Goal: Task Accomplishment & Management: Manage account settings

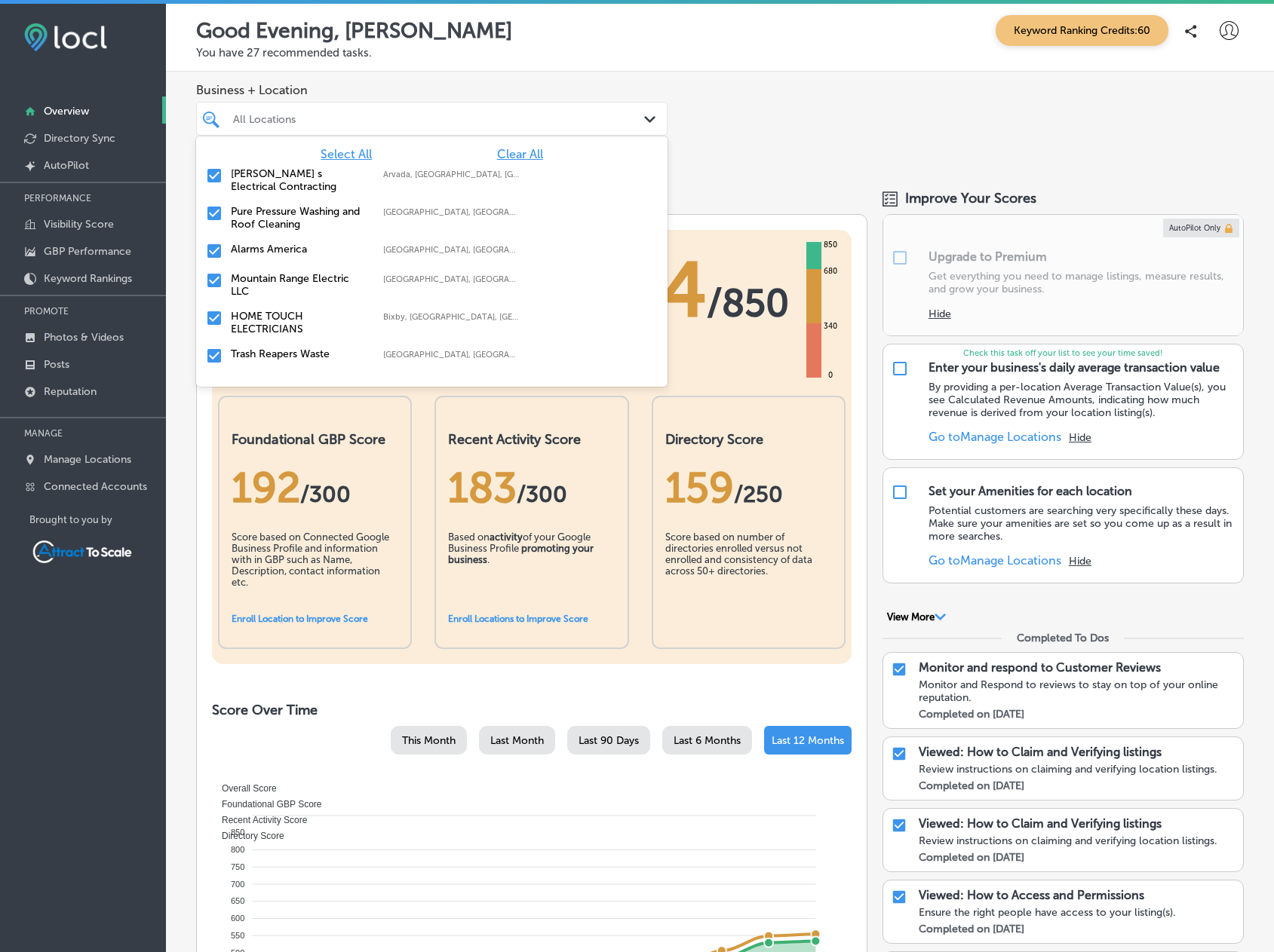
click at [298, 125] on div at bounding box center [412, 118] width 361 height 20
click at [502, 148] on span "Clear All" at bounding box center [520, 154] width 46 height 14
click at [288, 278] on label "Mountain Range Electric LLC" at bounding box center [300, 284] width 137 height 26
click at [765, 109] on div "Business + Location option focused, 2 of 18. 18 results available. Use Up and D…" at bounding box center [720, 122] width 1108 height 100
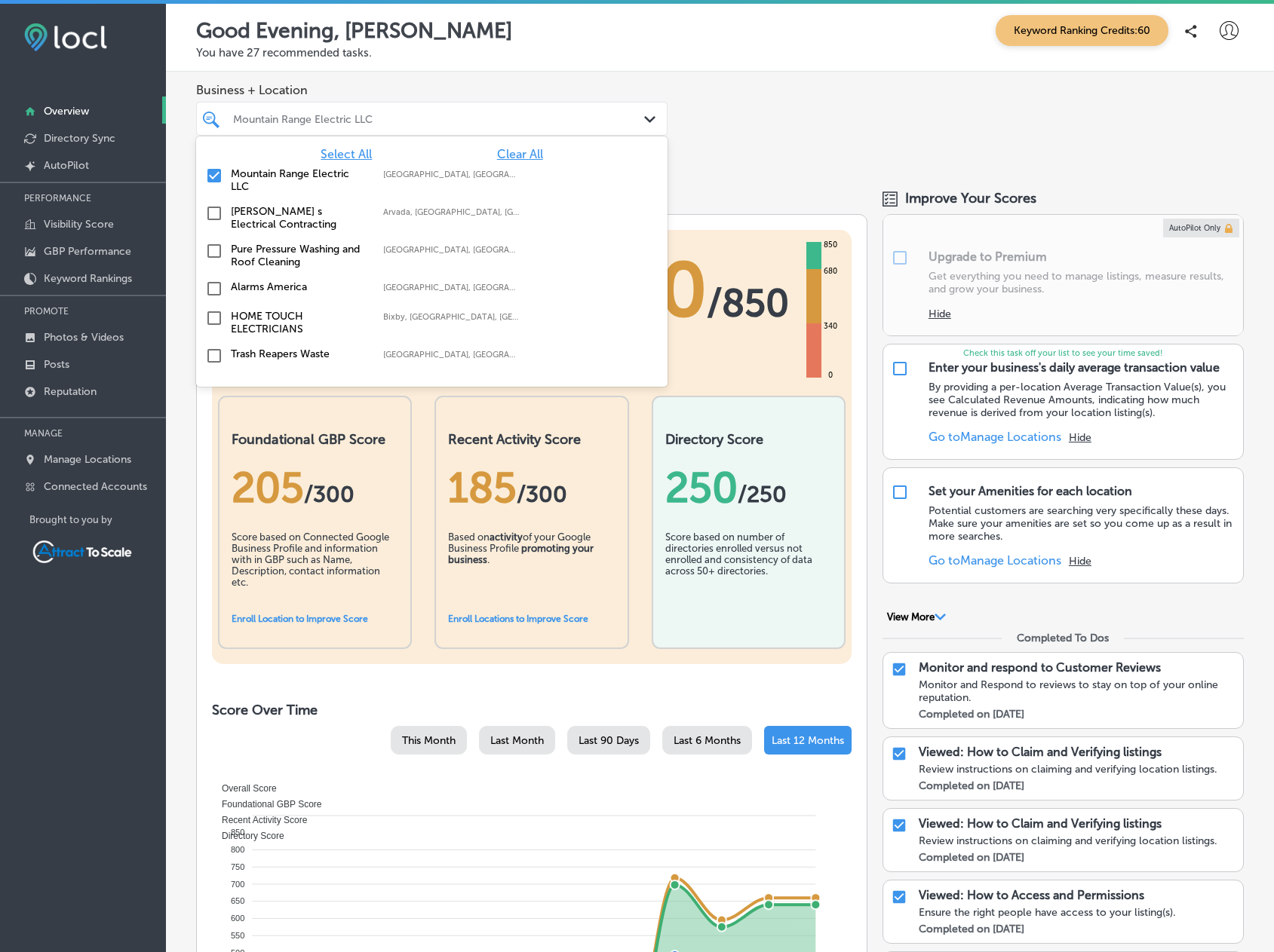
click at [578, 112] on div at bounding box center [412, 118] width 361 height 20
click at [263, 252] on label "Pure Pressure Washing and Roof Cleaning" at bounding box center [300, 255] width 137 height 26
click at [225, 214] on div "Mountain Range Electric LLC [GEOGRAPHIC_DATA], [GEOGRAPHIC_DATA], [GEOGRAPHIC_D…" at bounding box center [431, 218] width 460 height 32
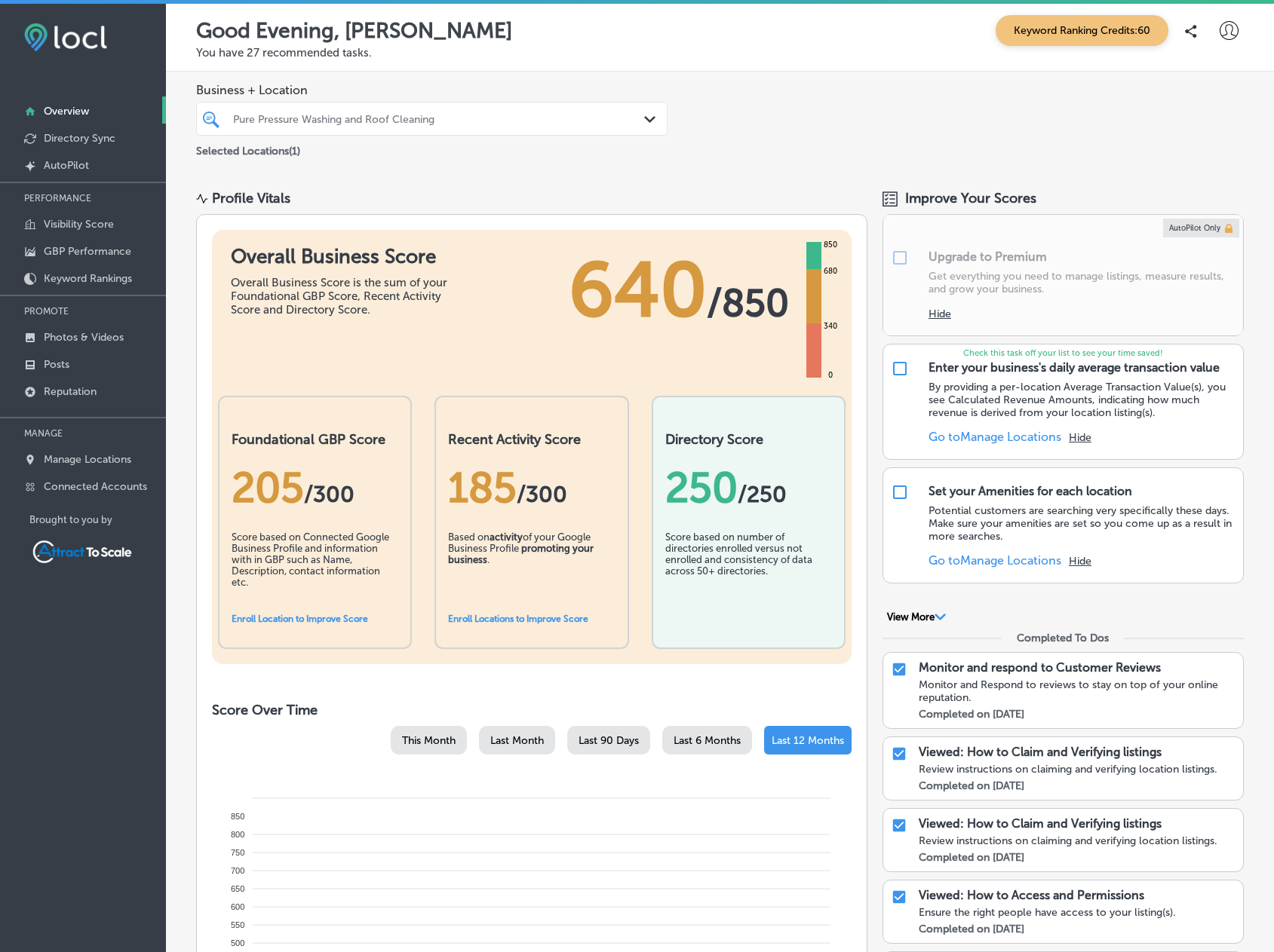
click at [748, 145] on div "Business + Location Pure Pressure Washing and Roof Cleaning Path Created with S…" at bounding box center [720, 122] width 1108 height 100
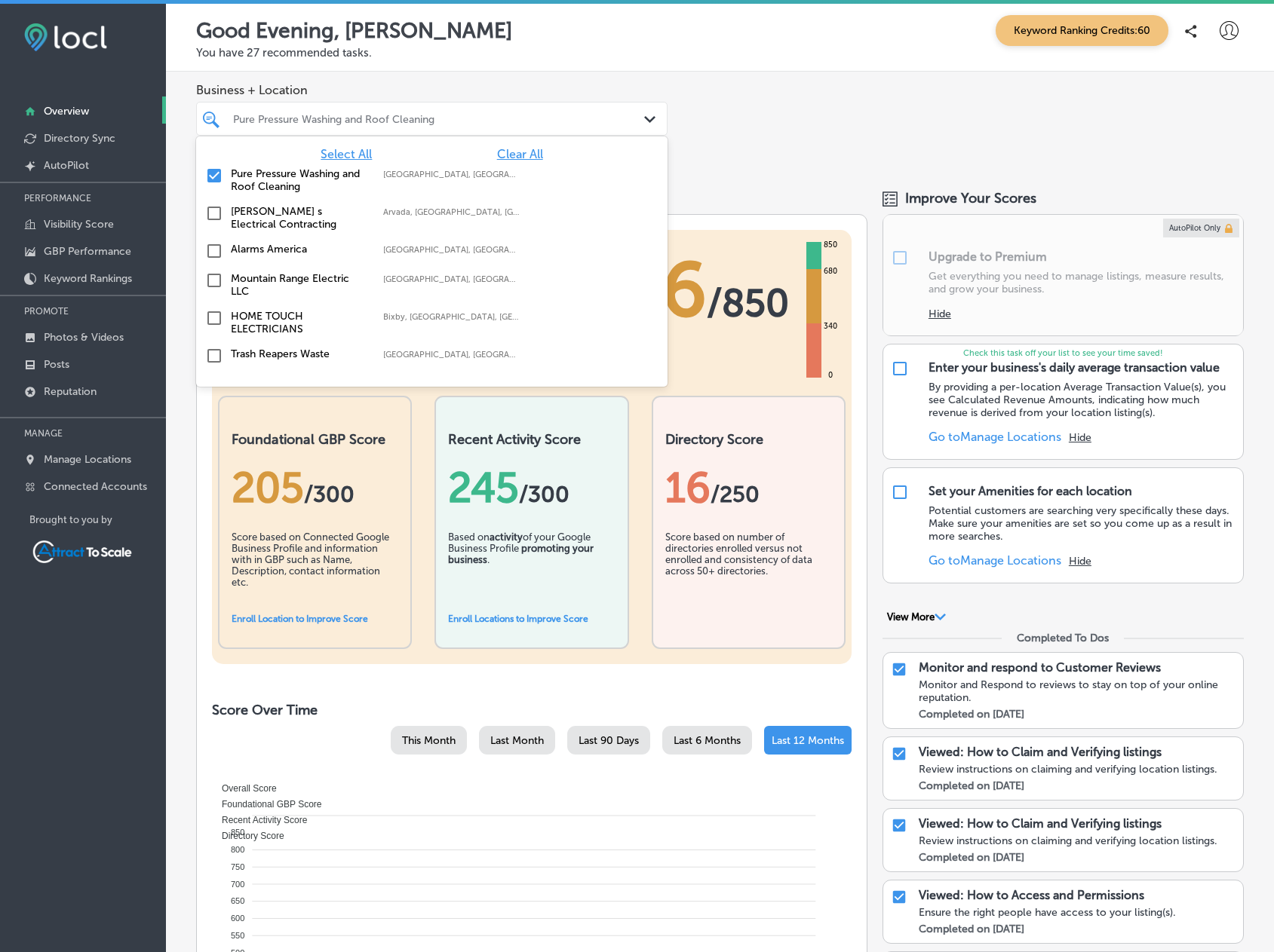
click at [503, 116] on div "Pure Pressure Washing and Roof Cleaning" at bounding box center [439, 118] width 413 height 12
click at [283, 181] on label "Pure Pressure Washing and Roof Cleaning" at bounding box center [300, 180] width 137 height 26
click at [258, 252] on label "Alarms America" at bounding box center [300, 249] width 137 height 12
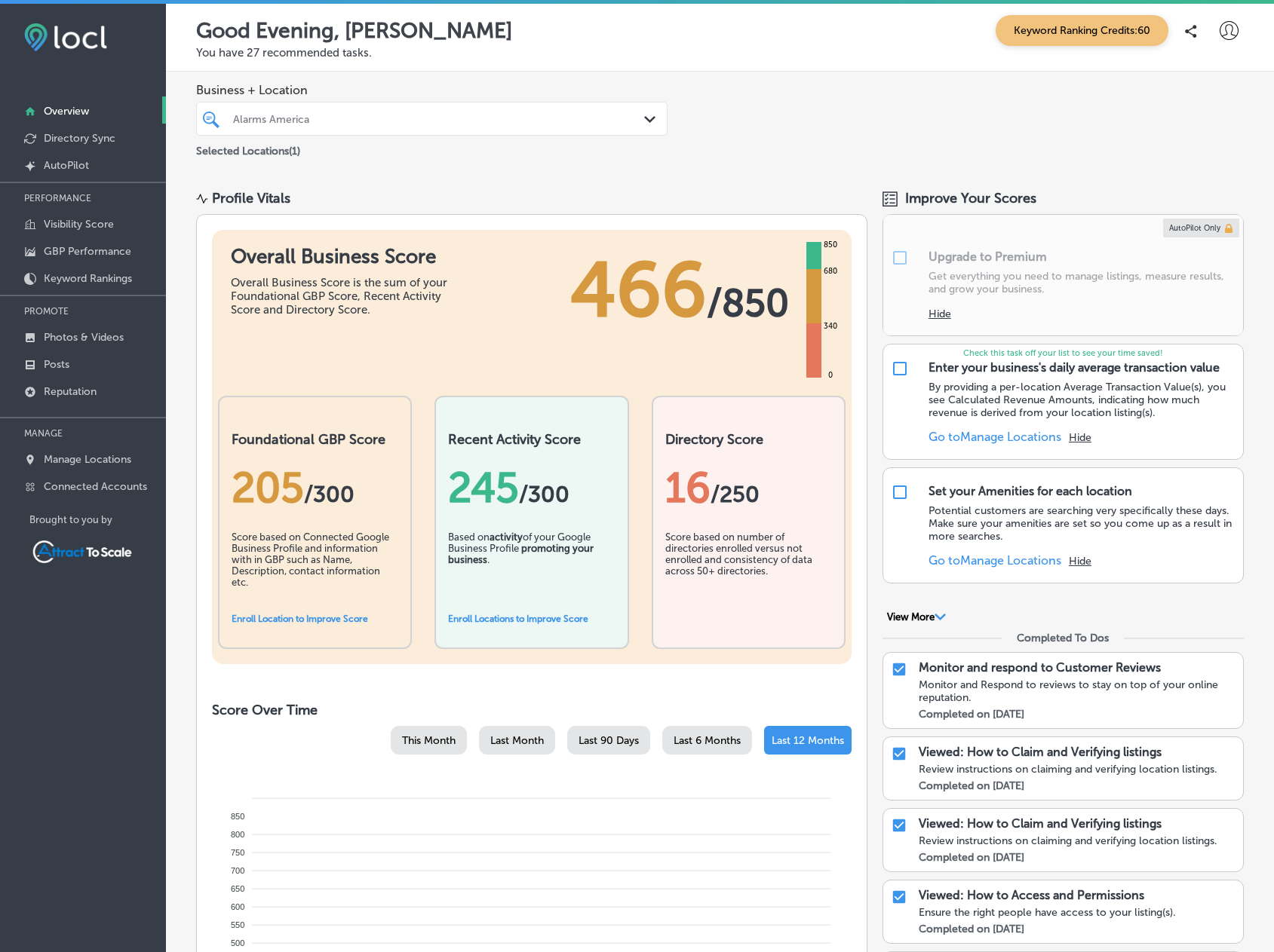
click at [803, 122] on div "Business + Location Alarms America Path Created with Sketch. Selected Locations…" at bounding box center [720, 122] width 1108 height 100
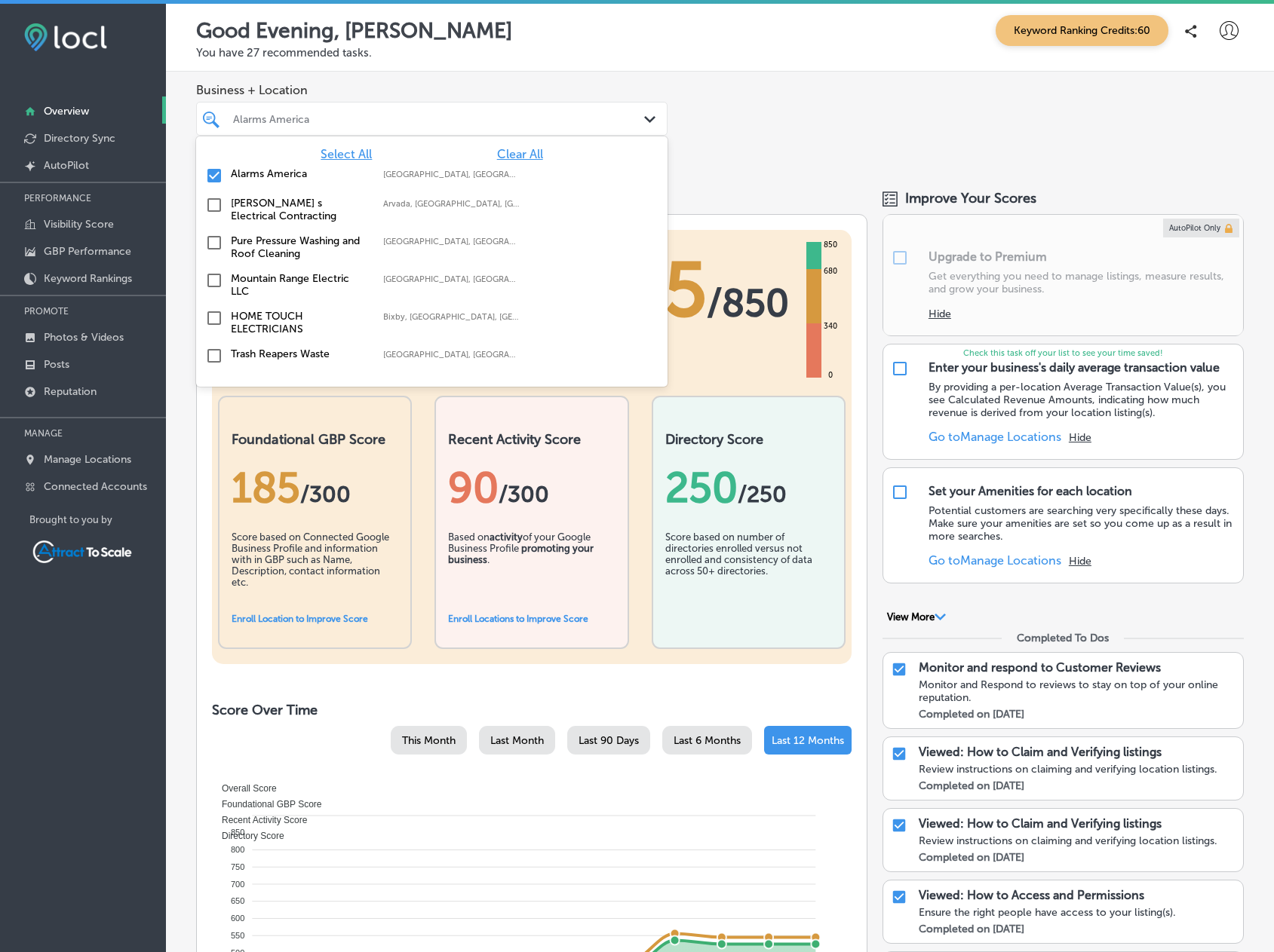
click at [525, 116] on div "Alarms America" at bounding box center [439, 118] width 413 height 12
click at [327, 356] on label "Trash Reapers Waste Collection" at bounding box center [300, 360] width 137 height 26
click at [284, 170] on label "Alarms America" at bounding box center [300, 173] width 137 height 12
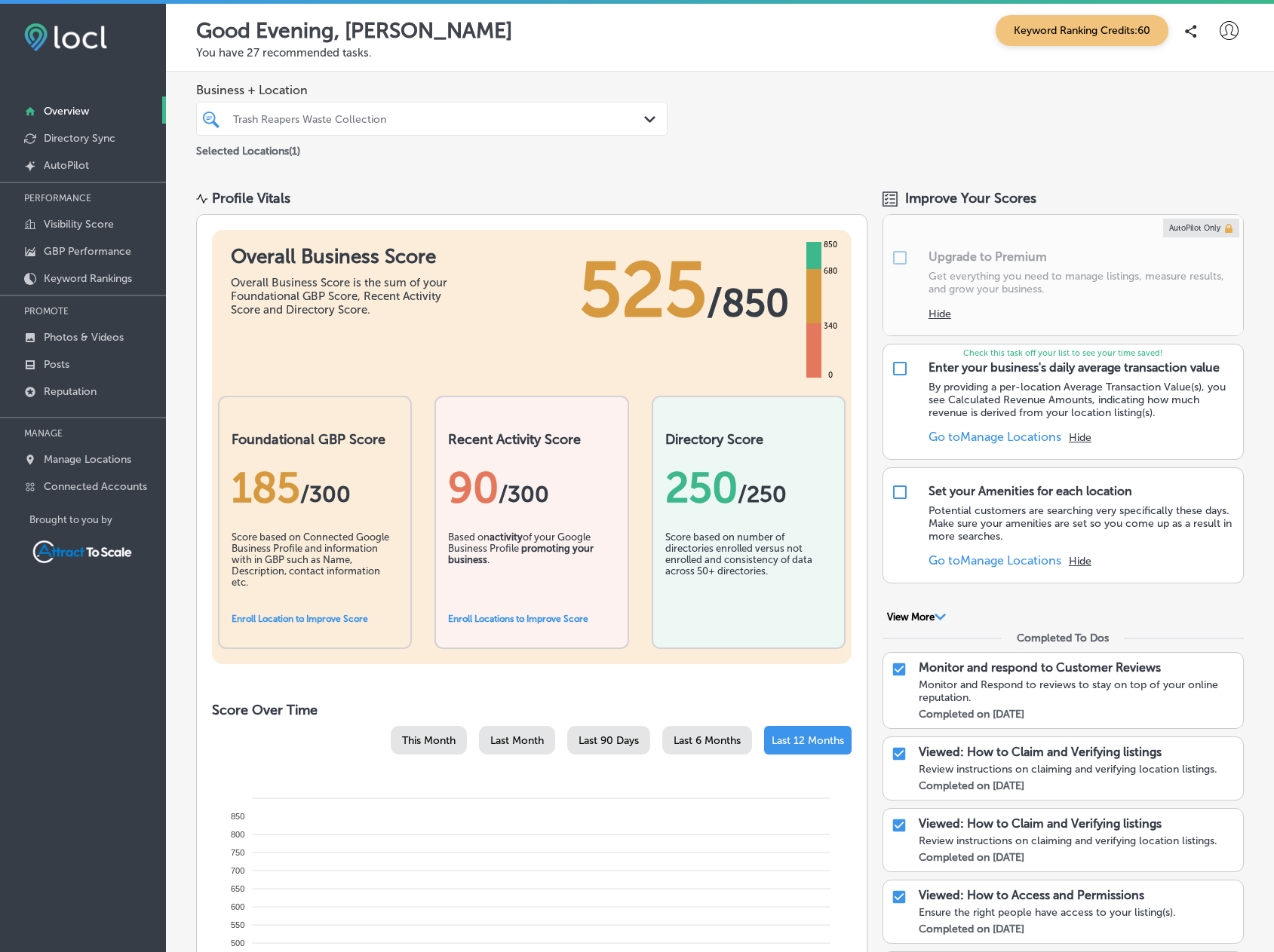
click at [777, 118] on div "Business + Location Trash Reapers Waste Collection Path Created with Sketch. Se…" at bounding box center [720, 122] width 1108 height 100
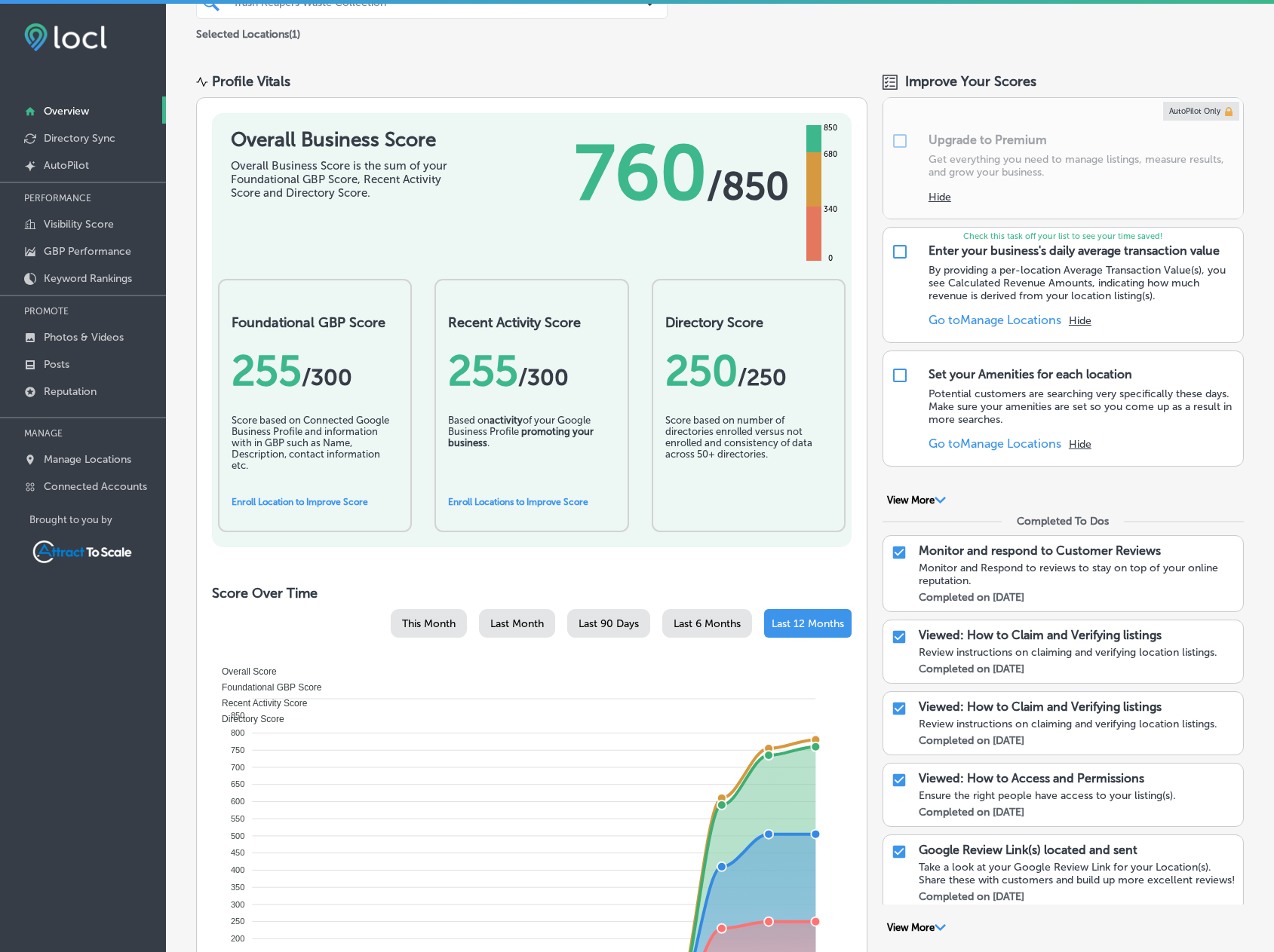
scroll to position [151, 0]
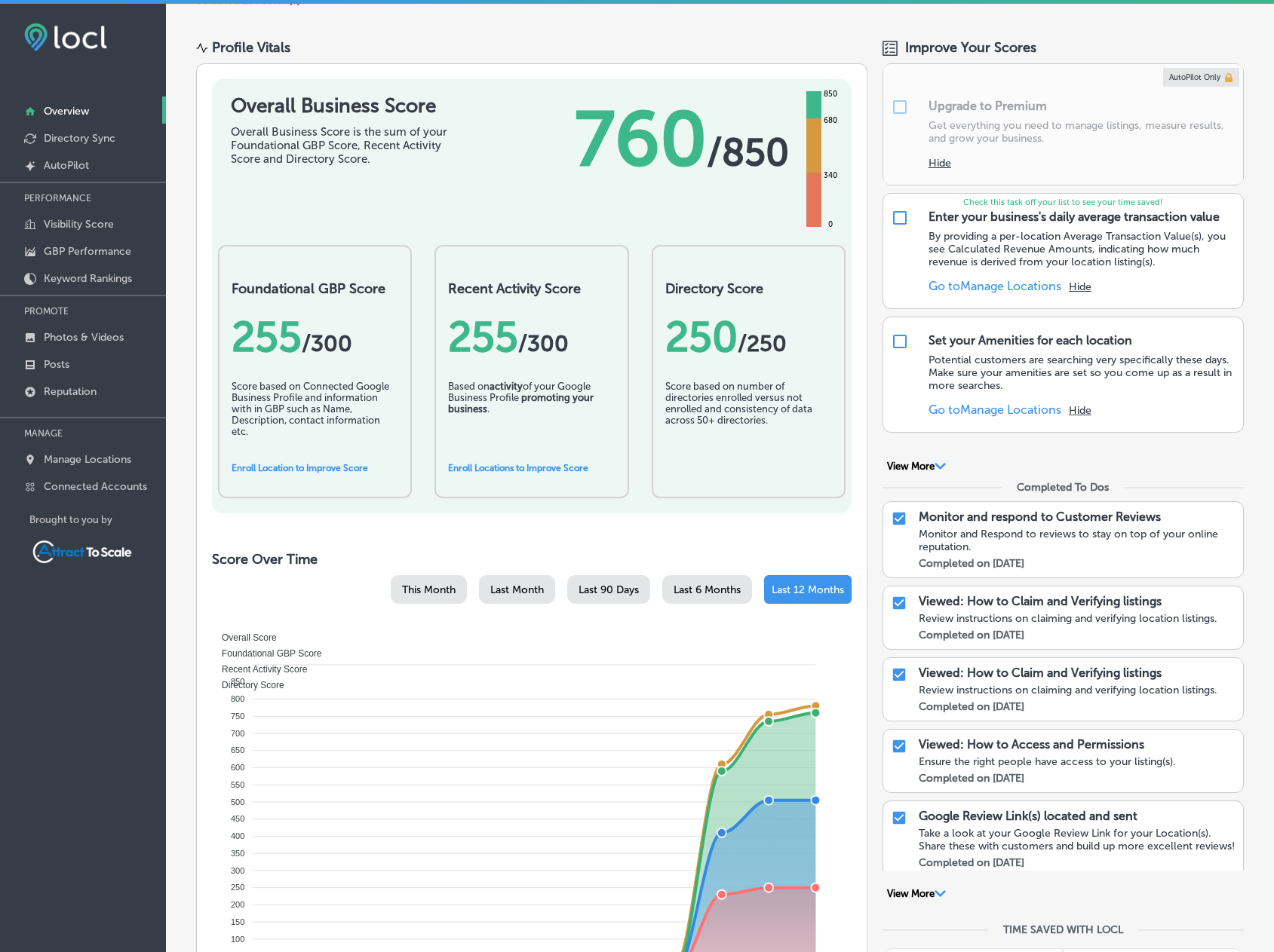
click at [334, 21] on div "Profile Vitals Overall Business Score Overall Business Score is the sum of your…" at bounding box center [720, 844] width 1108 height 1649
click at [295, 464] on link "Enroll Location to Improve Score" at bounding box center [300, 468] width 137 height 11
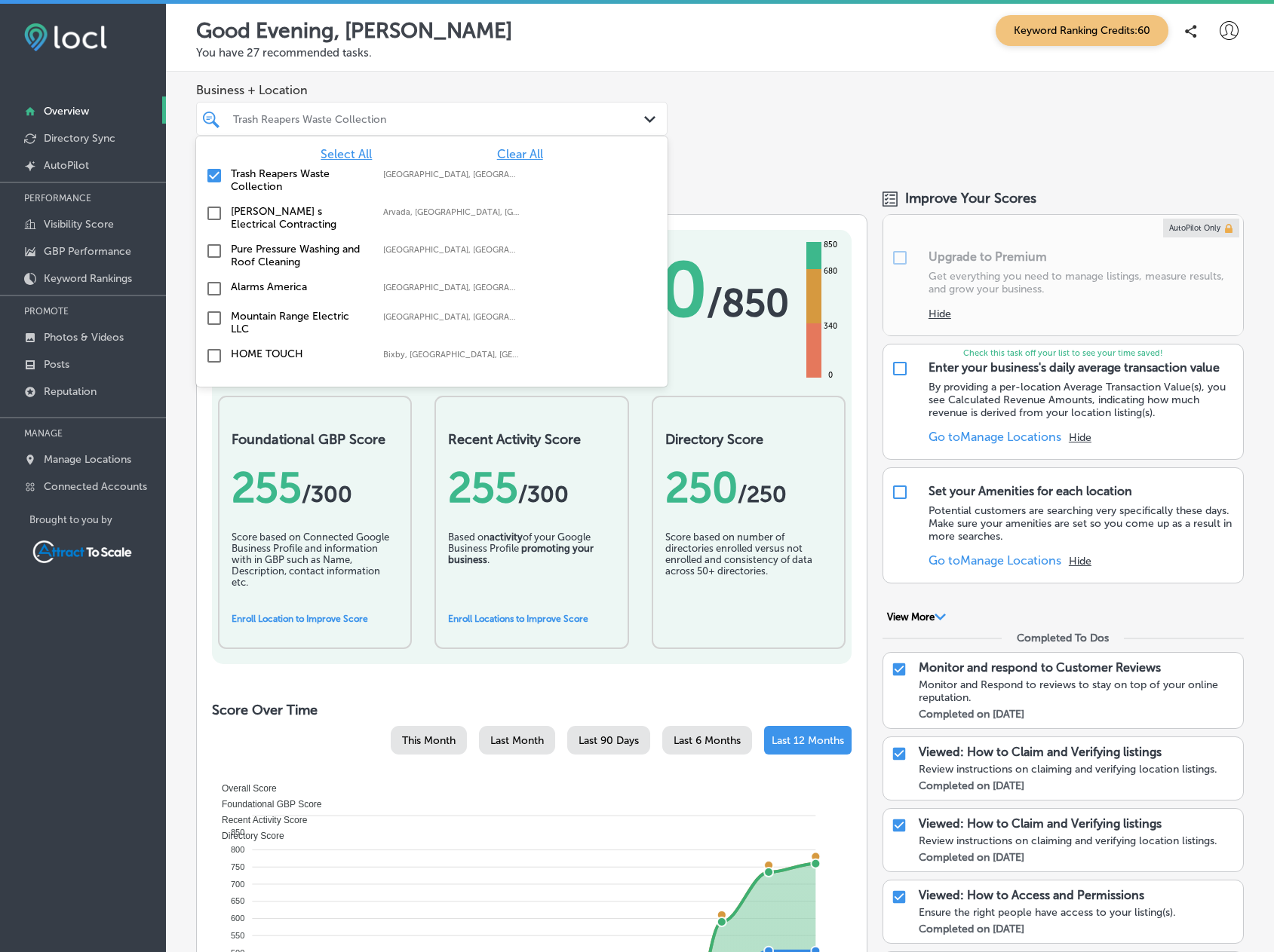
click at [380, 119] on div "Trash Reapers Waste Collection" at bounding box center [439, 118] width 413 height 12
click at [252, 176] on label "Trash Reapers Waste Collection" at bounding box center [300, 180] width 137 height 26
click at [268, 213] on label "Pure Pressure Washing and Roof Cleaning" at bounding box center [300, 218] width 137 height 26
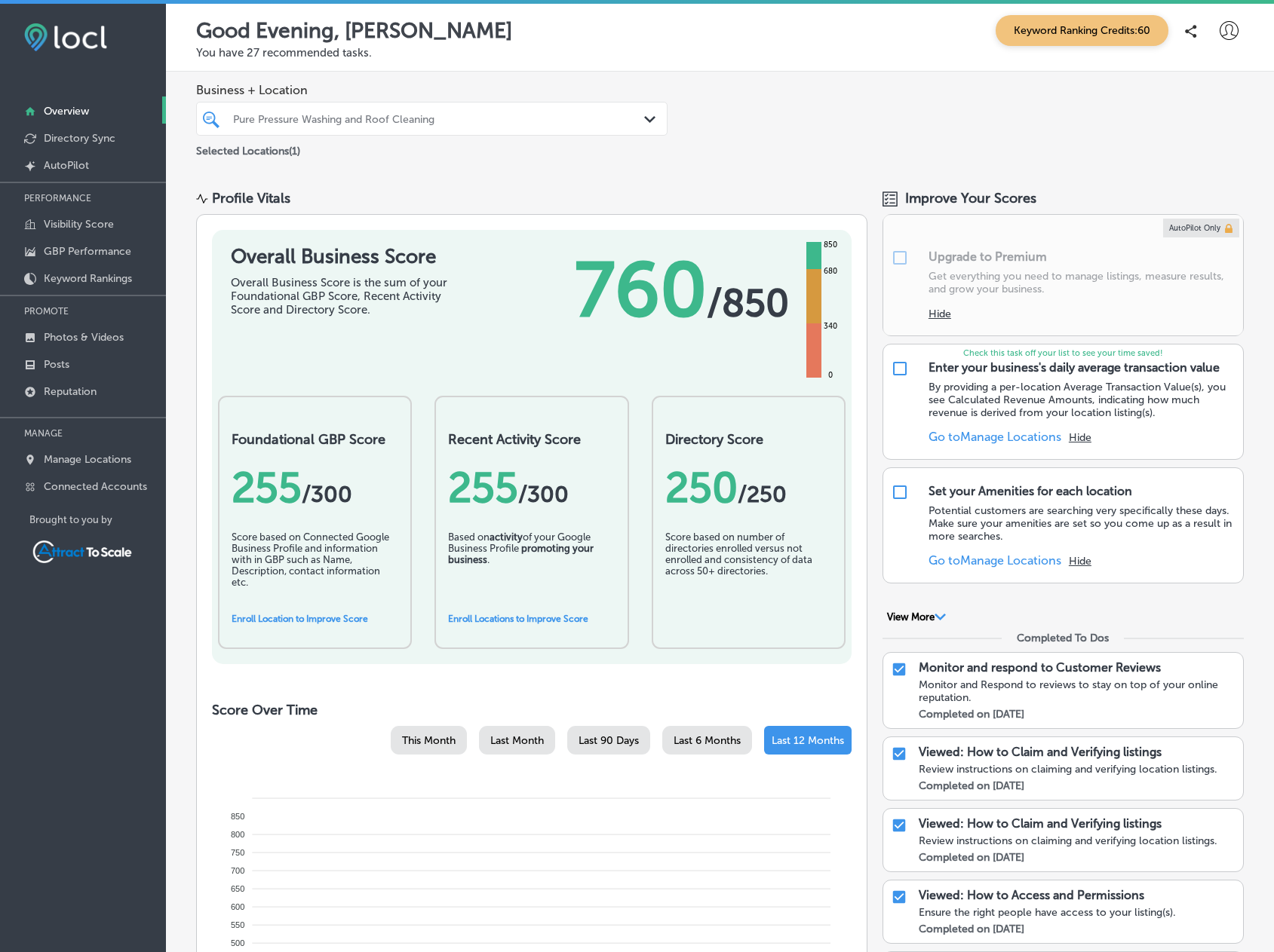
click at [732, 144] on div "Business + Location Pure Pressure Washing and Roof Cleaning Path Created with S…" at bounding box center [720, 122] width 1108 height 100
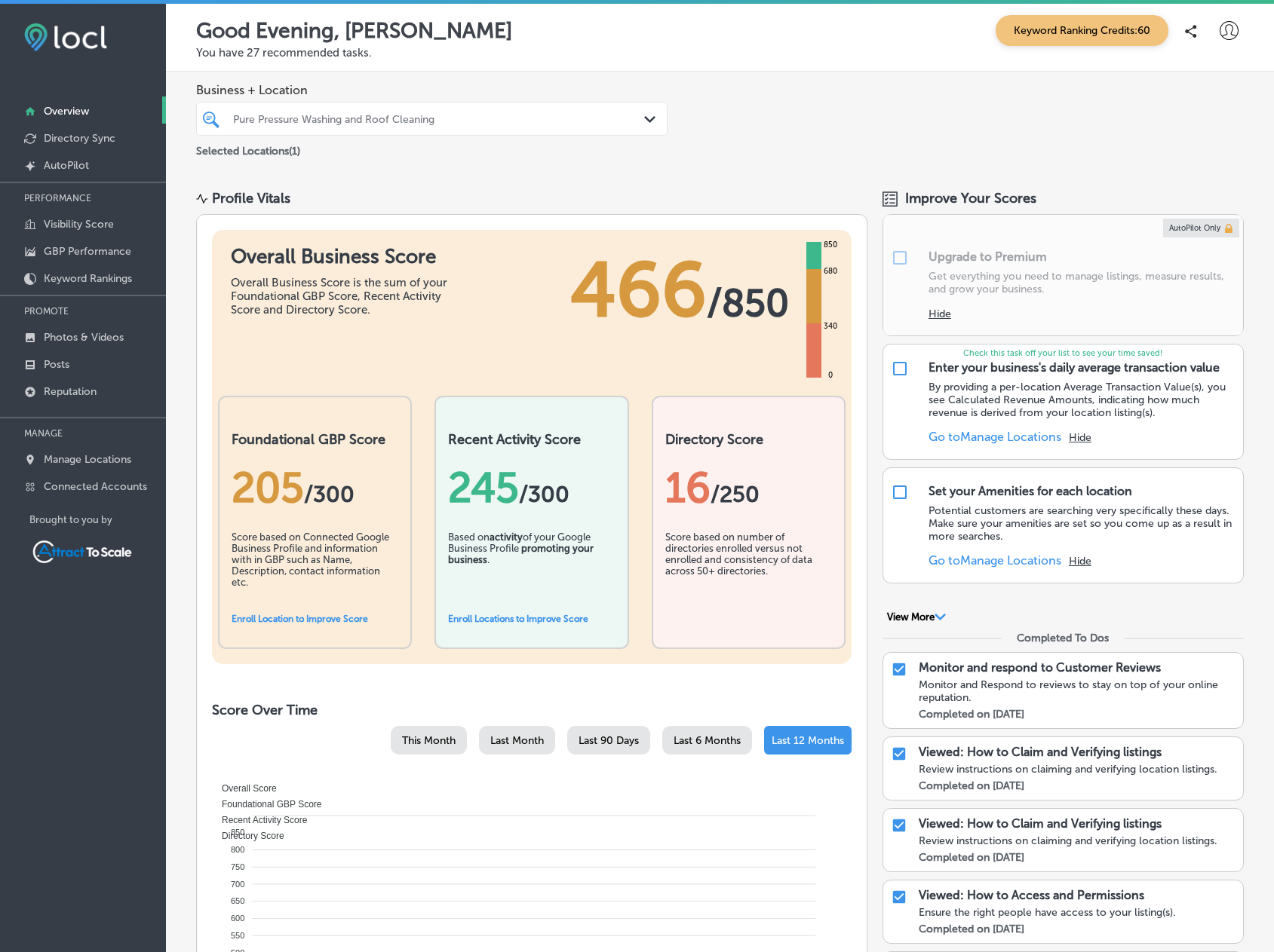
click at [361, 558] on div "Score based on Connected Google Business Profile and information with in GBP su…" at bounding box center [314, 569] width 166 height 76
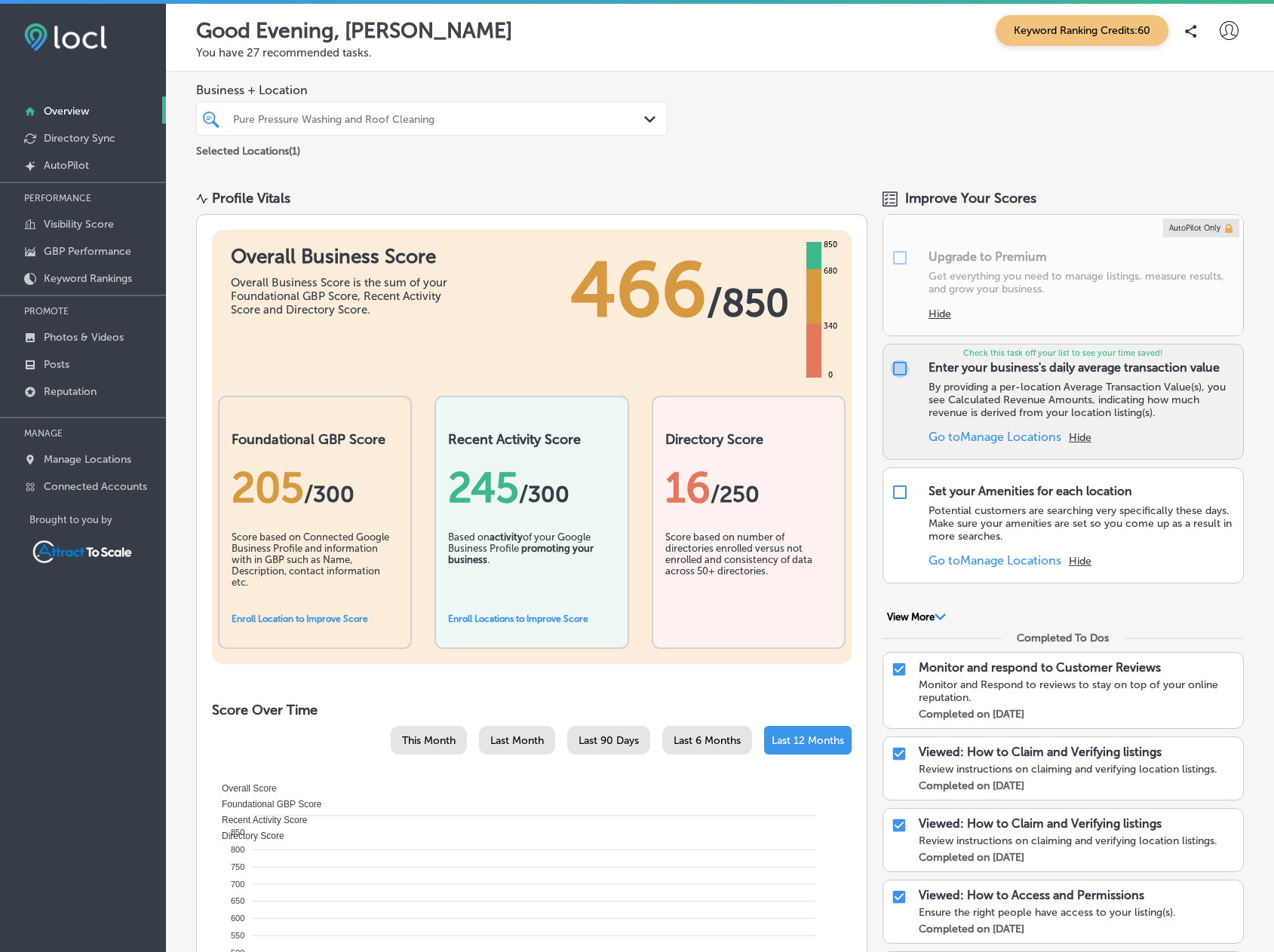
click at [895, 364] on input "checkbox" at bounding box center [900, 369] width 18 height 18
checkbox input "false"
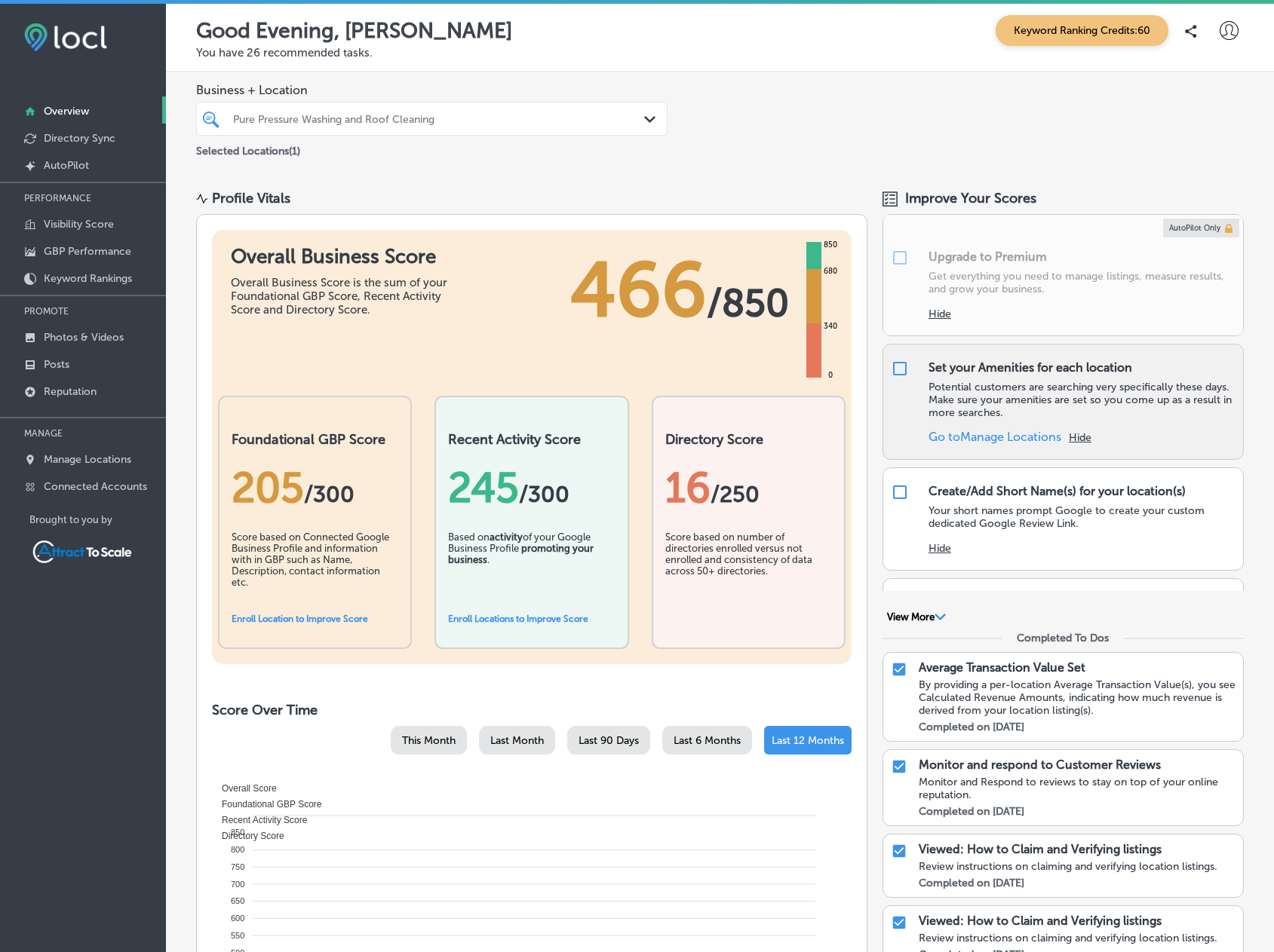
click at [894, 362] on input "checkbox" at bounding box center [900, 369] width 18 height 18
checkbox input "false"
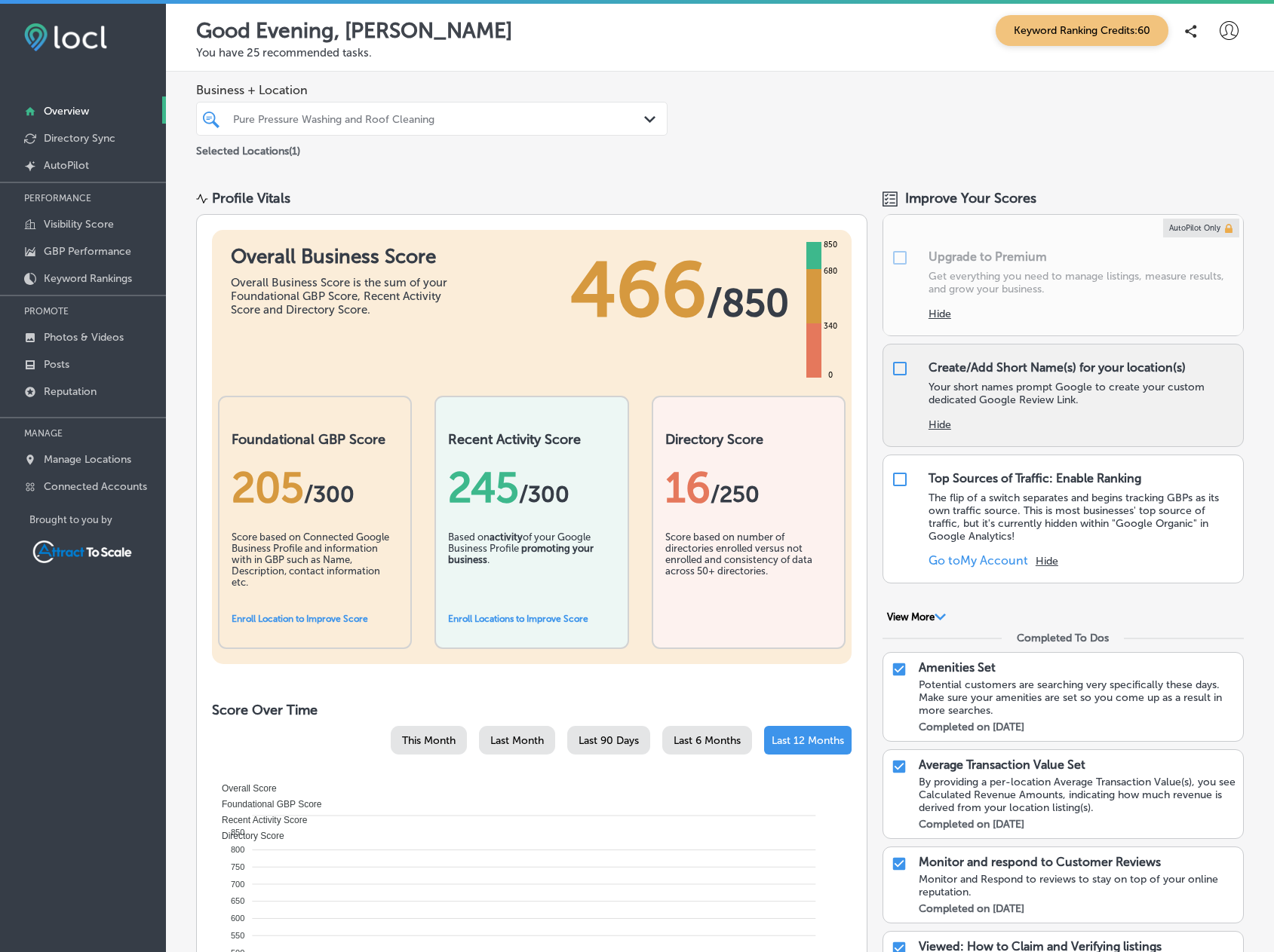
click at [891, 367] on input "checkbox" at bounding box center [900, 369] width 18 height 18
checkbox input "false"
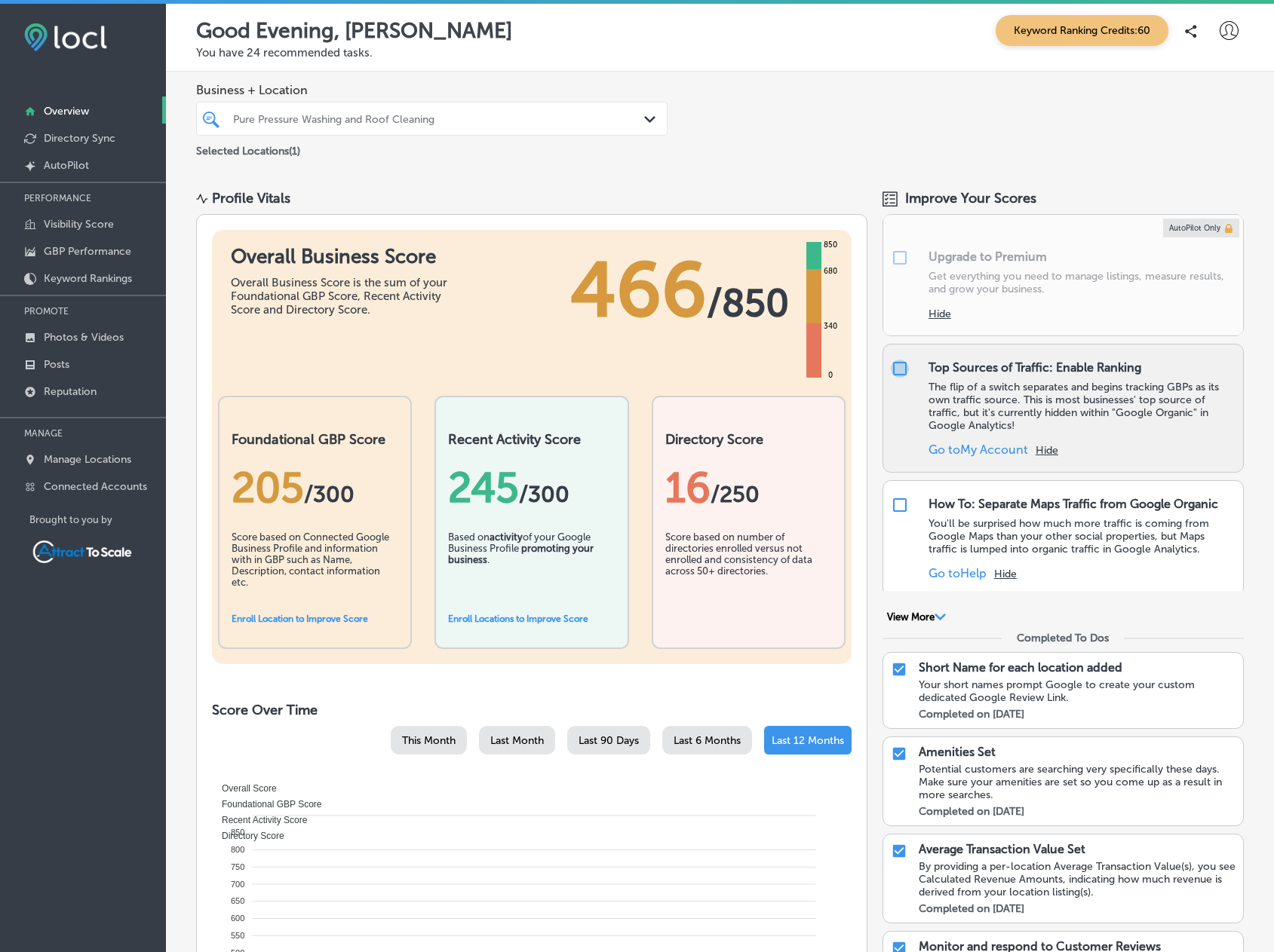
click at [892, 366] on input "checkbox" at bounding box center [900, 369] width 18 height 18
checkbox input "false"
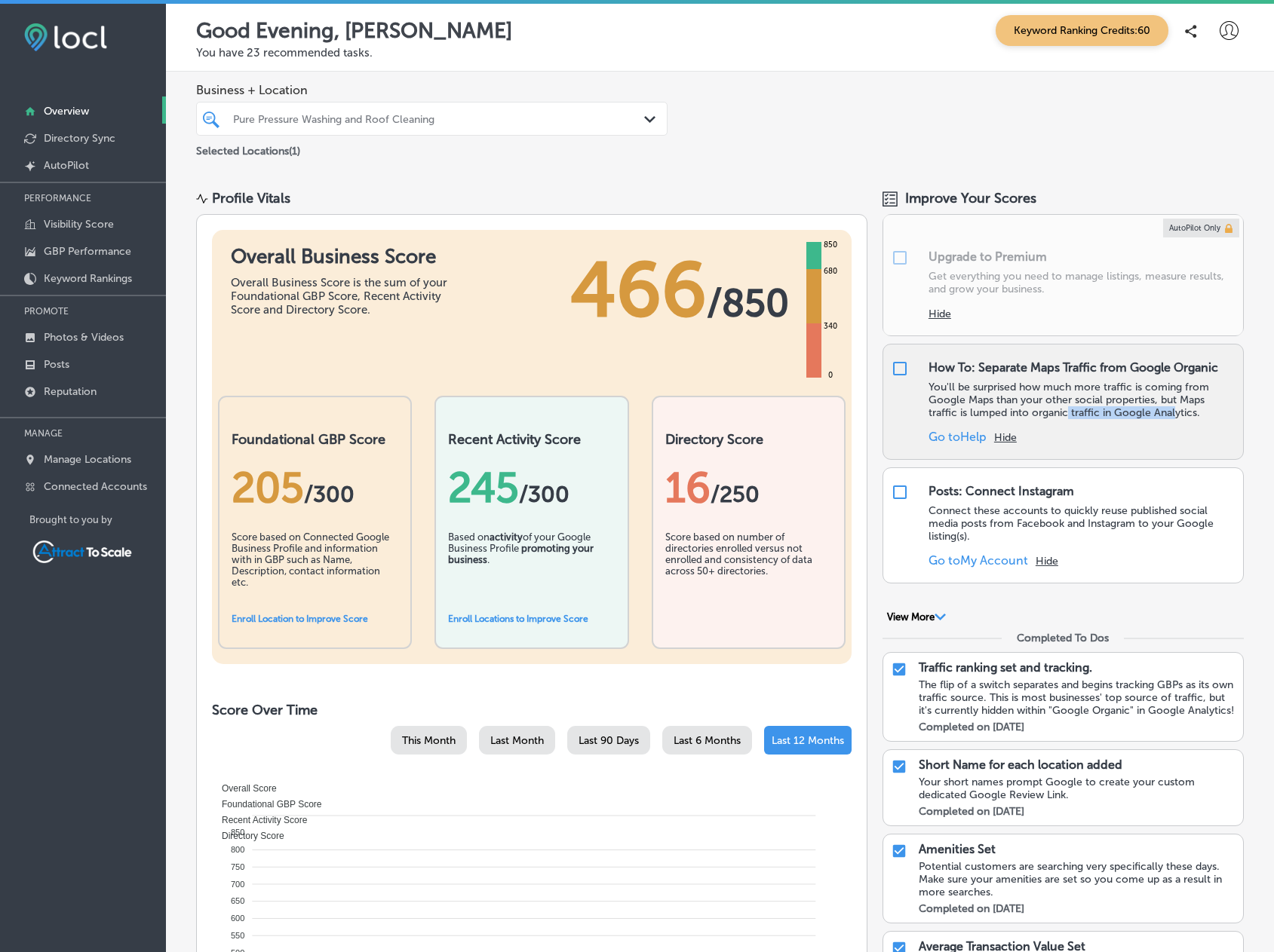
drag, startPoint x: 1066, startPoint y: 410, endPoint x: 1170, endPoint y: 408, distance: 104.0
click at [1170, 408] on p "You'll be surprised how much more traffic is coming from Google Maps than your …" at bounding box center [1081, 399] width 307 height 38
click at [1093, 419] on p "You'll be surprised how much more traffic is coming from Google Maps than your …" at bounding box center [1081, 399] width 307 height 38
drag, startPoint x: 1000, startPoint y: 436, endPoint x: 996, endPoint y: 400, distance: 36.2
click at [1022, 404] on div "How To: Separate Maps Traffic from Google Organic You'll be surprised how much …" at bounding box center [1081, 403] width 307 height 84
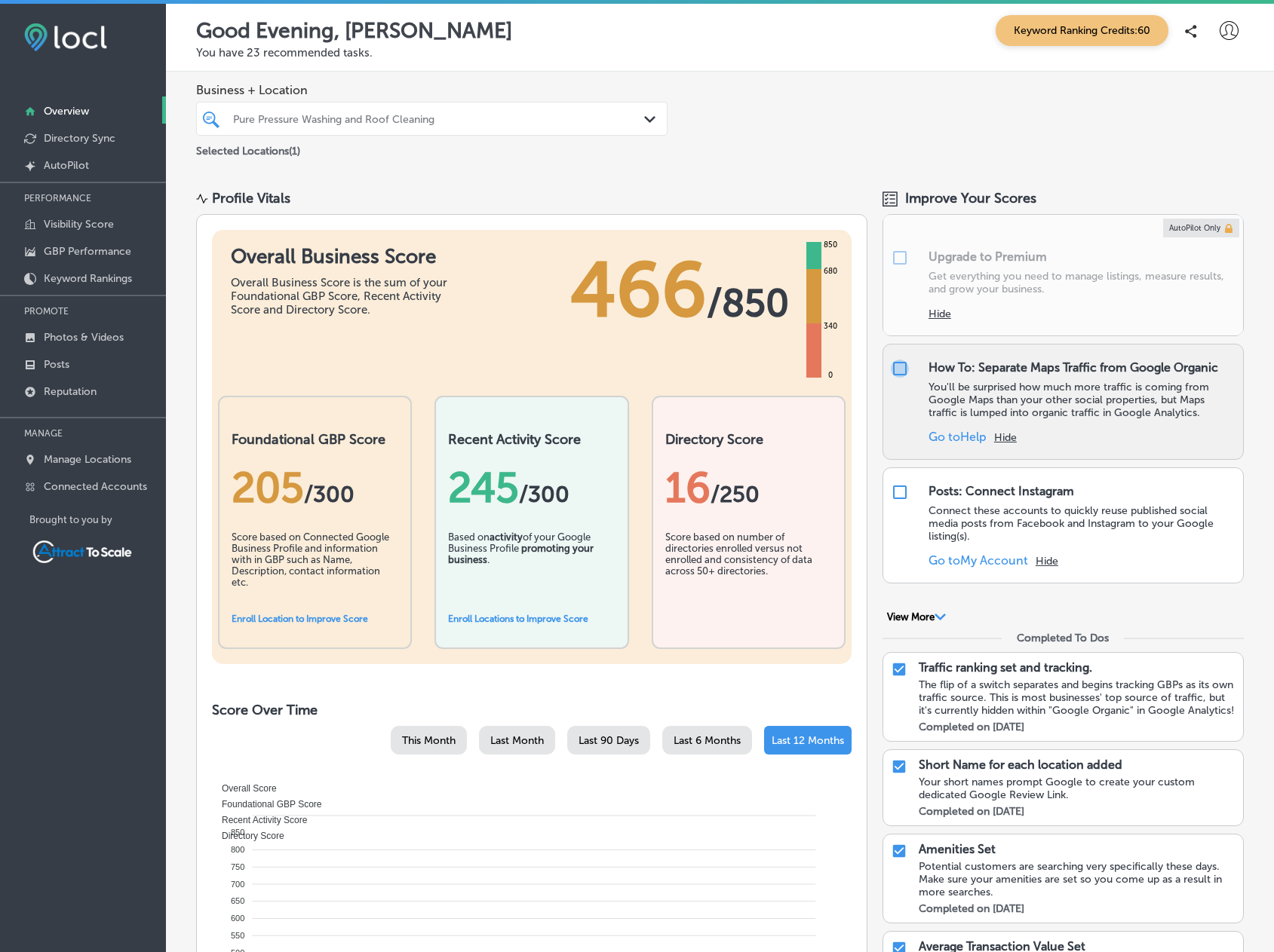
click at [891, 363] on input "checkbox" at bounding box center [900, 369] width 18 height 18
checkbox input "false"
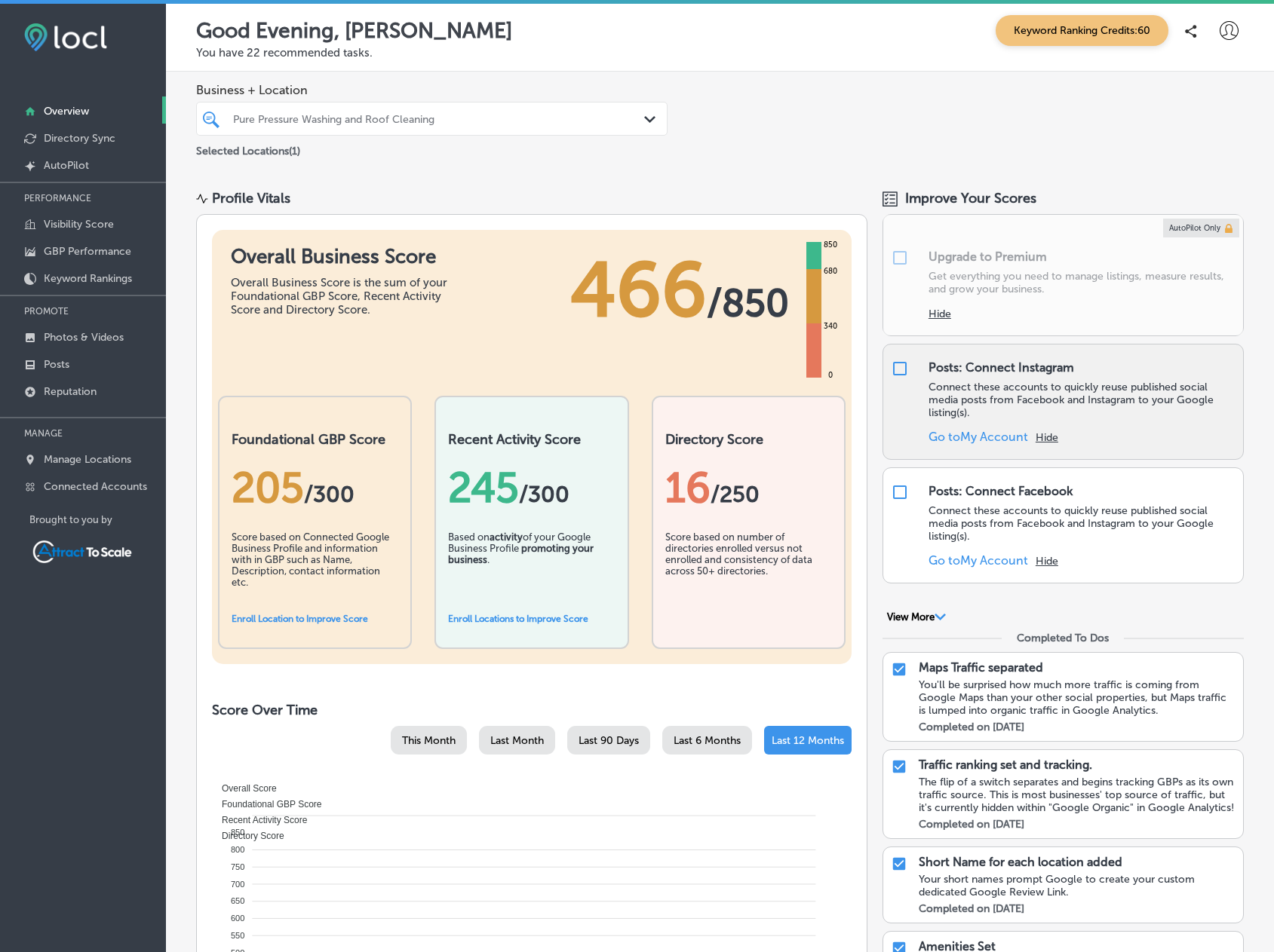
click at [1041, 436] on button "Hide" at bounding box center [1046, 437] width 22 height 12
click at [892, 369] on input "checkbox" at bounding box center [900, 369] width 18 height 18
checkbox input "false"
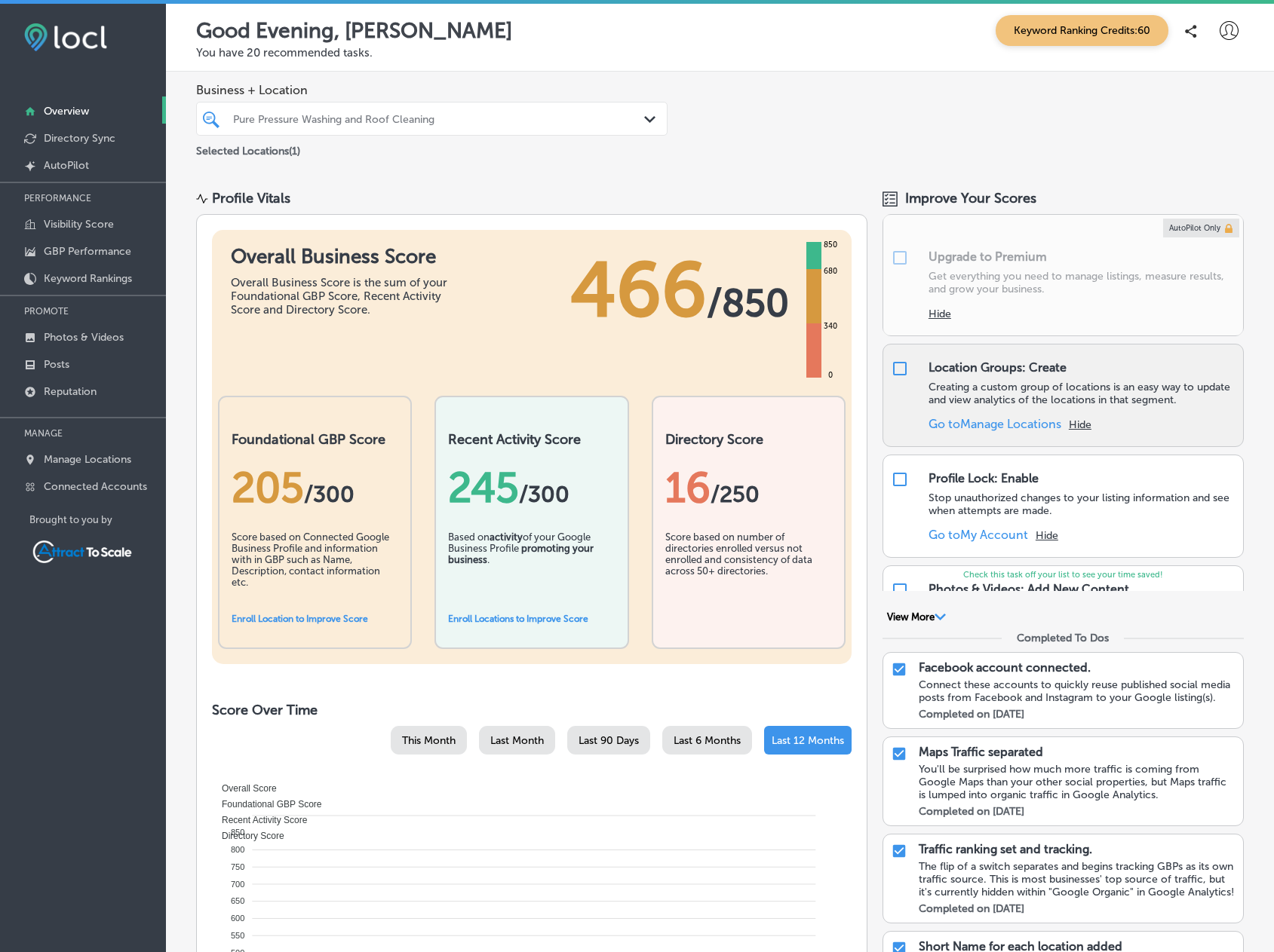
click at [893, 366] on input "checkbox" at bounding box center [900, 369] width 18 height 18
checkbox input "false"
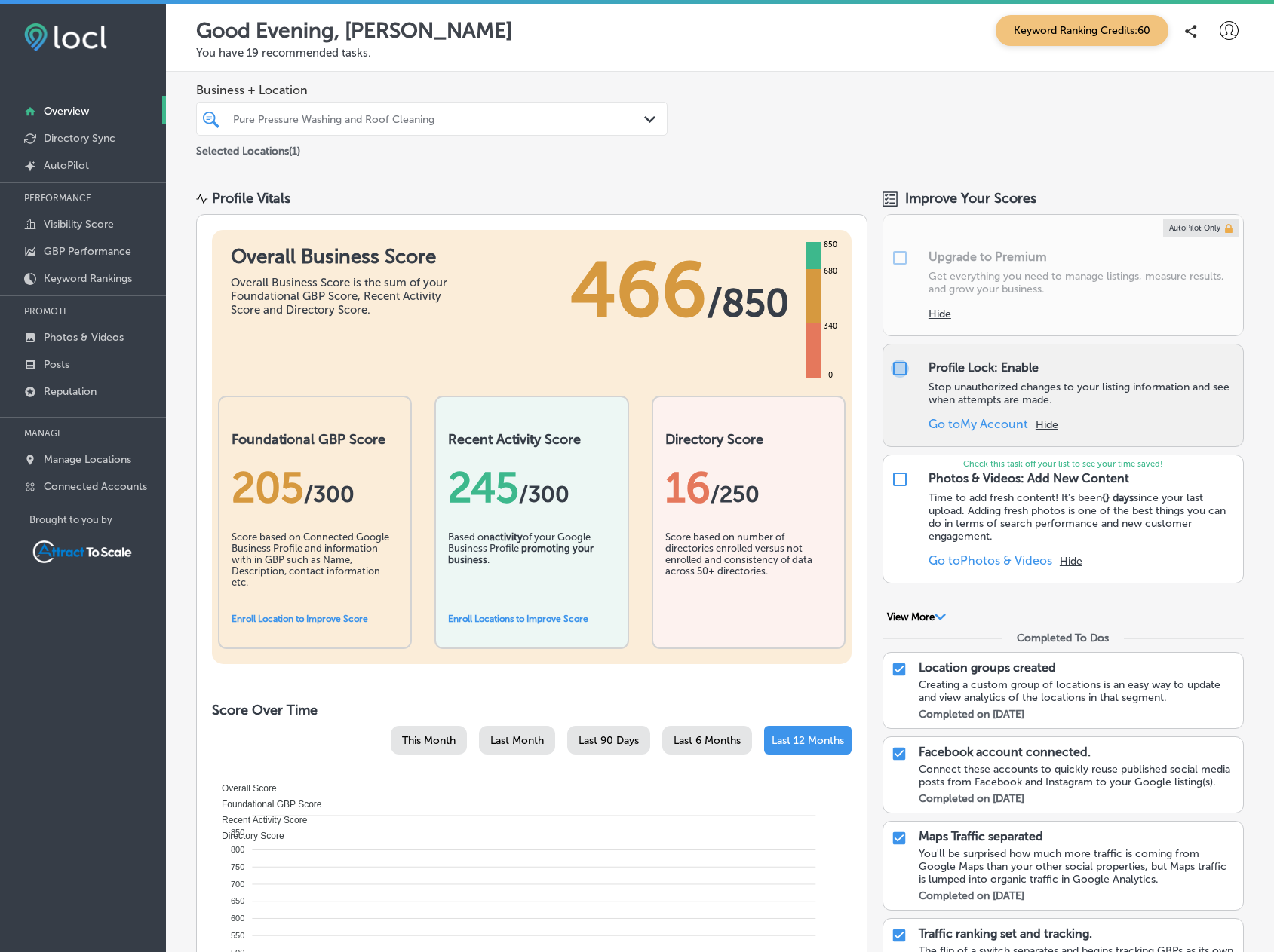
click at [893, 365] on input "checkbox" at bounding box center [900, 369] width 18 height 18
checkbox input "false"
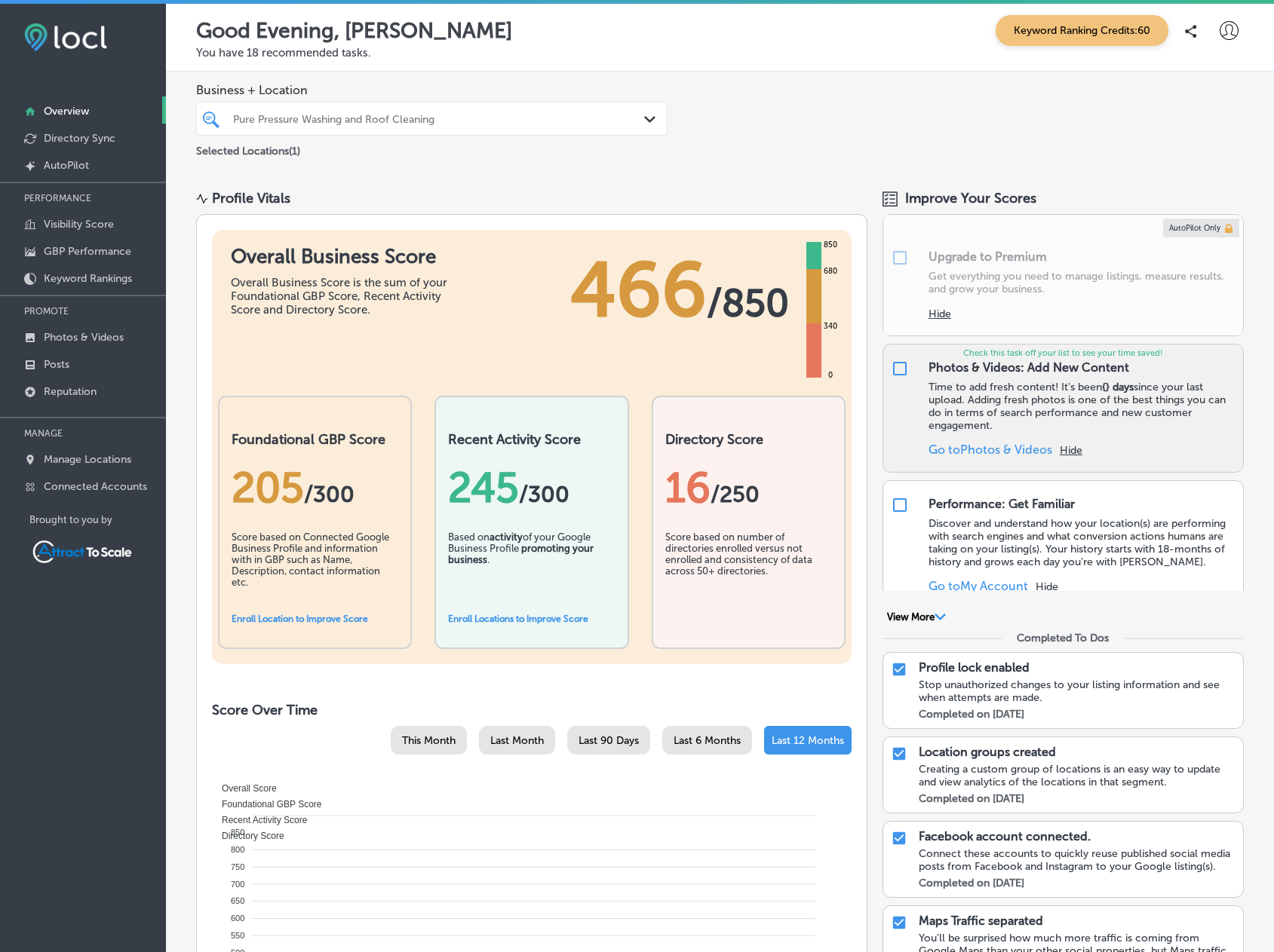
click at [895, 367] on input "checkbox" at bounding box center [900, 369] width 18 height 18
checkbox input "true"
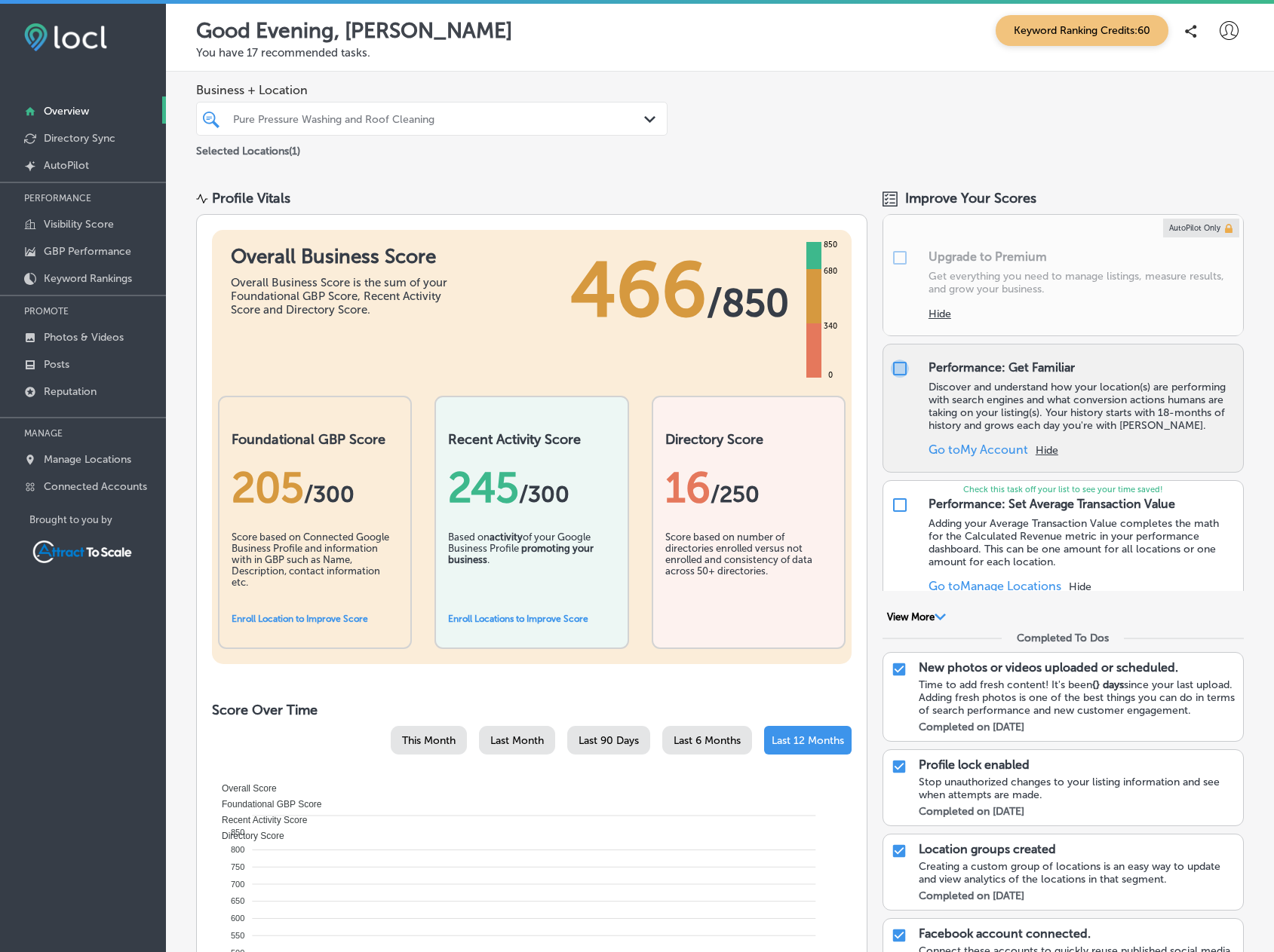
click at [891, 366] on input "checkbox" at bounding box center [900, 369] width 18 height 18
checkbox input "false"
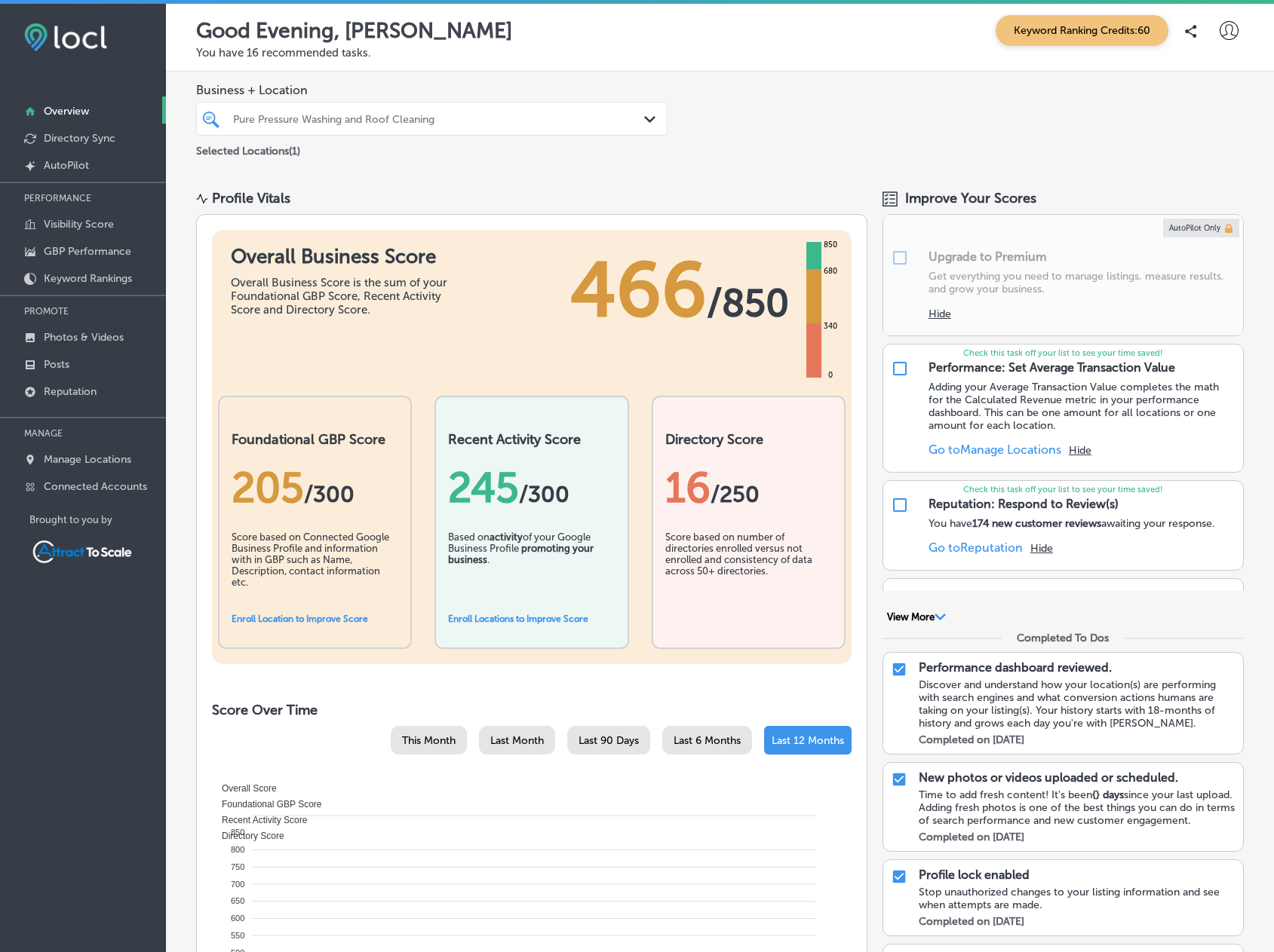
click at [891, 365] on input "checkbox" at bounding box center [900, 369] width 18 height 18
checkbox input "false"
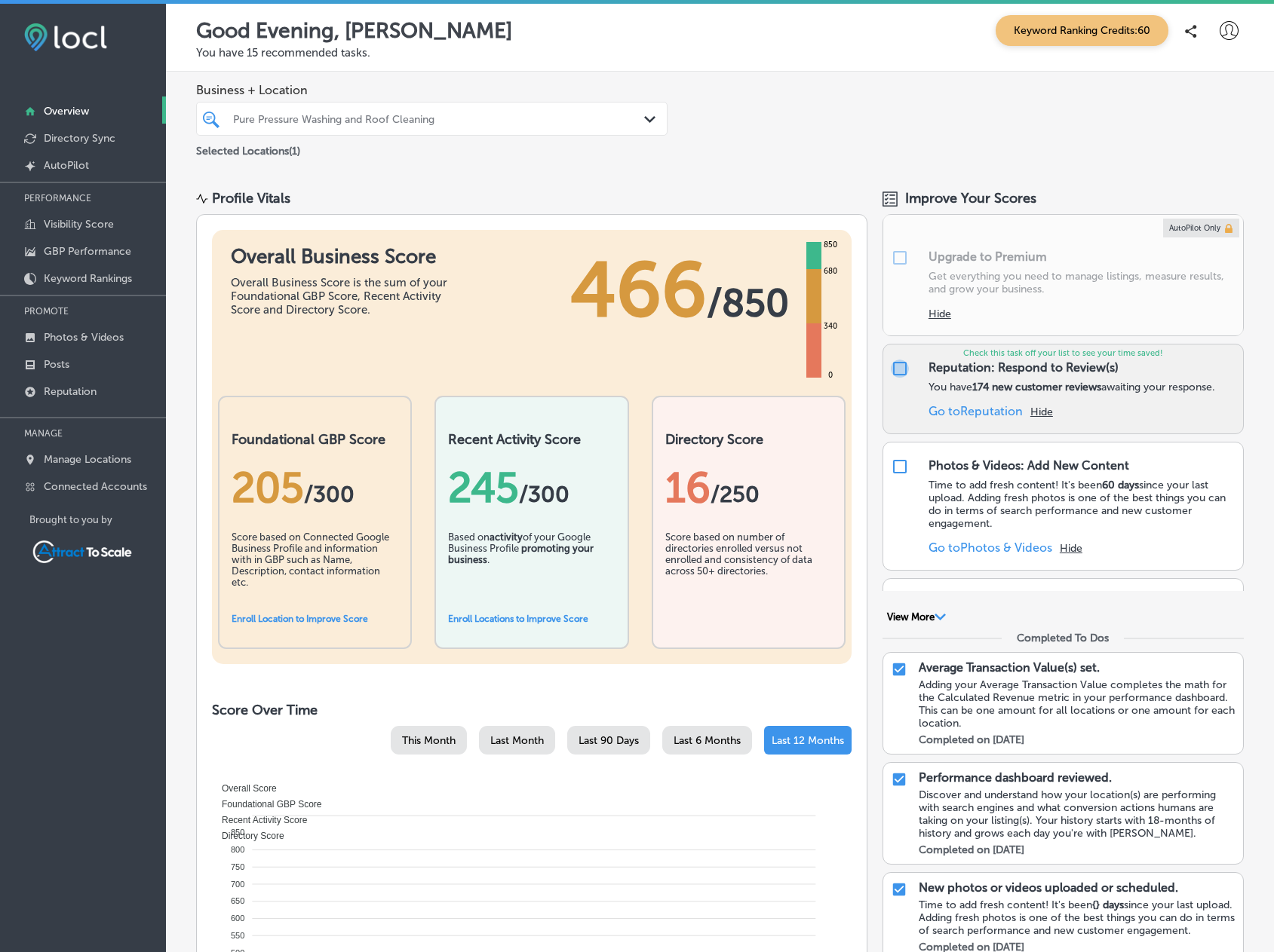
click at [892, 365] on input "checkbox" at bounding box center [900, 369] width 18 height 18
checkbox input "false"
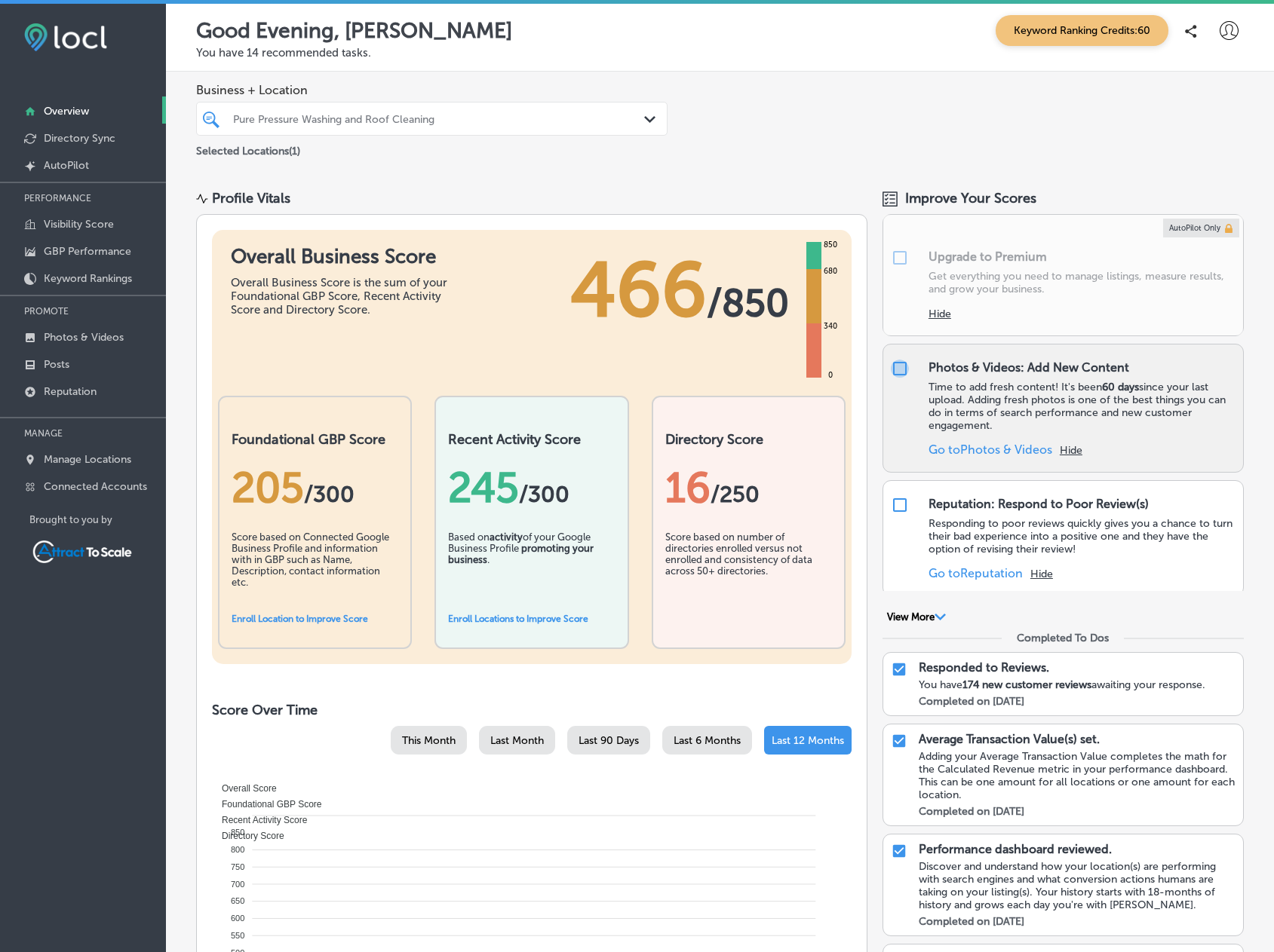
click at [893, 369] on input "checkbox" at bounding box center [900, 369] width 18 height 18
checkbox input "false"
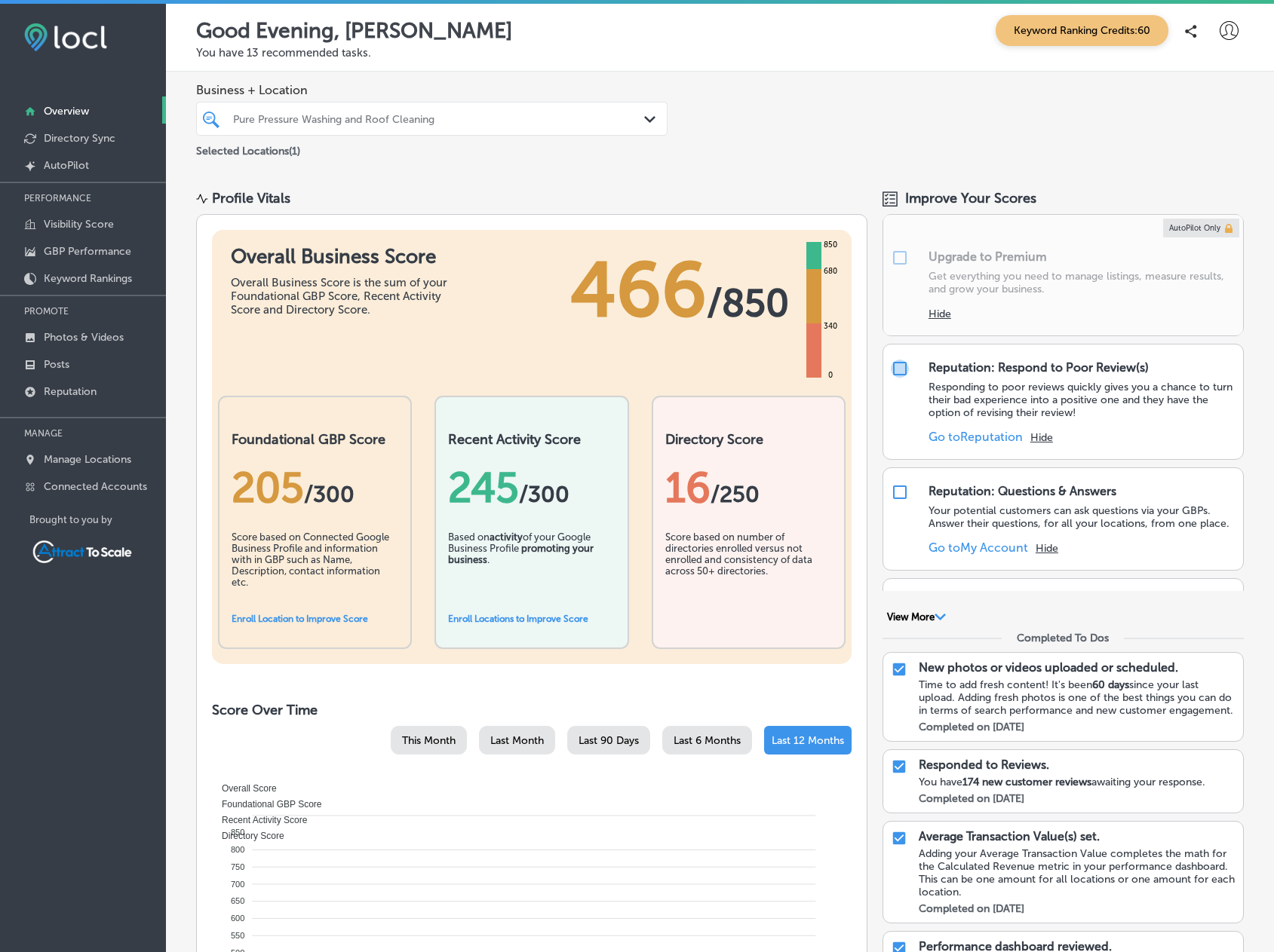
click at [893, 369] on input "checkbox" at bounding box center [900, 369] width 18 height 18
checkbox input "false"
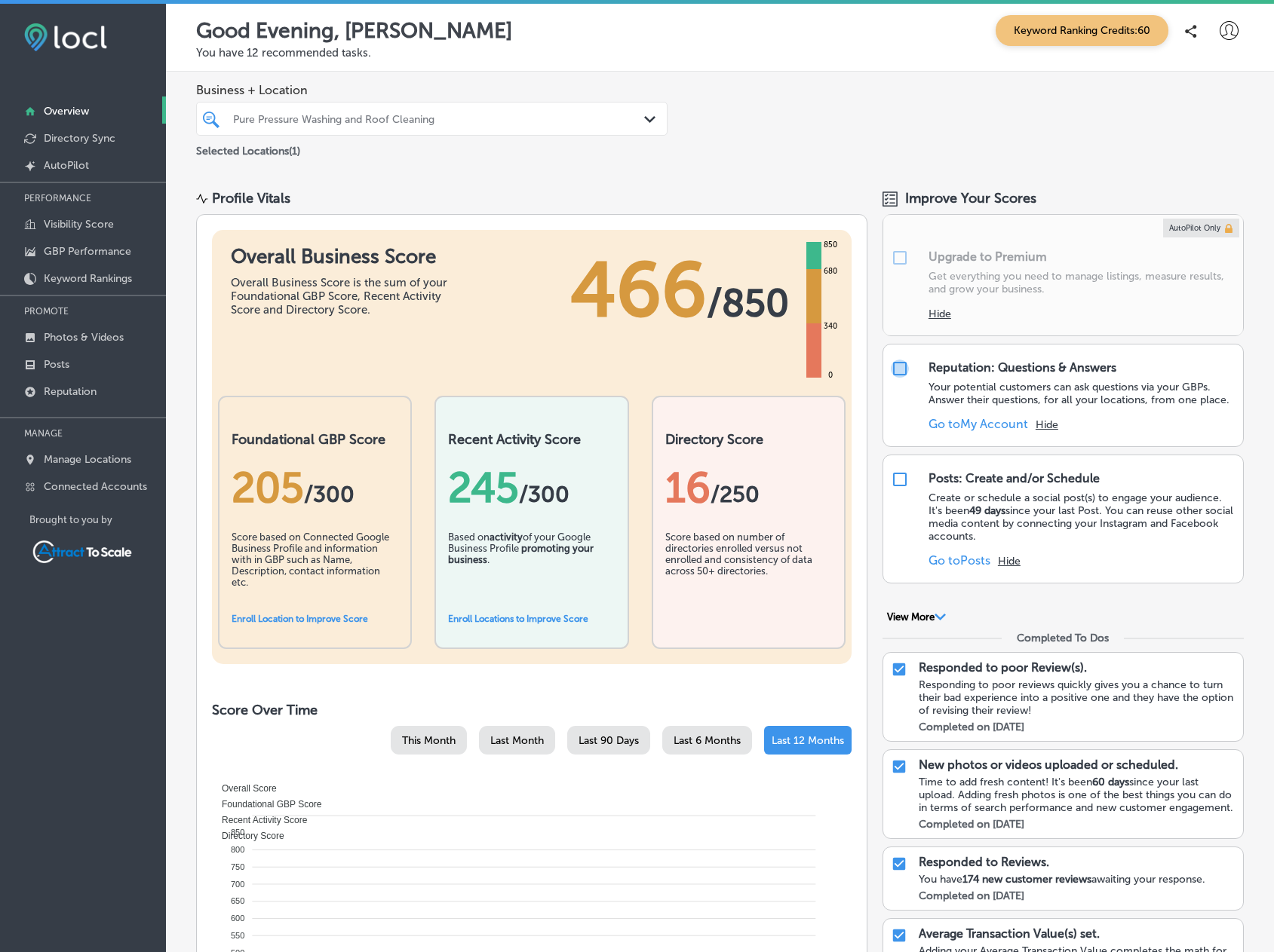
click at [893, 369] on input "checkbox" at bounding box center [900, 369] width 18 height 18
checkbox input "false"
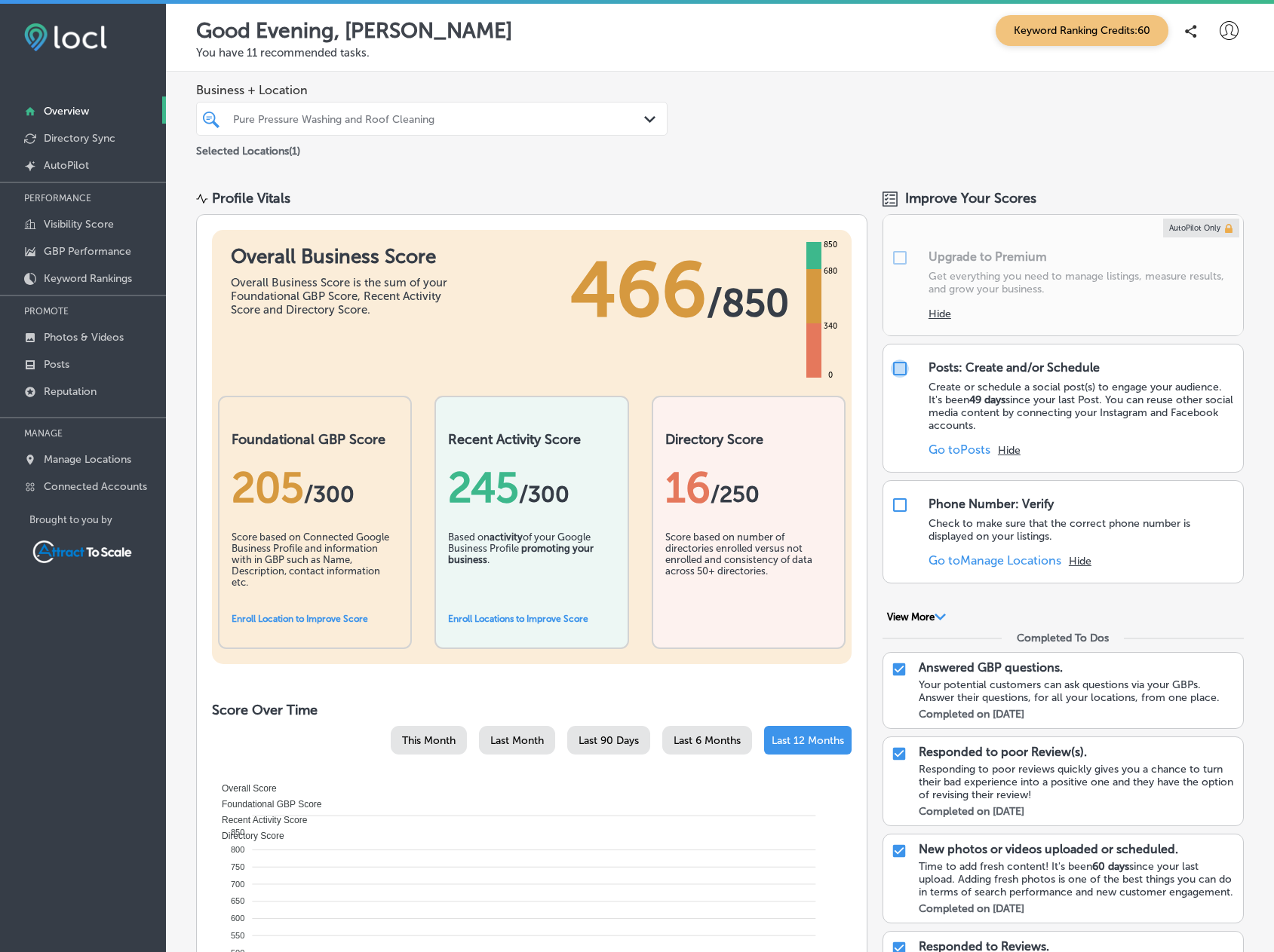
click at [893, 369] on input "checkbox" at bounding box center [900, 369] width 18 height 18
checkbox input "false"
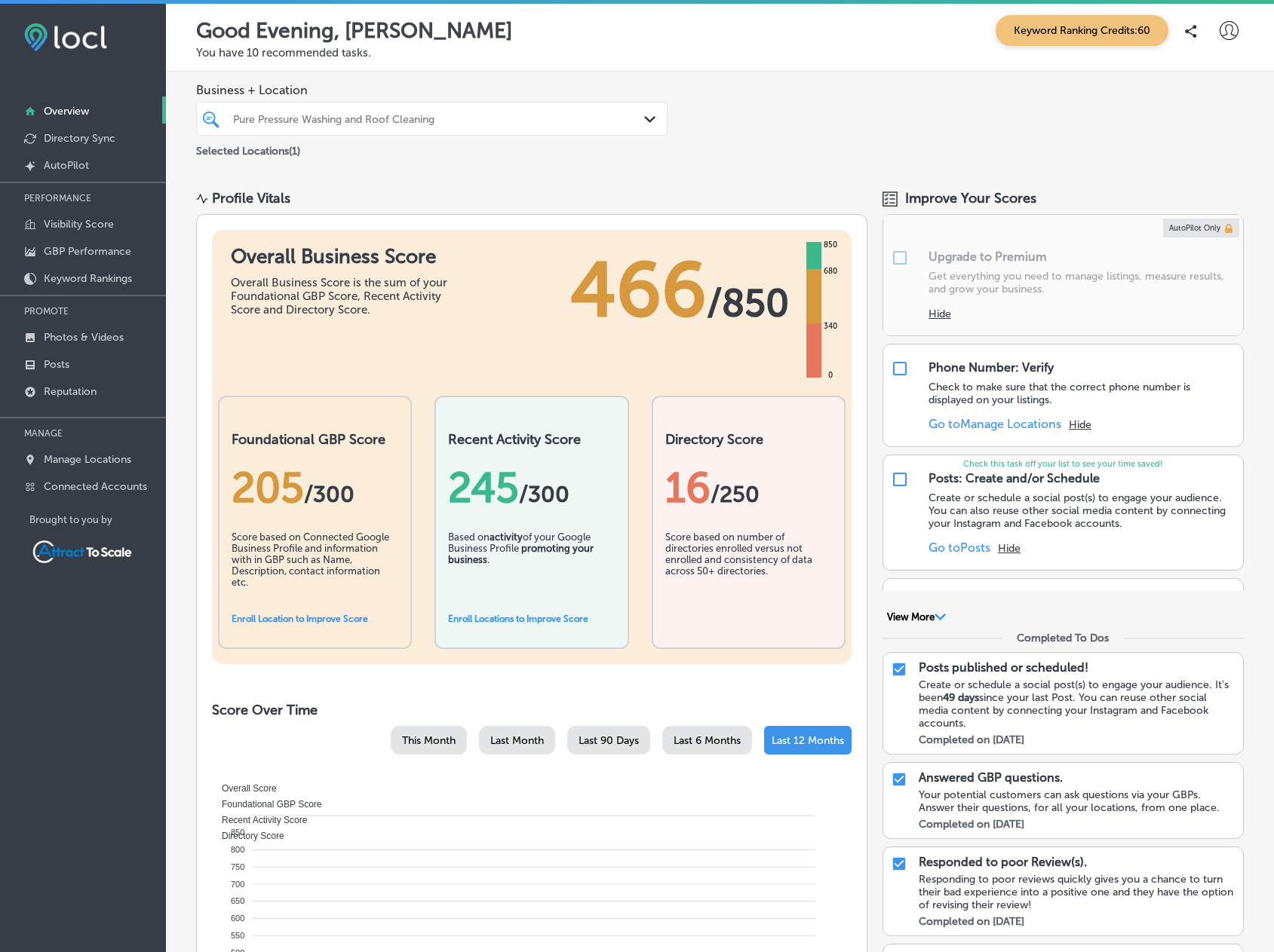
click at [893, 369] on input "checkbox" at bounding box center [900, 369] width 18 height 18
checkbox input "false"
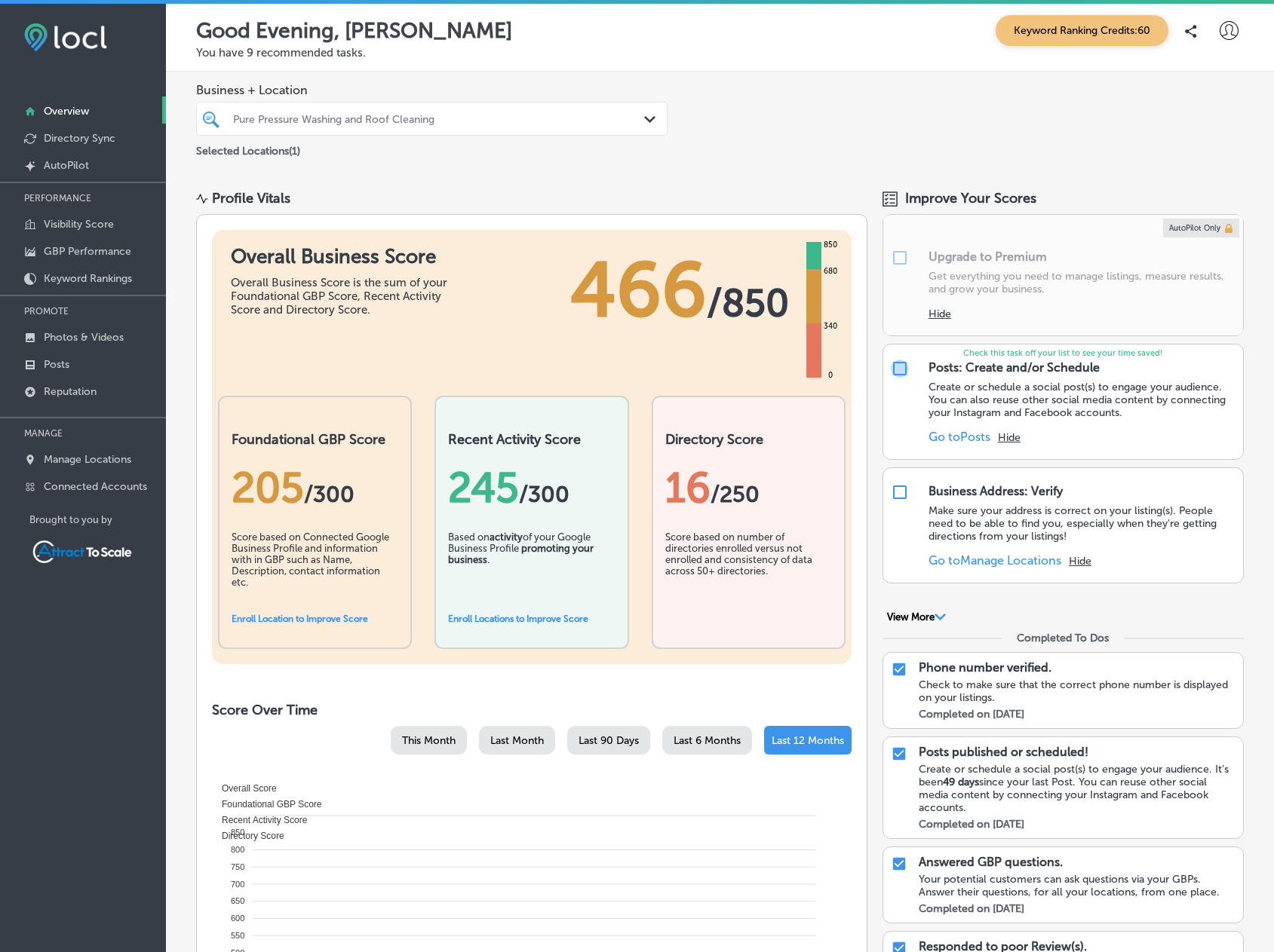
click at [893, 369] on input "checkbox" at bounding box center [900, 369] width 18 height 18
checkbox input "false"
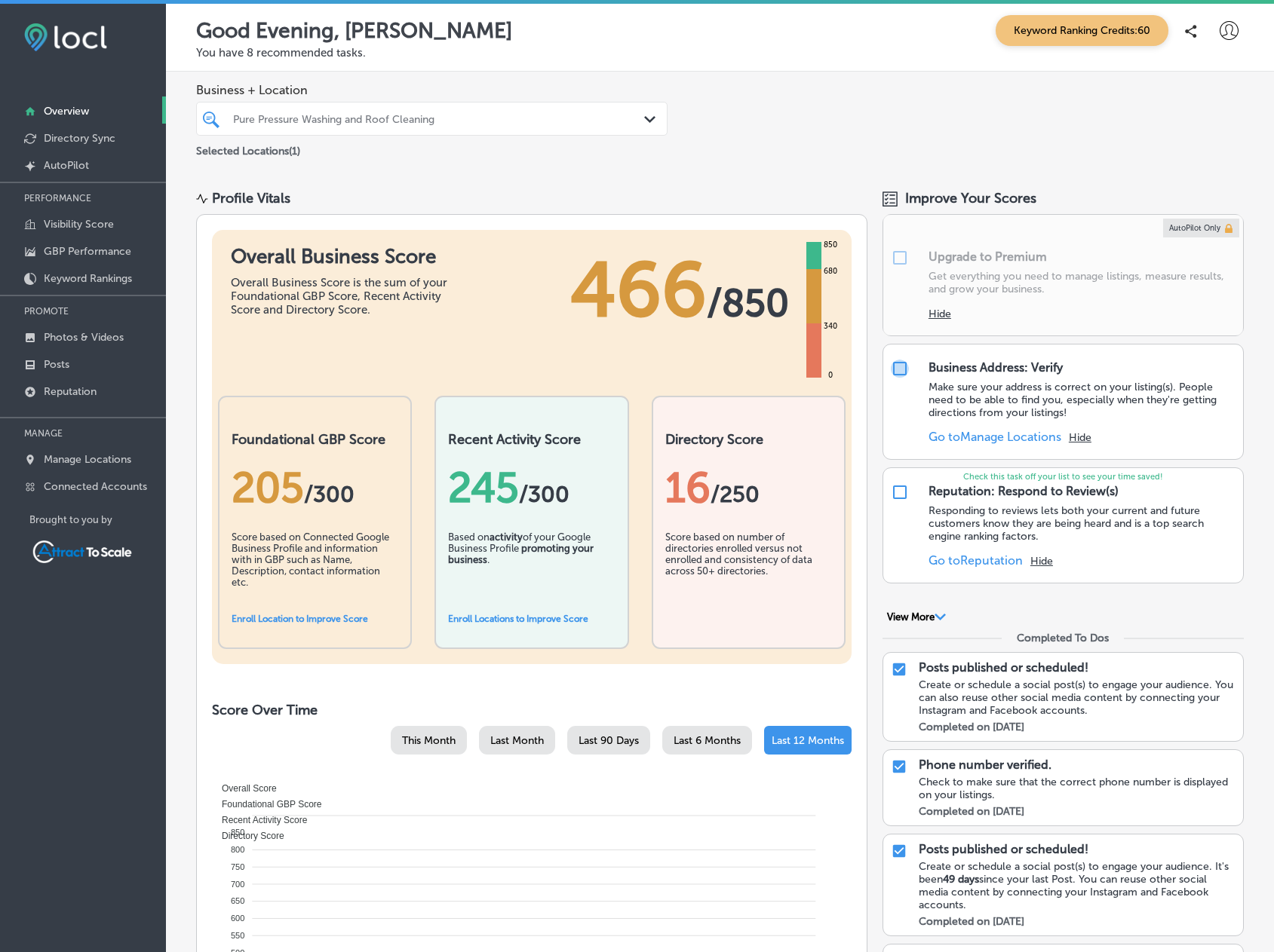
click at [893, 369] on input "checkbox" at bounding box center [900, 369] width 18 height 18
checkbox input "true"
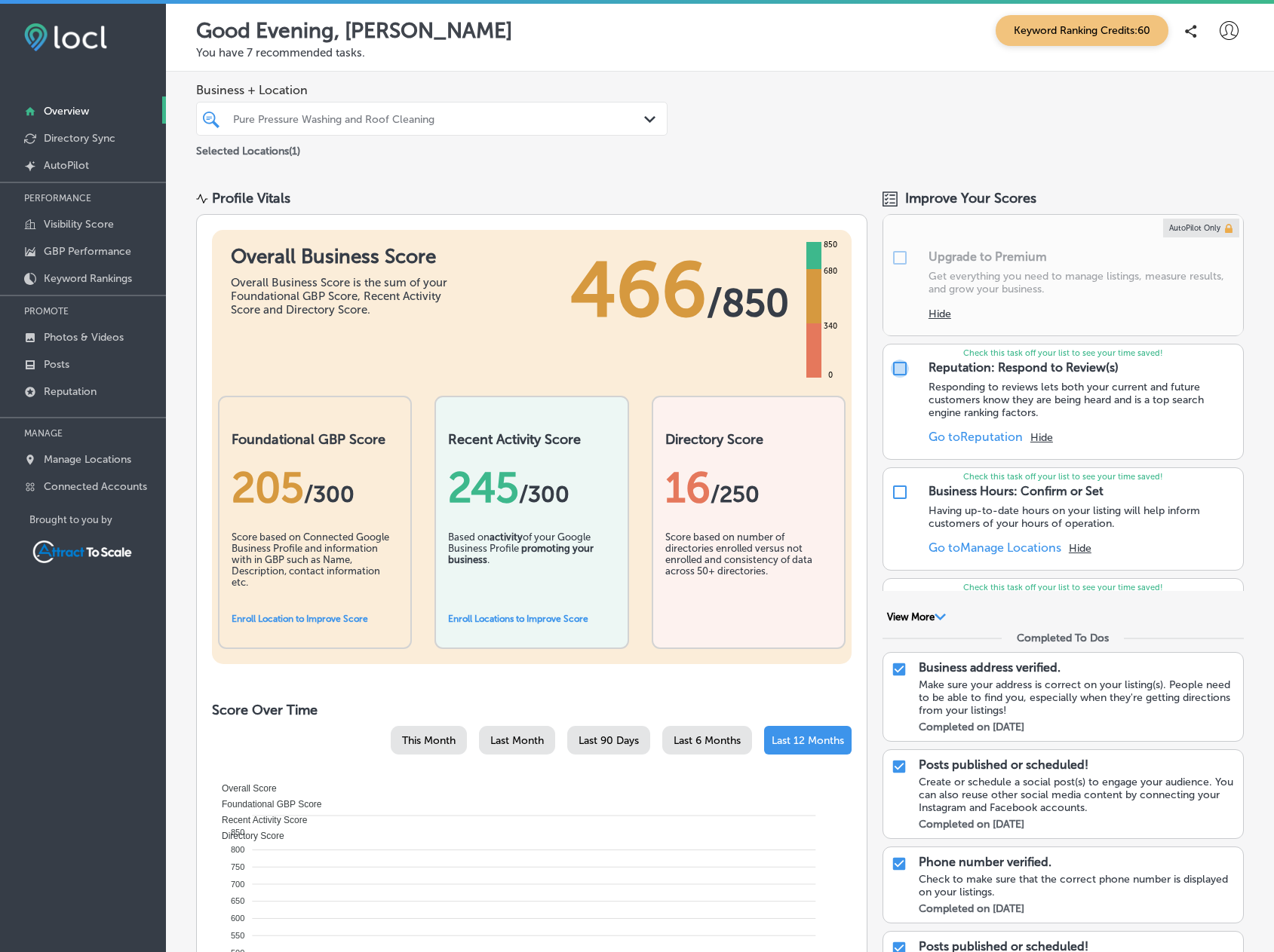
click at [893, 369] on input "checkbox" at bounding box center [900, 369] width 18 height 18
checkbox input "false"
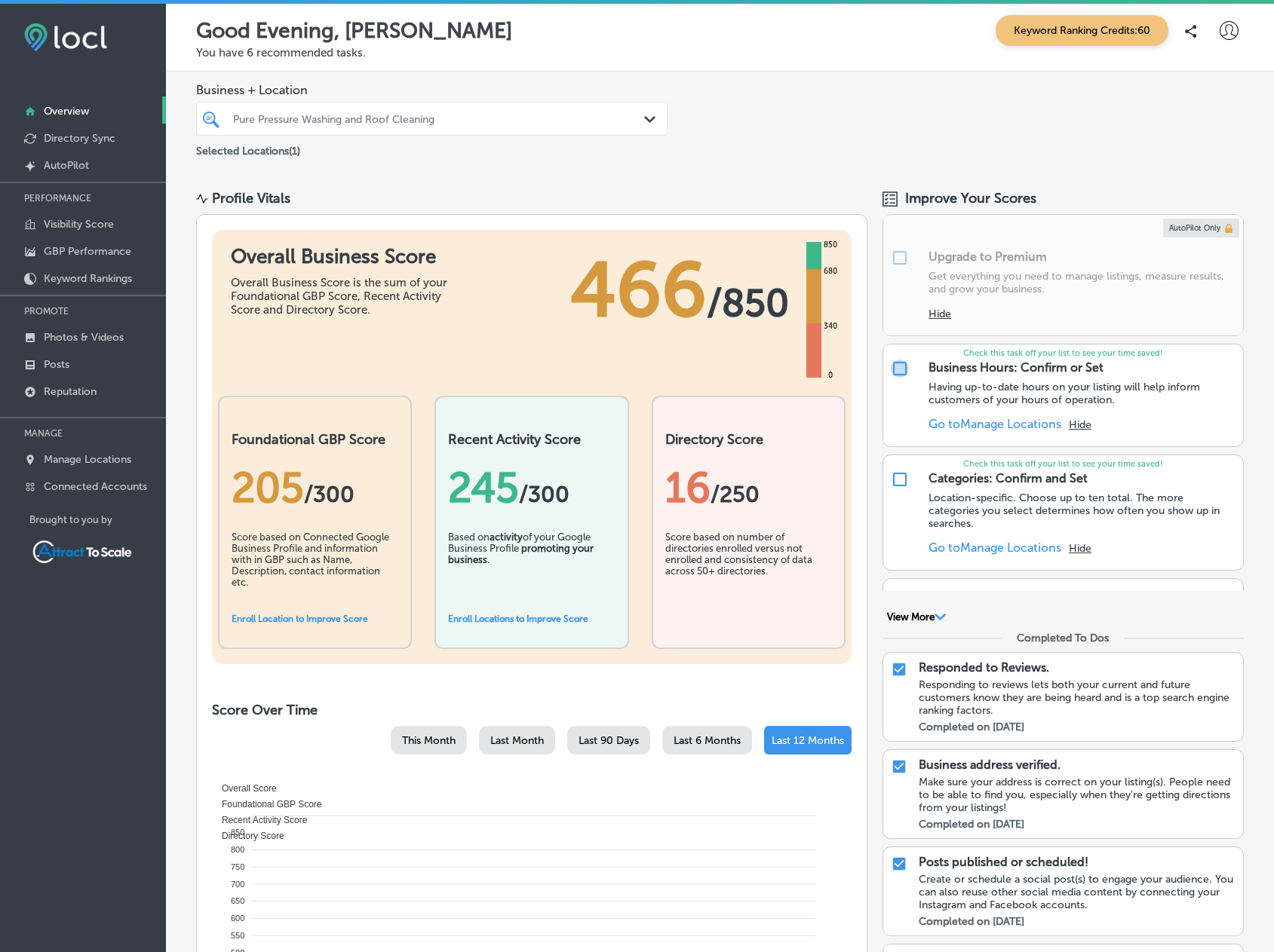
click at [893, 369] on input "checkbox" at bounding box center [900, 369] width 18 height 18
checkbox input "false"
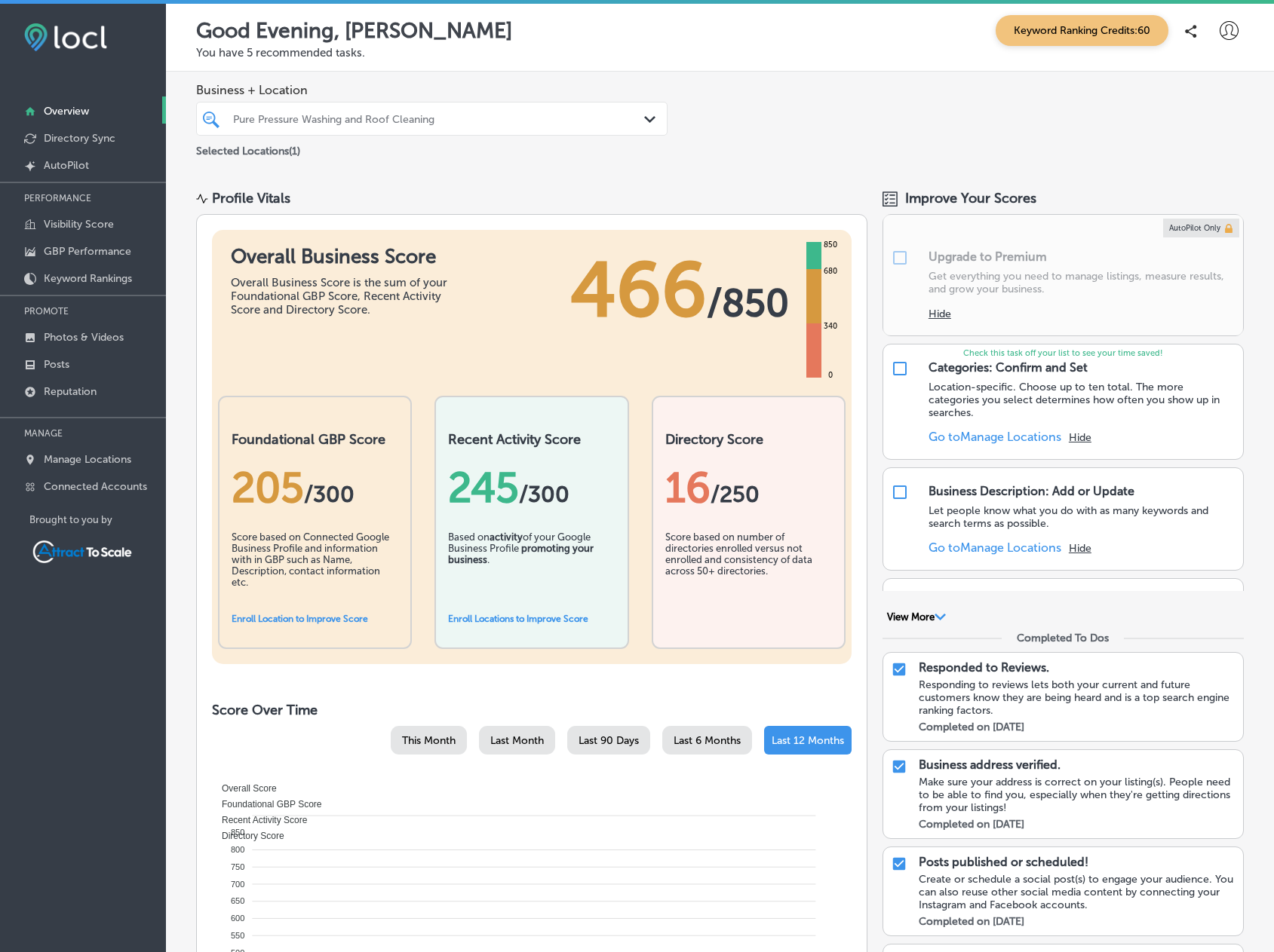
click at [893, 369] on input "checkbox" at bounding box center [900, 369] width 18 height 18
checkbox input "false"
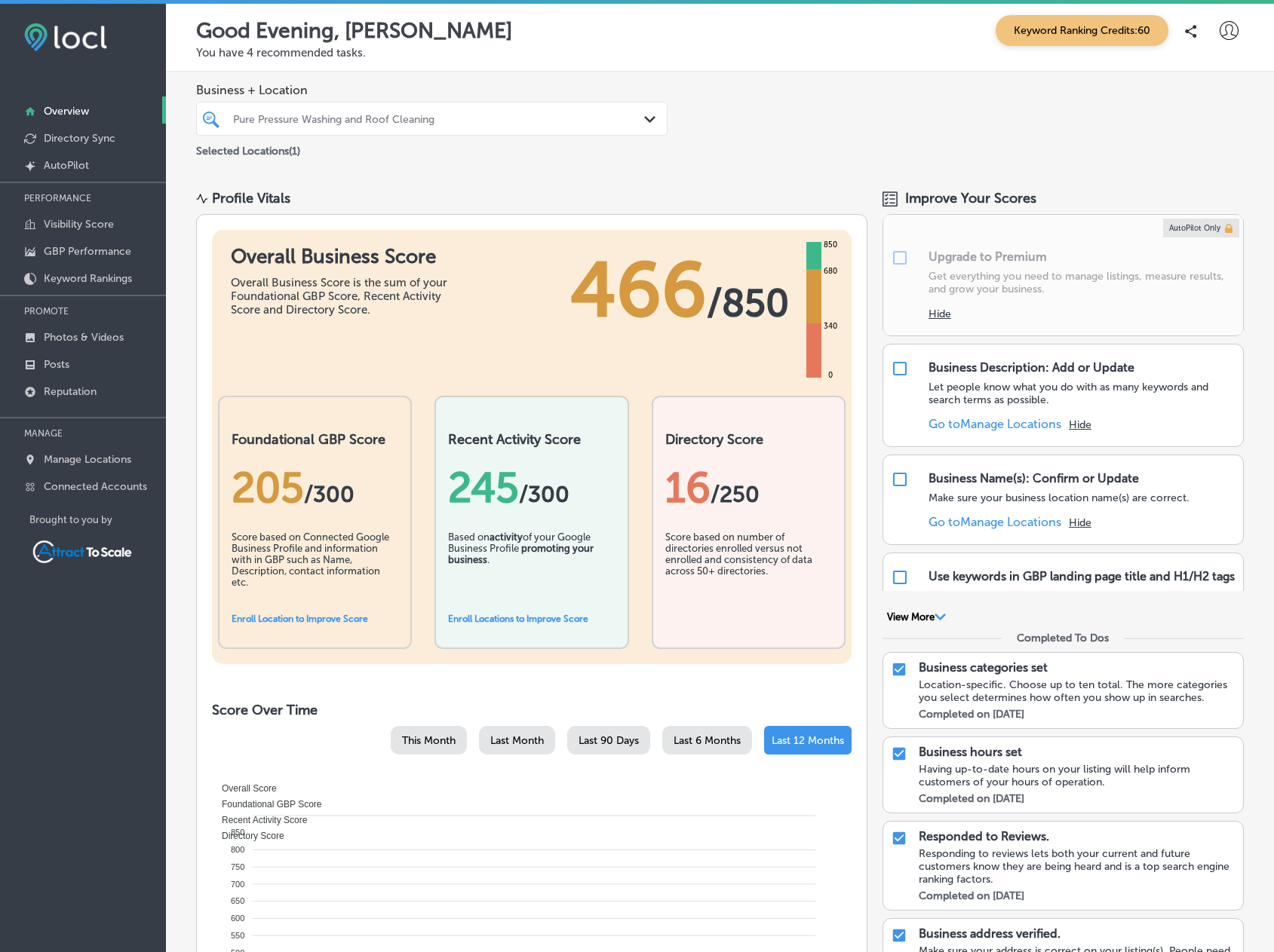
click at [893, 369] on input "checkbox" at bounding box center [900, 369] width 18 height 18
checkbox input "false"
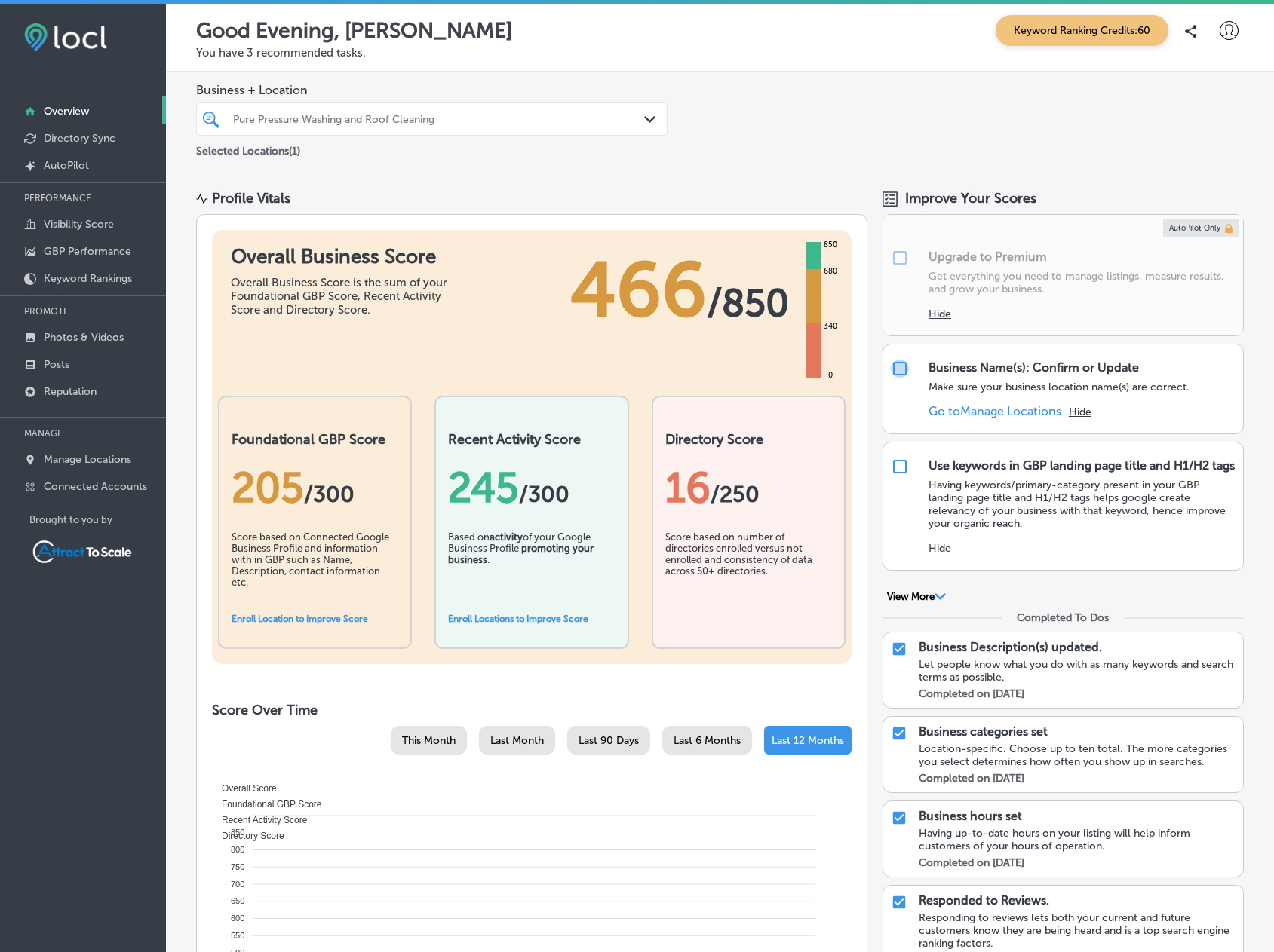
click at [893, 369] on input "checkbox" at bounding box center [900, 369] width 18 height 18
checkbox input "false"
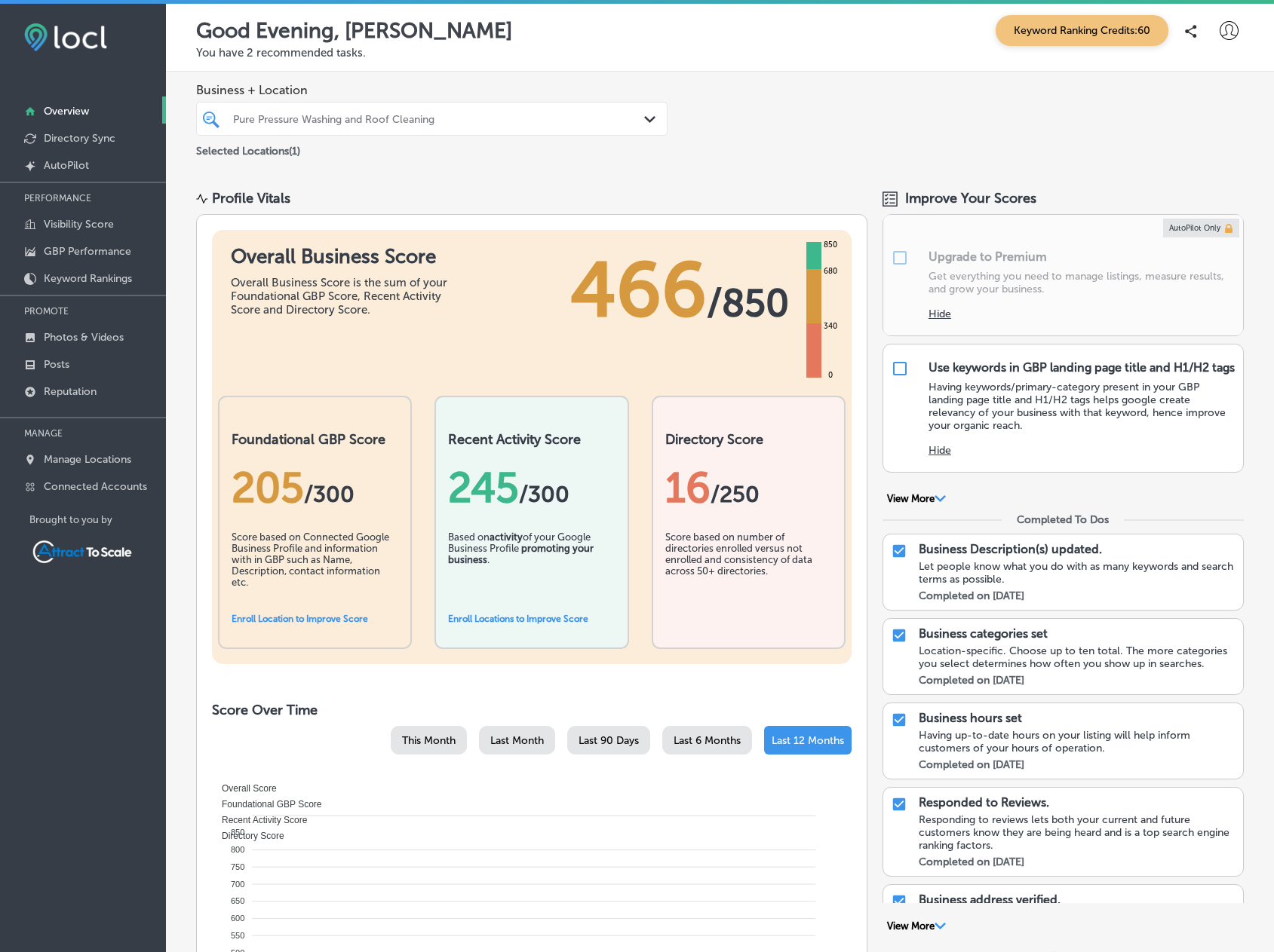
click at [893, 369] on input "checkbox" at bounding box center [900, 369] width 18 height 18
checkbox input "false"
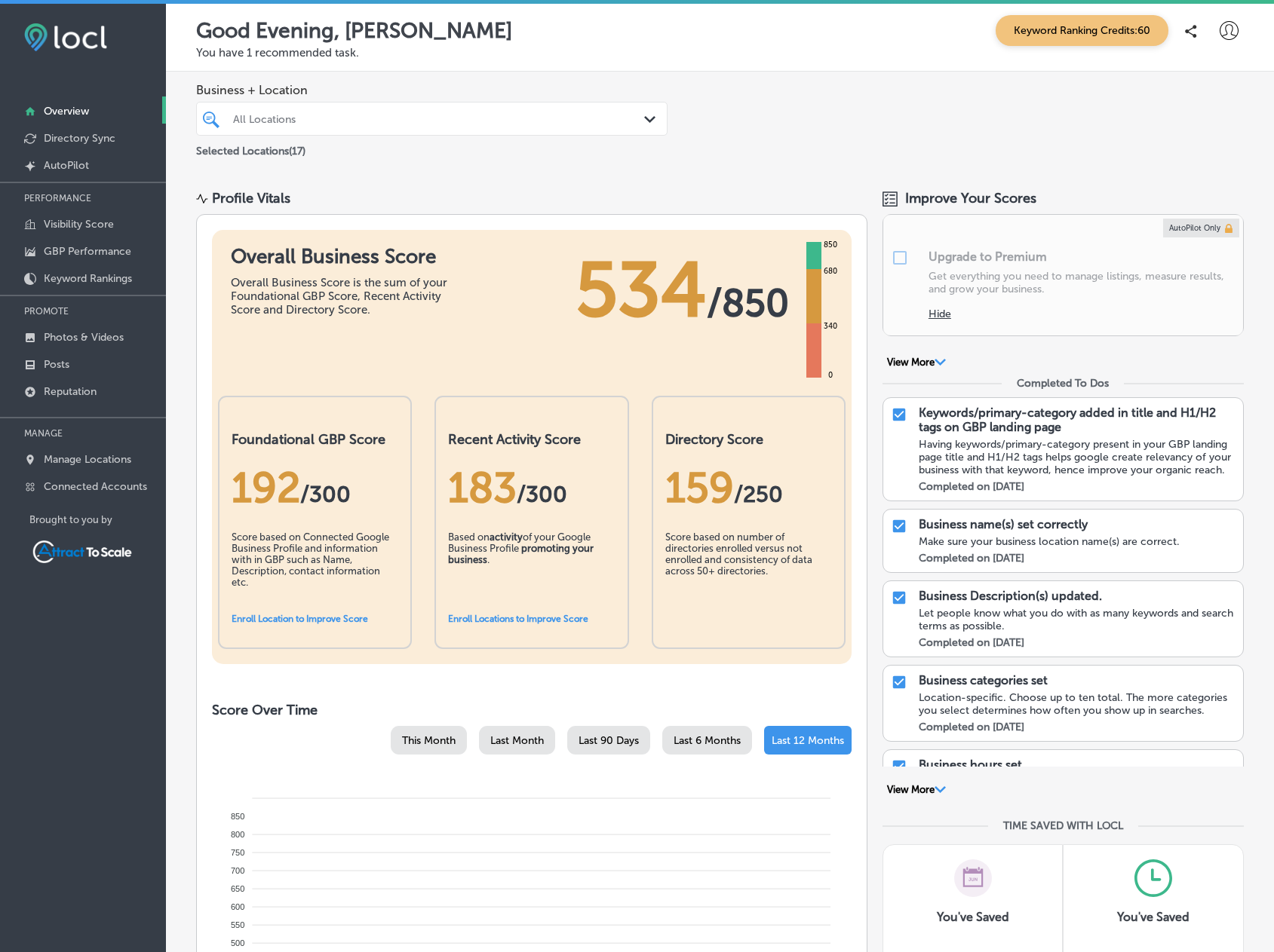
click at [487, 124] on div "All Locations" at bounding box center [439, 118] width 413 height 12
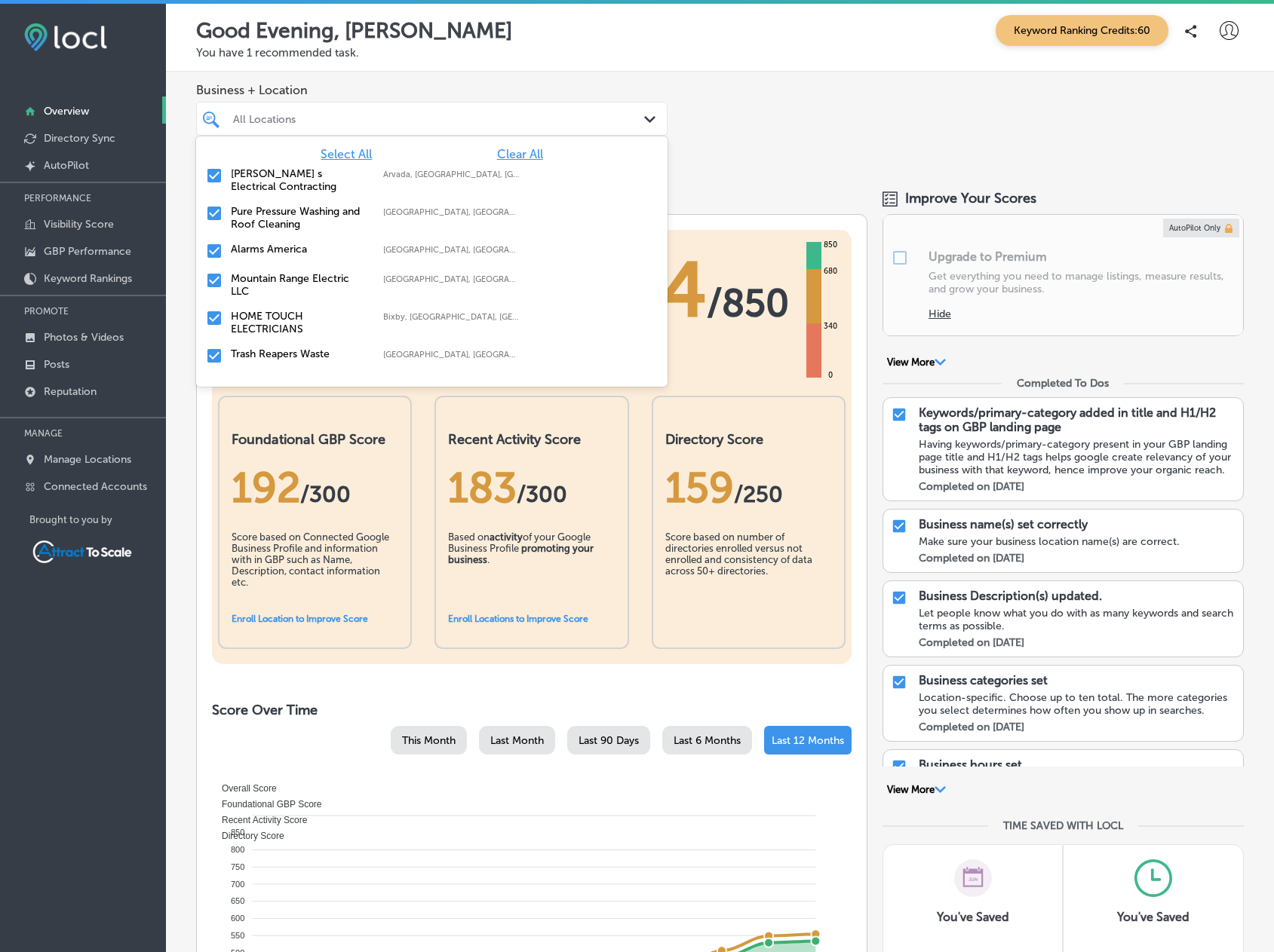
click at [497, 149] on span "Clear All" at bounding box center [520, 154] width 46 height 14
click at [276, 216] on label "Pure Pressure Washing and Roof Cleaning" at bounding box center [300, 218] width 137 height 26
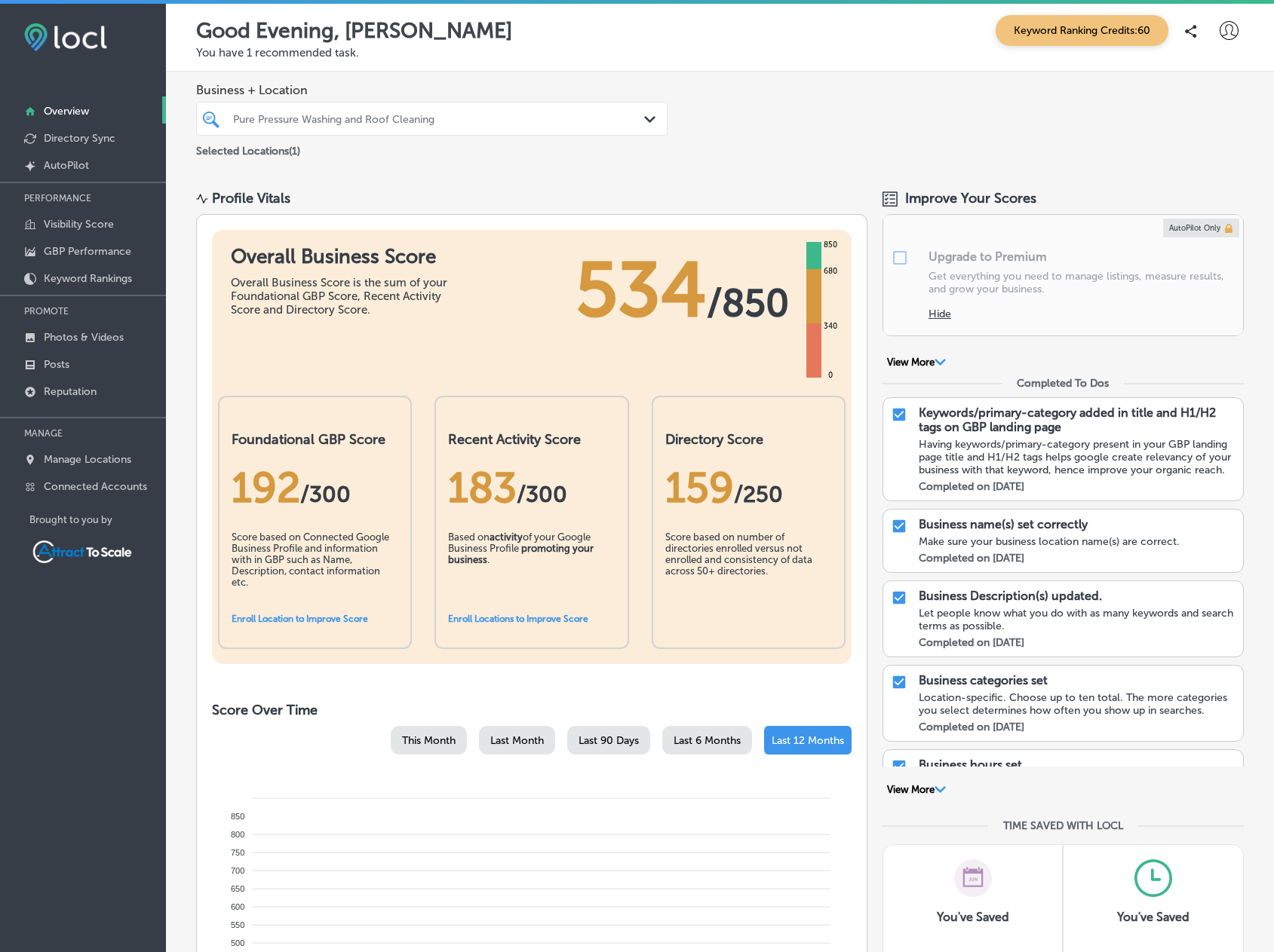
click at [816, 163] on div "Business + Location Pure Pressure Washing and Roof Cleaning Path Created with S…" at bounding box center [720, 122] width 1108 height 100
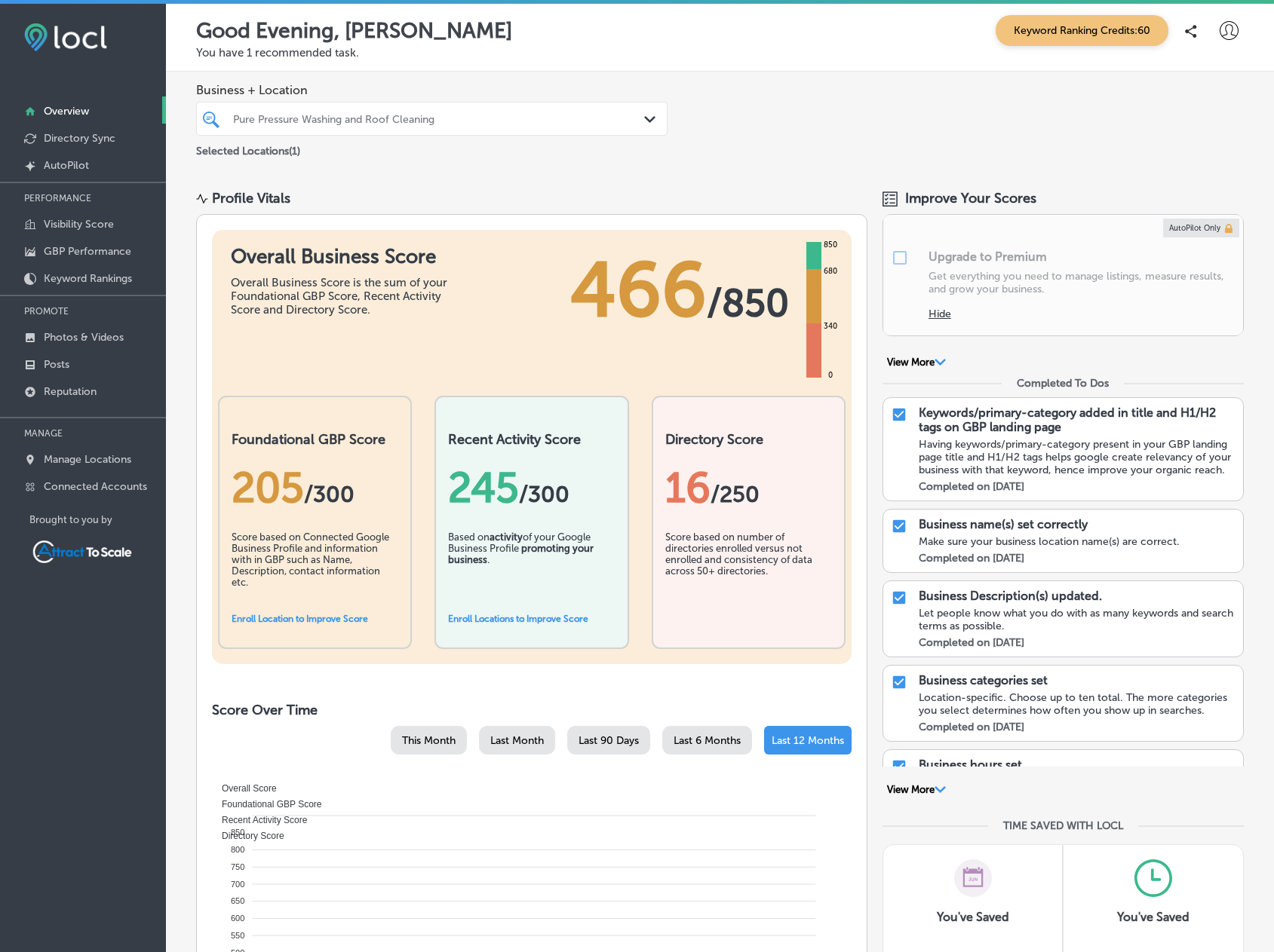
click at [381, 116] on div "Pure Pressure Washing and Roof Cleaning" at bounding box center [439, 118] width 413 height 12
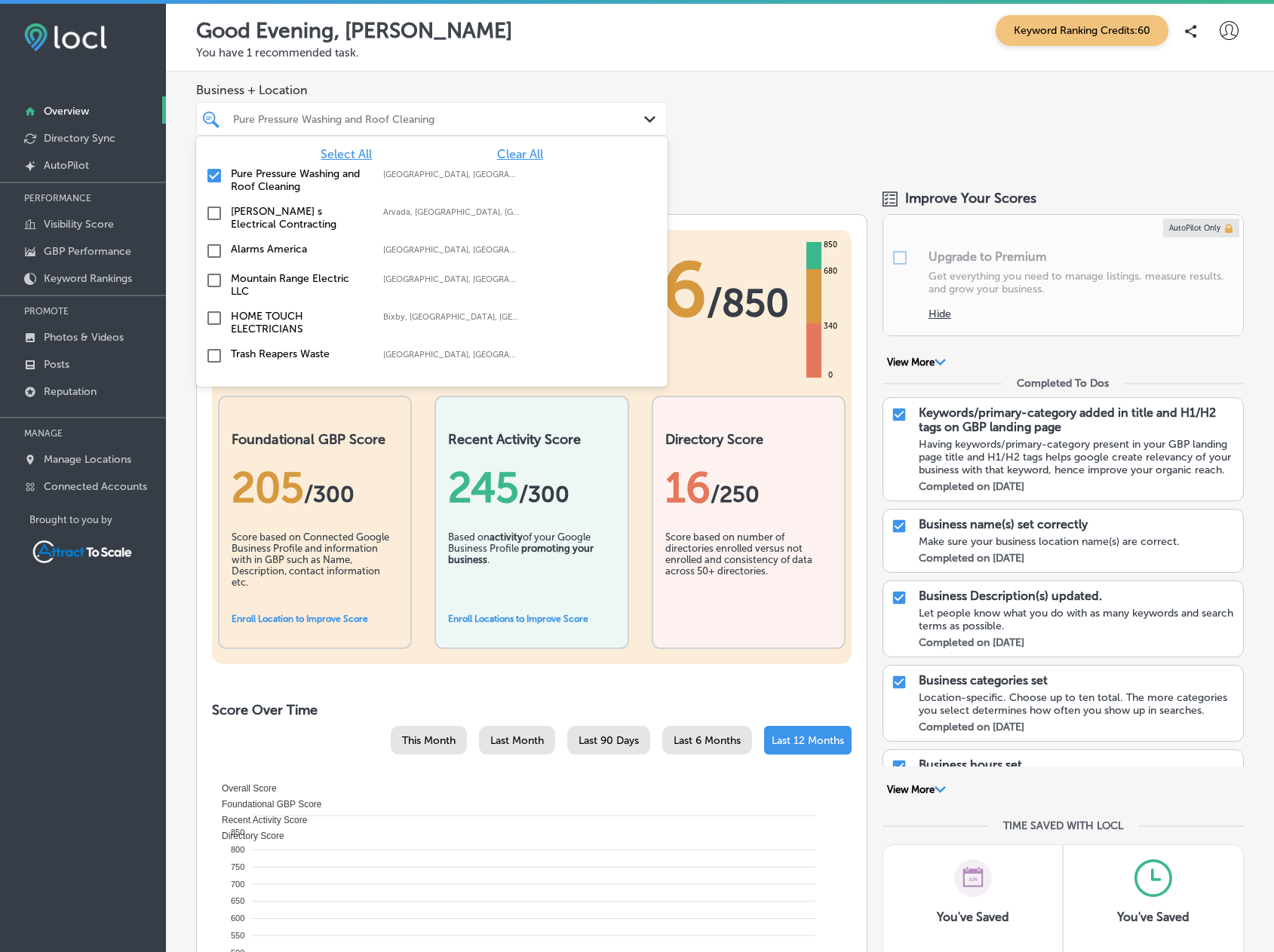
click at [271, 188] on label "Pure Pressure Washing and Roof Cleaning" at bounding box center [300, 180] width 137 height 26
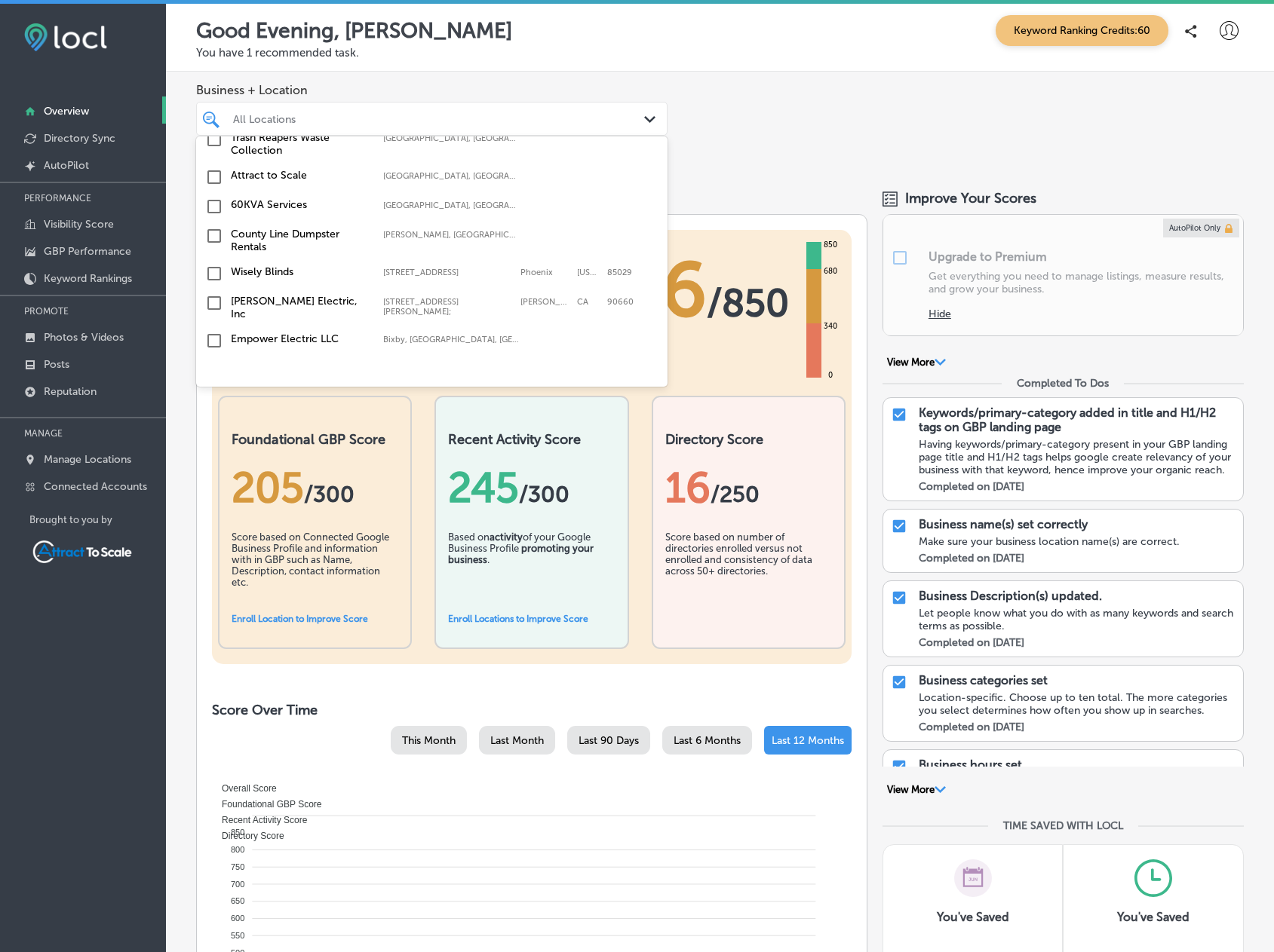
scroll to position [227, 0]
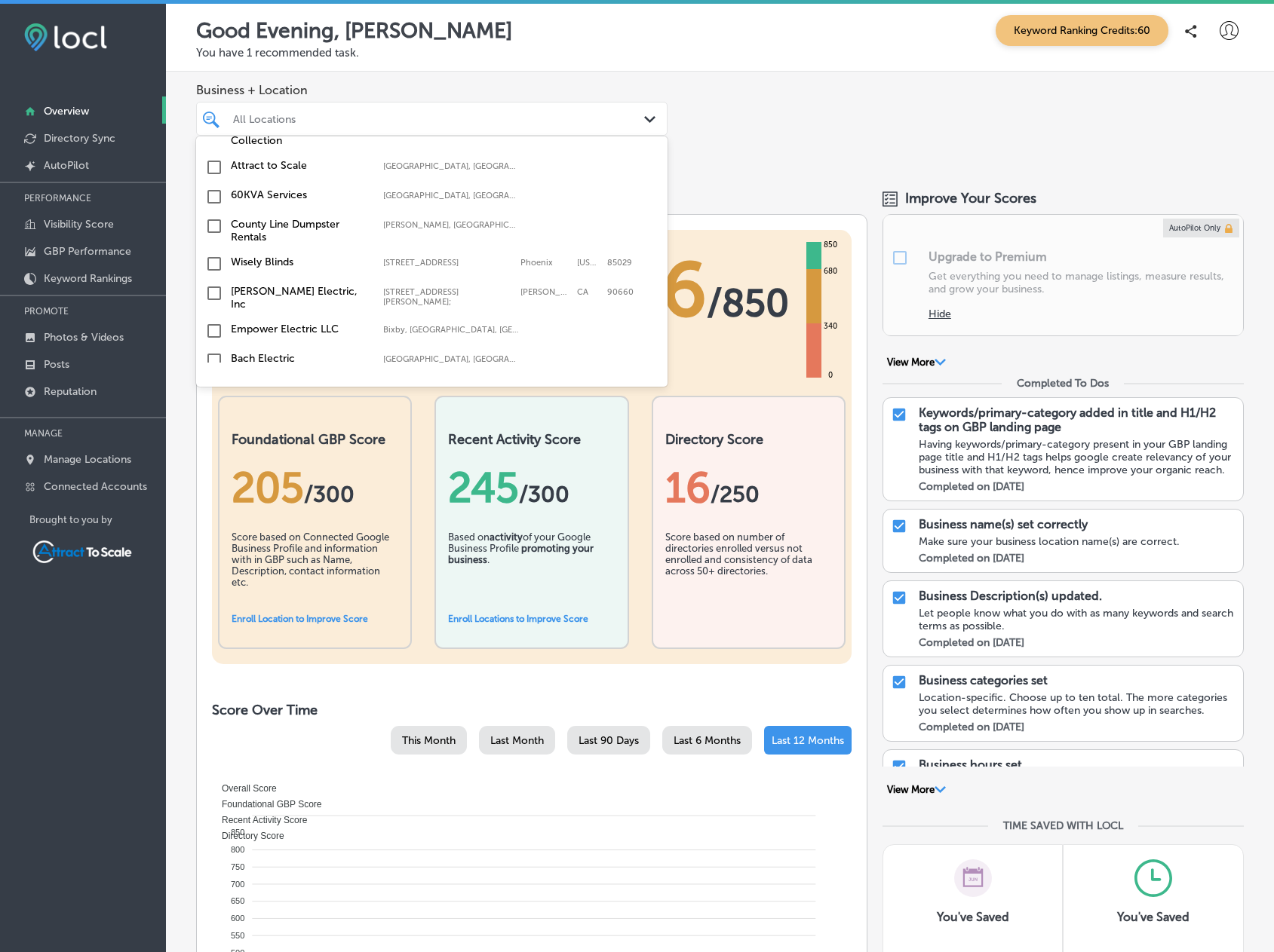
click at [271, 197] on label "60KVA Services" at bounding box center [300, 195] width 137 height 12
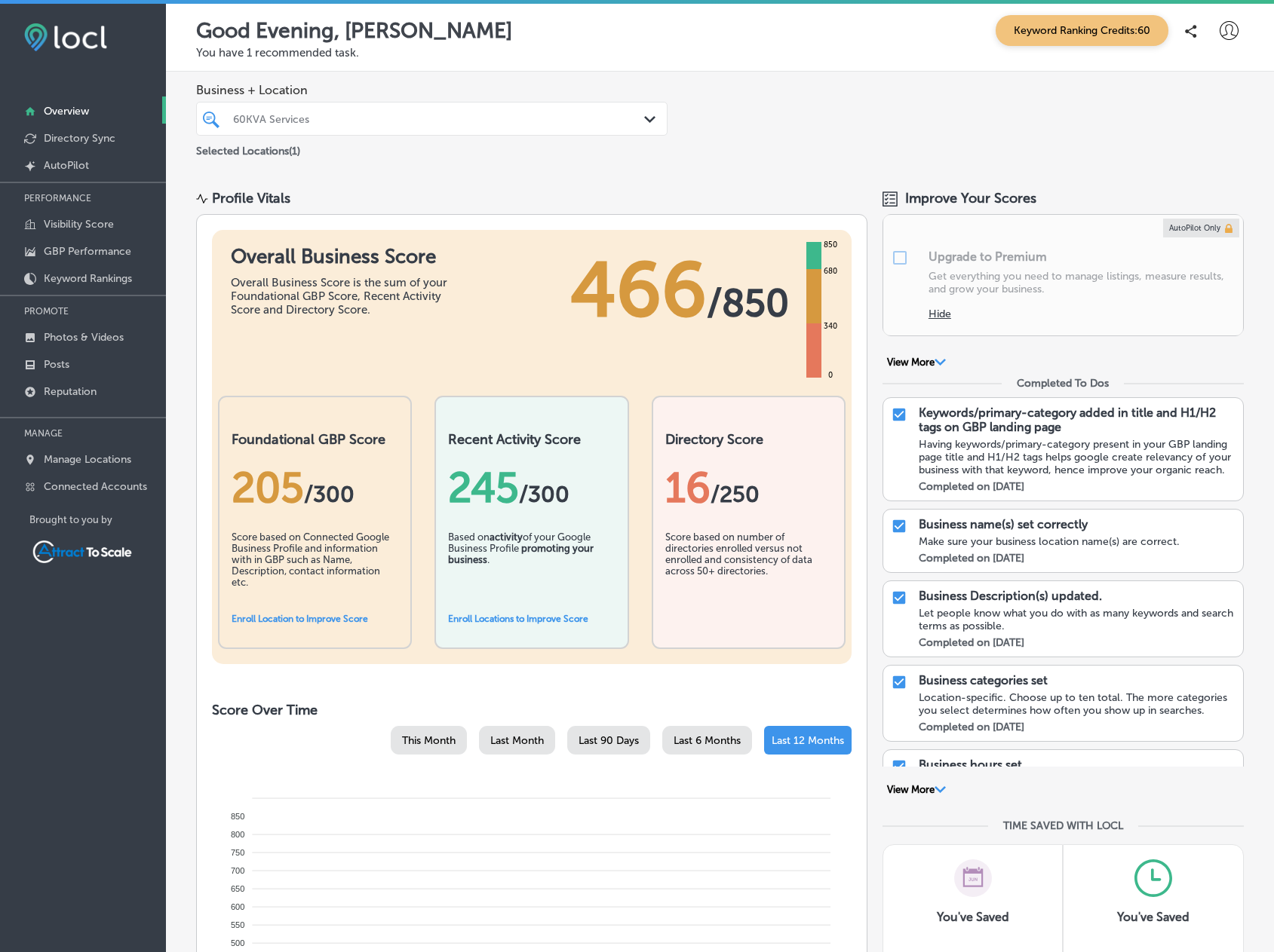
click at [756, 164] on div "Business + Location 60KVA Services Path Created with Sketch. Selected Locations…" at bounding box center [720, 122] width 1108 height 100
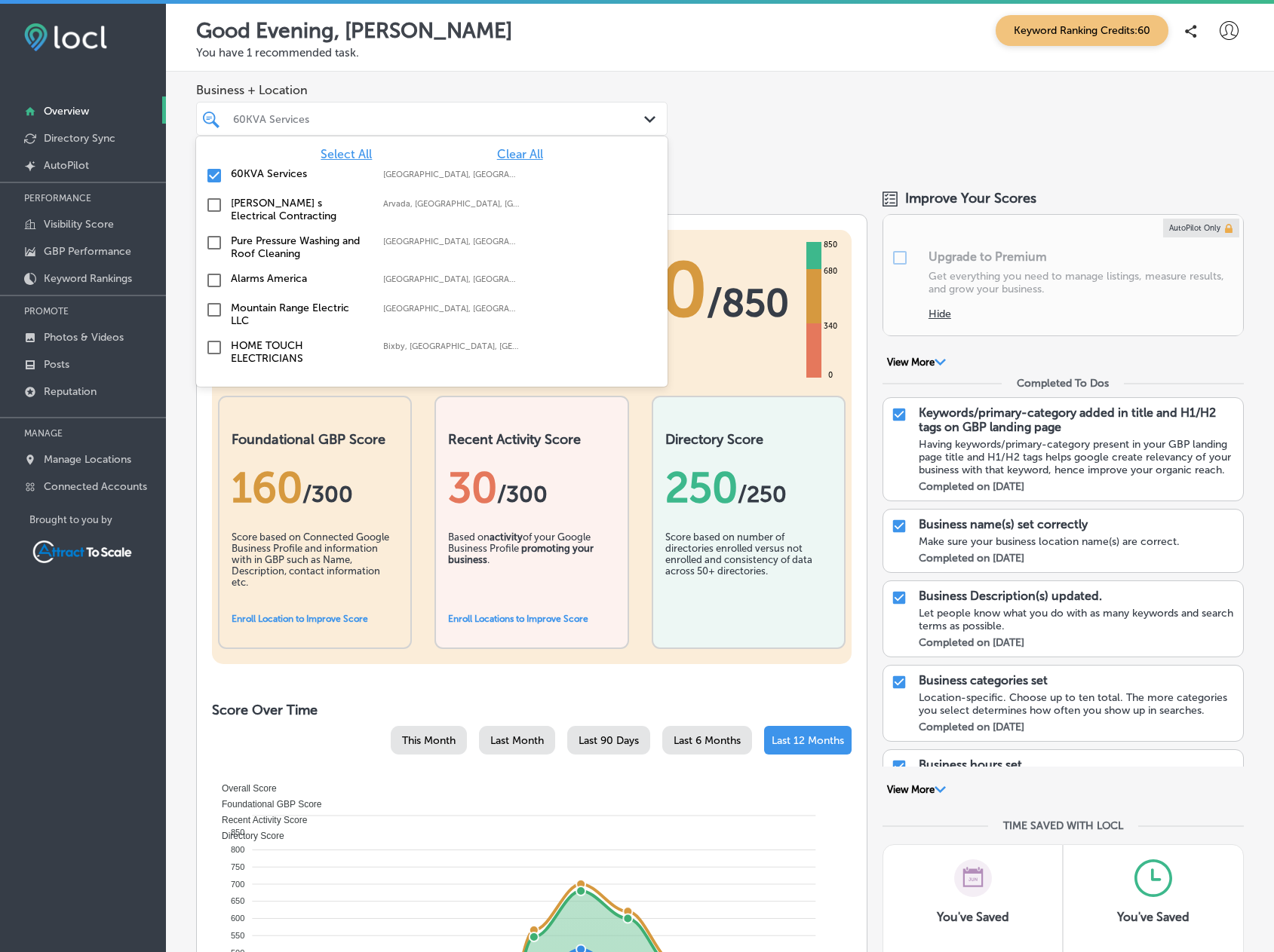
click at [406, 123] on div "60KVA Services" at bounding box center [439, 118] width 413 height 12
click at [268, 177] on label "60KVA Services" at bounding box center [300, 173] width 137 height 12
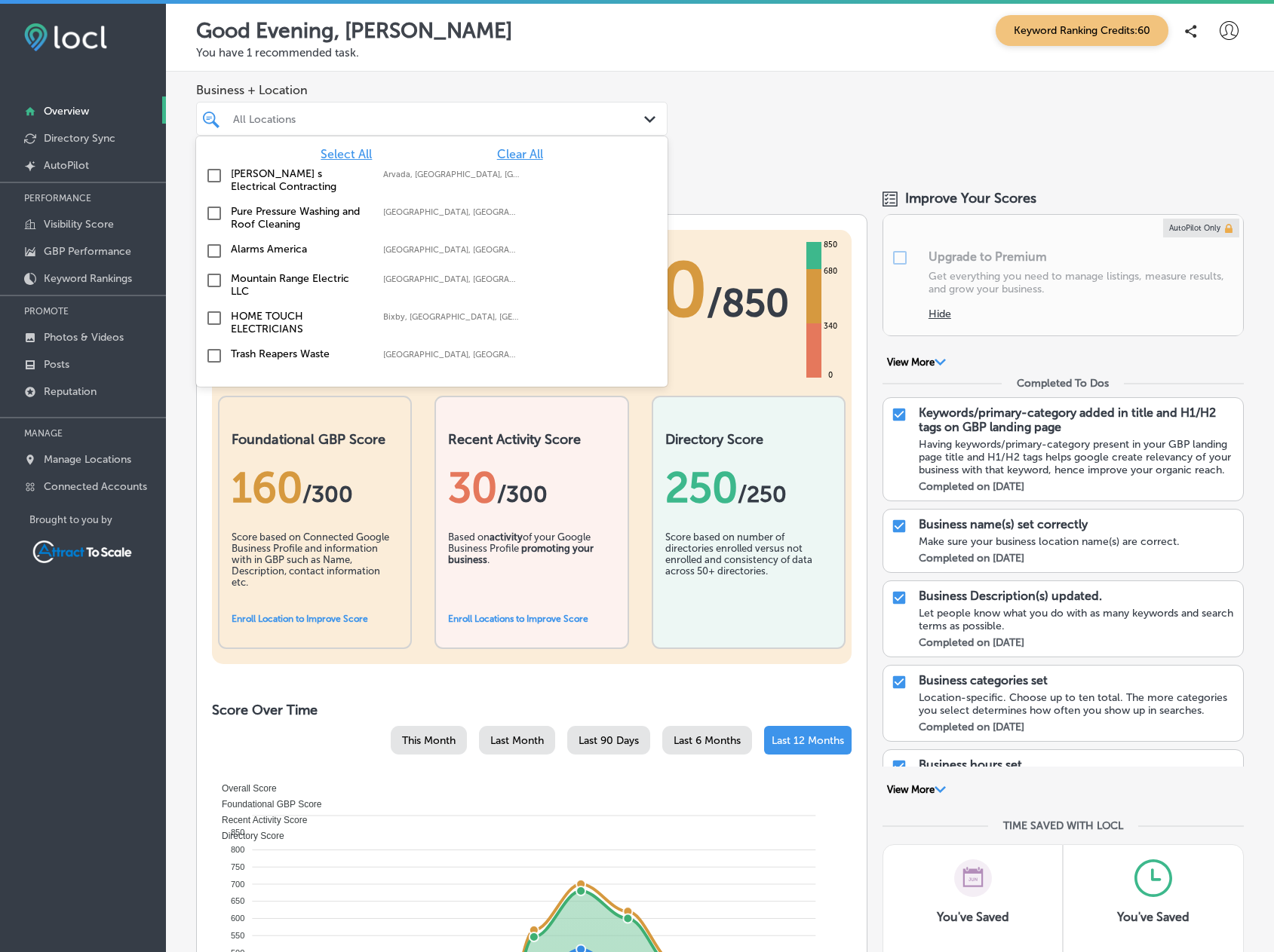
click at [281, 179] on label "[PERSON_NAME] s Electrical Contracting" at bounding box center [300, 180] width 137 height 26
click at [685, 167] on div "Business + Location option focused, 2 of 18. 18 results available. Use Up and D…" at bounding box center [720, 122] width 1108 height 100
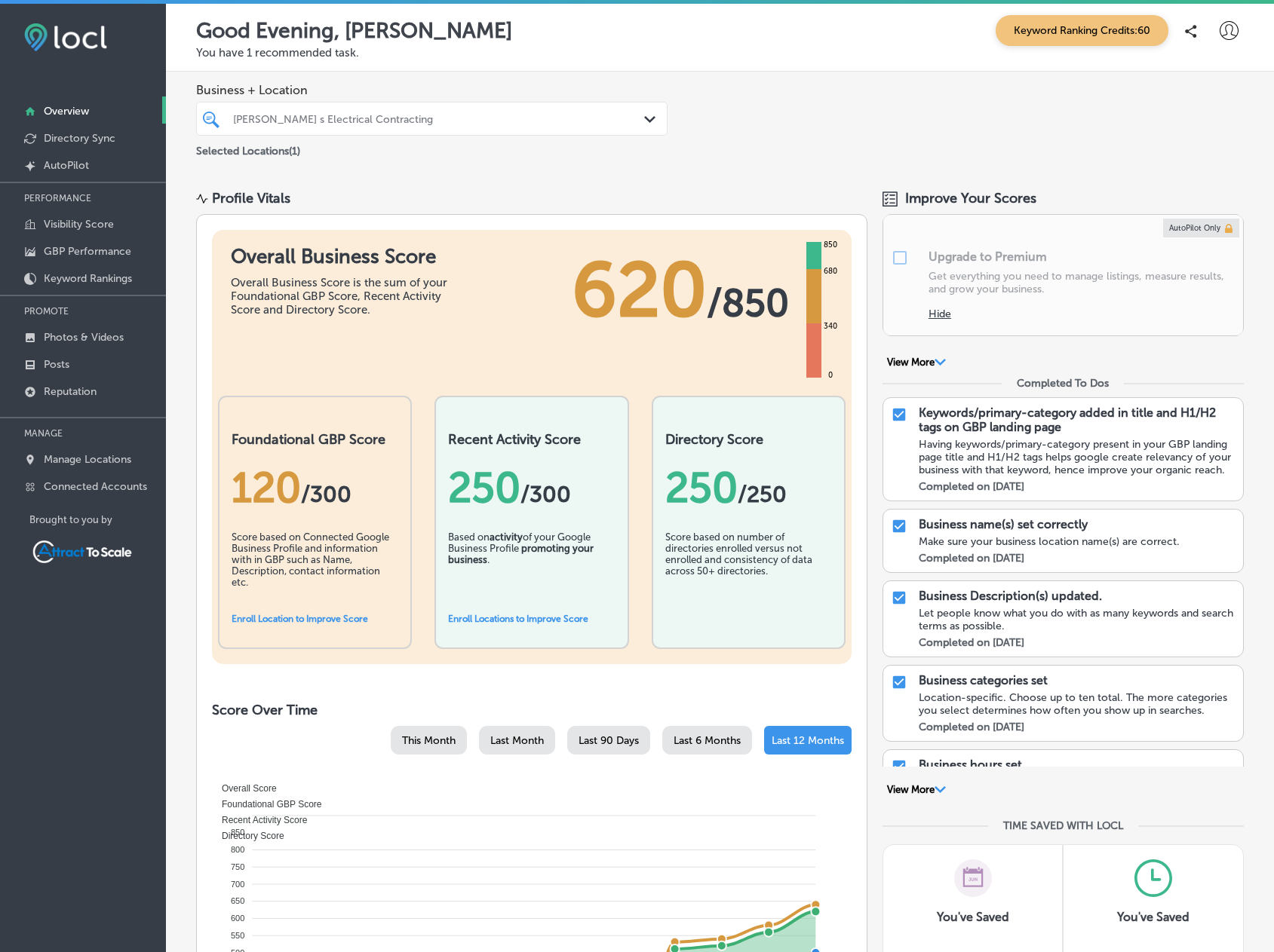
click at [497, 125] on div at bounding box center [412, 118] width 361 height 20
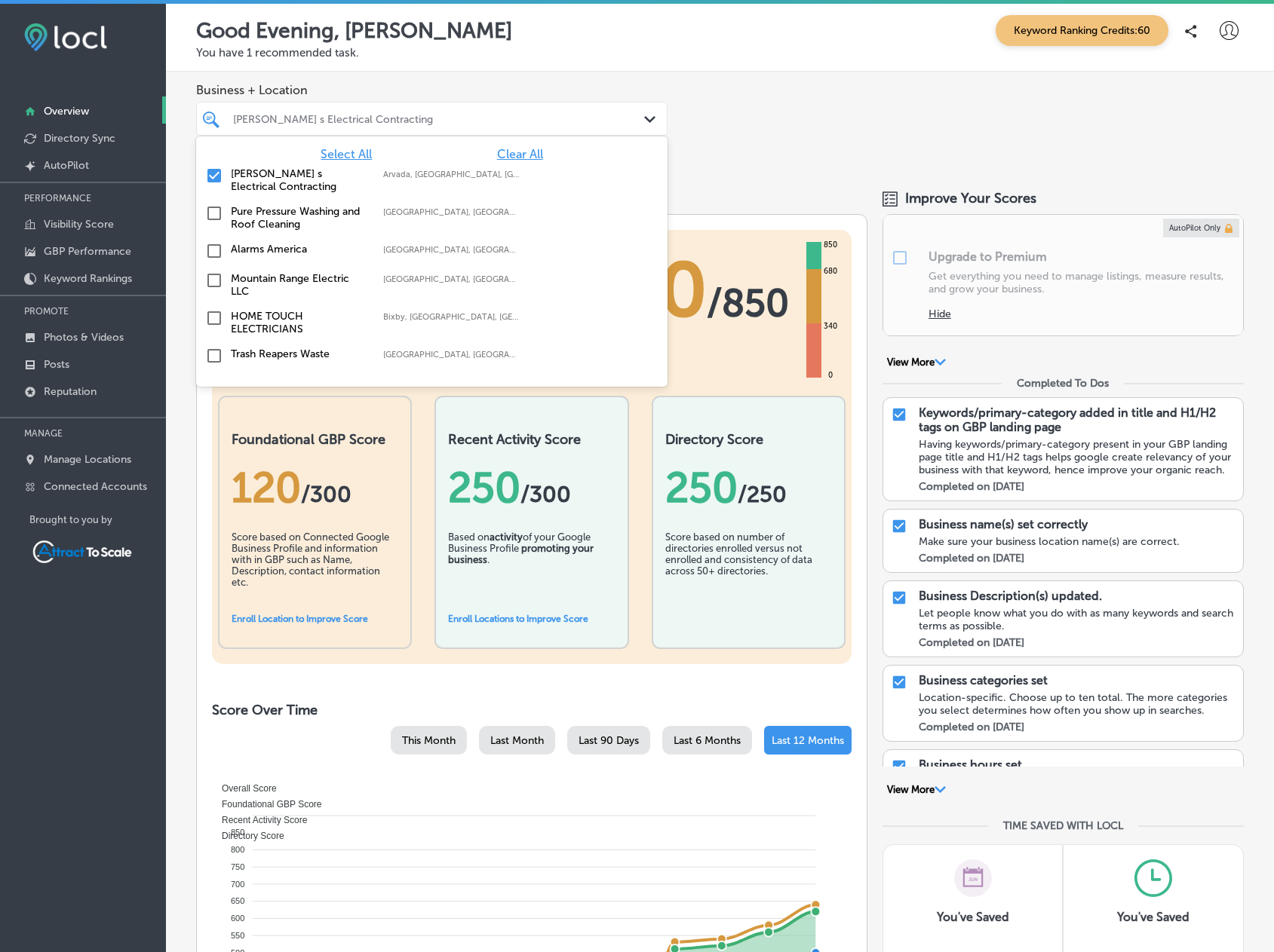
click at [266, 184] on label "[PERSON_NAME] s Electrical Contracting" at bounding box center [300, 180] width 137 height 26
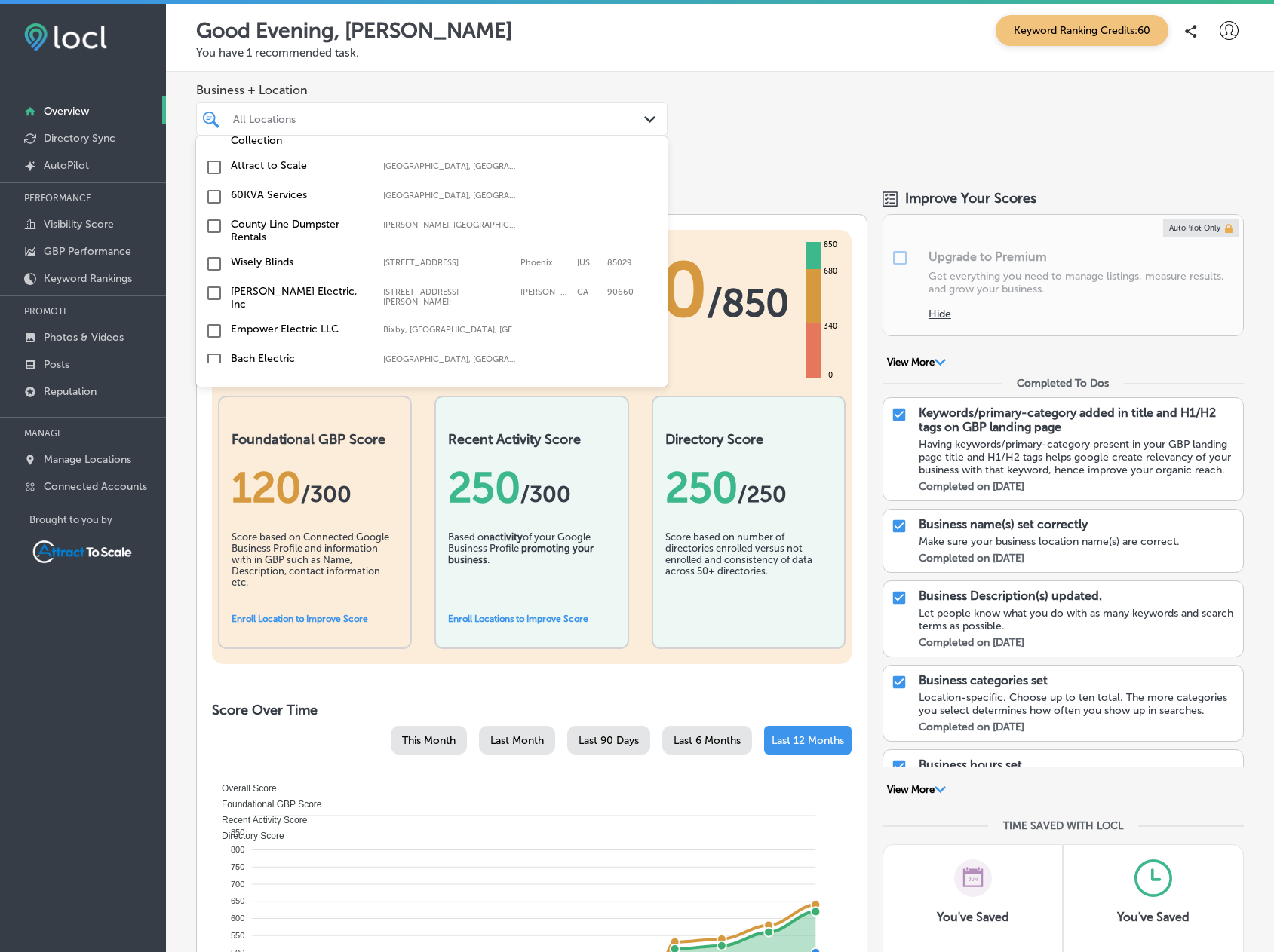
click at [261, 228] on label "County Line Dumpster Rentals" at bounding box center [300, 230] width 137 height 26
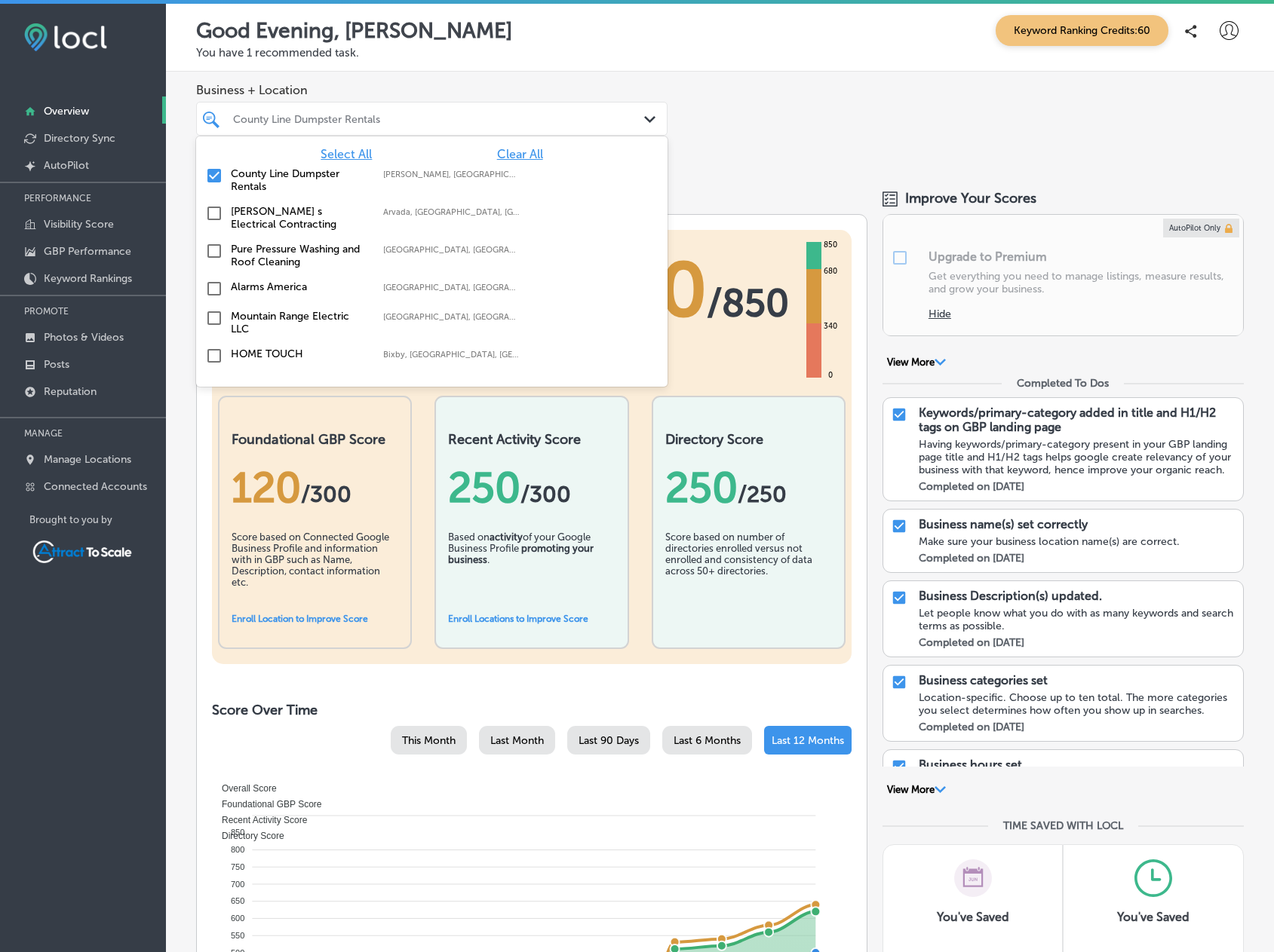
click at [798, 132] on div "Business + Location option focused, 2 of 18. 18 results available. Use Up and D…" at bounding box center [720, 122] width 1108 height 100
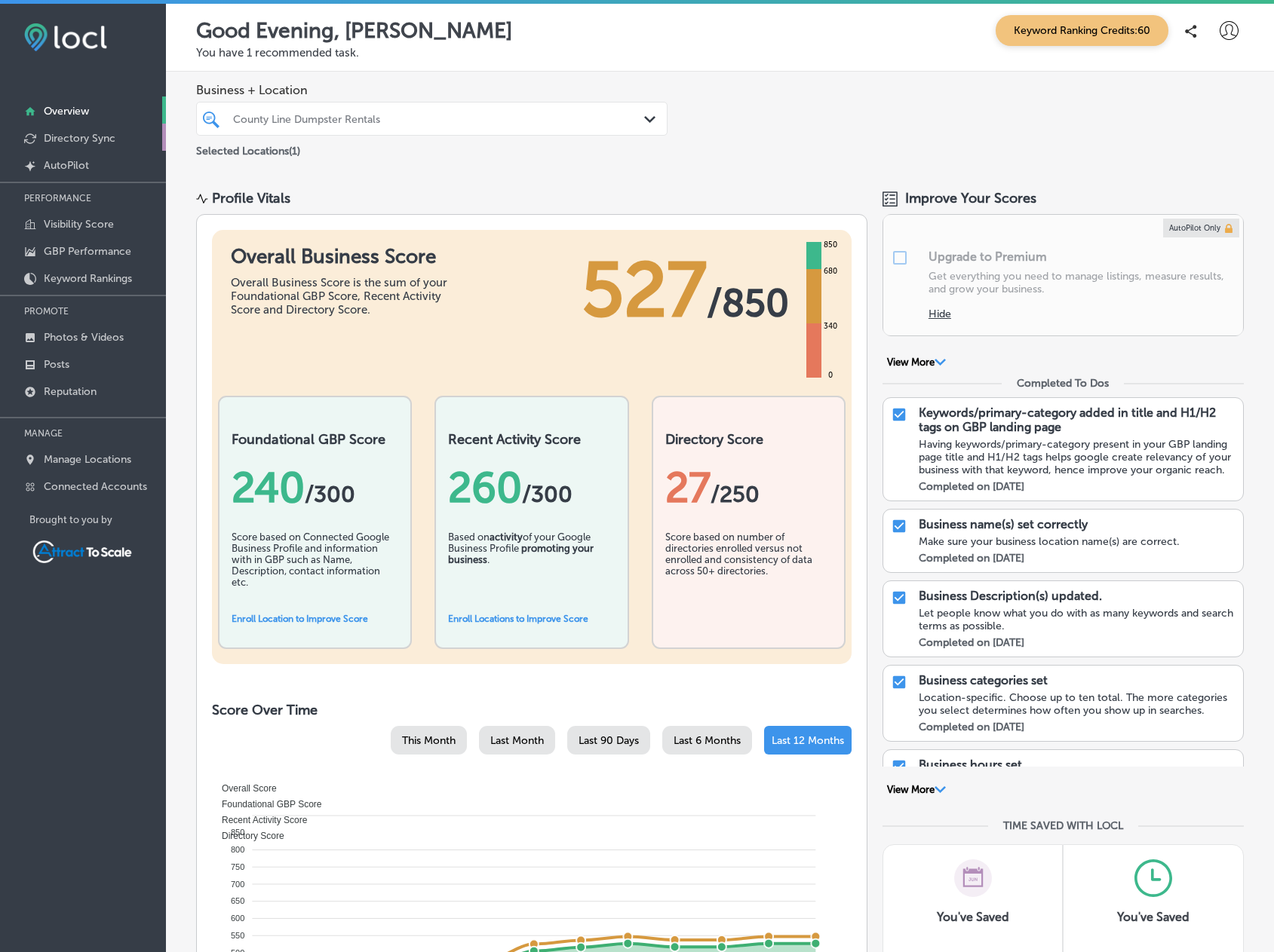
click at [100, 140] on p "Directory Sync" at bounding box center [79, 138] width 72 height 12
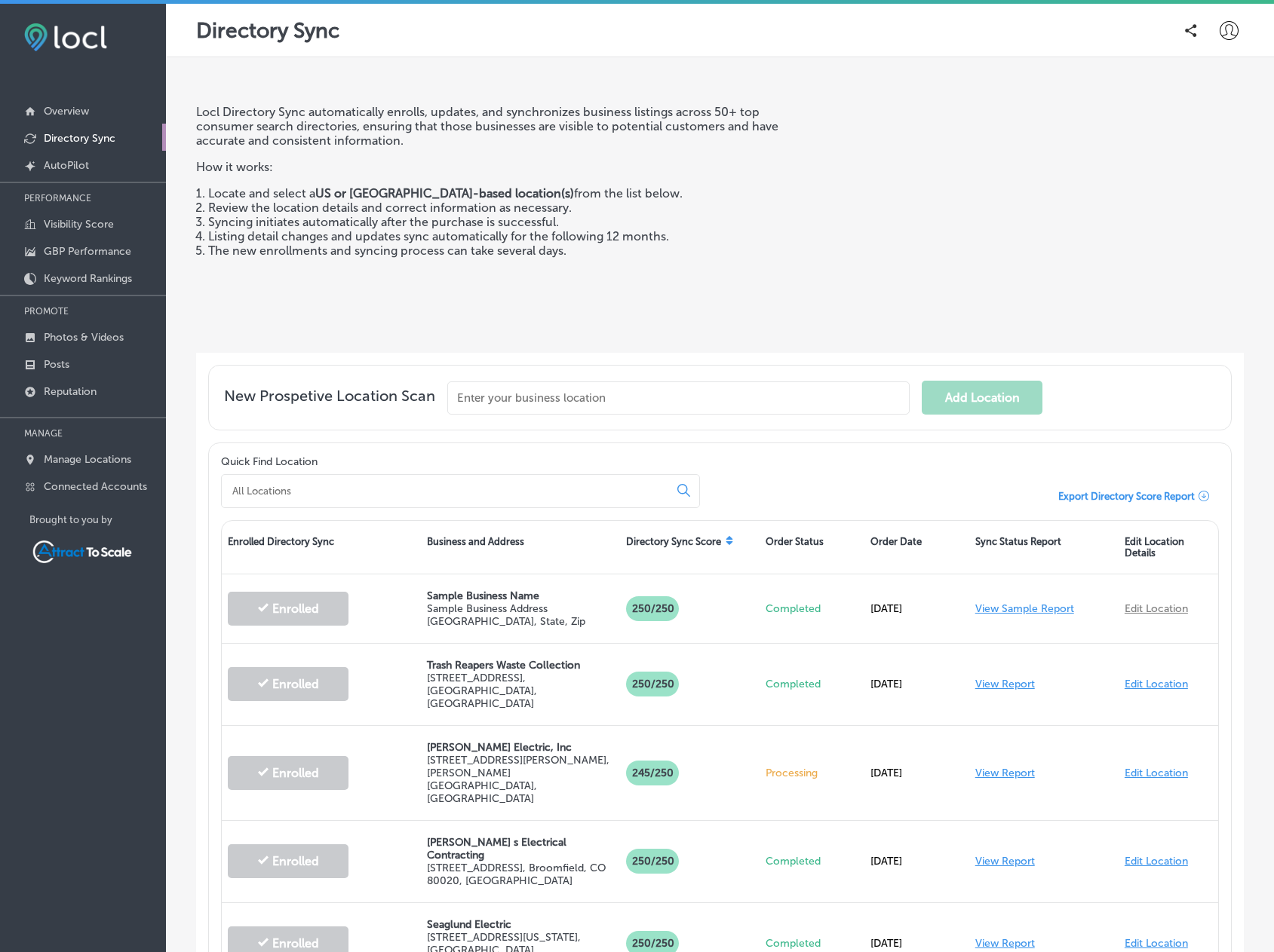
click at [596, 399] on input "text" at bounding box center [678, 397] width 462 height 33
click at [341, 479] on div at bounding box center [461, 492] width 479 height 34
click at [331, 495] on div at bounding box center [461, 492] width 479 height 34
click at [328, 492] on input at bounding box center [448, 491] width 435 height 13
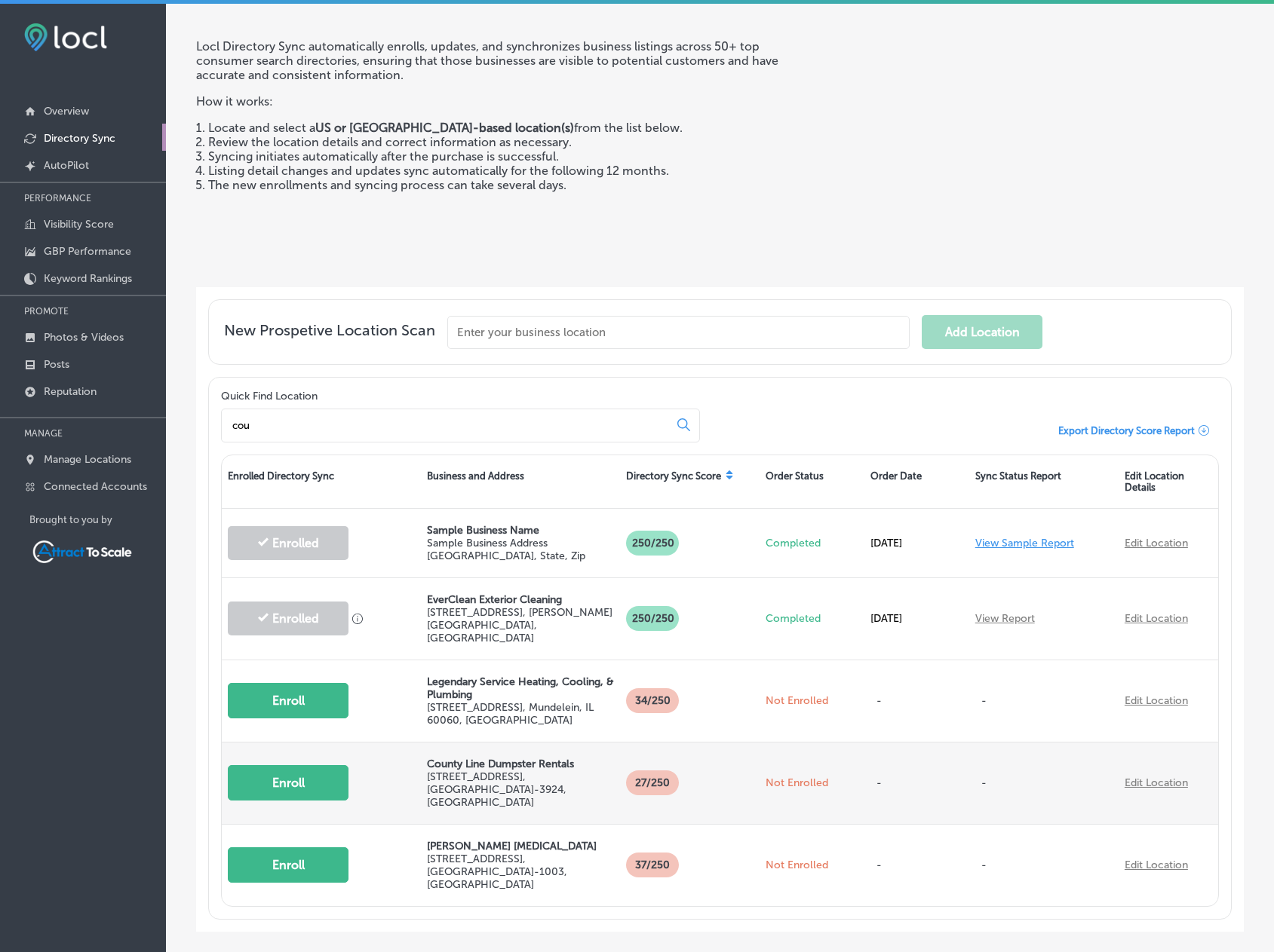
scroll to position [76, 0]
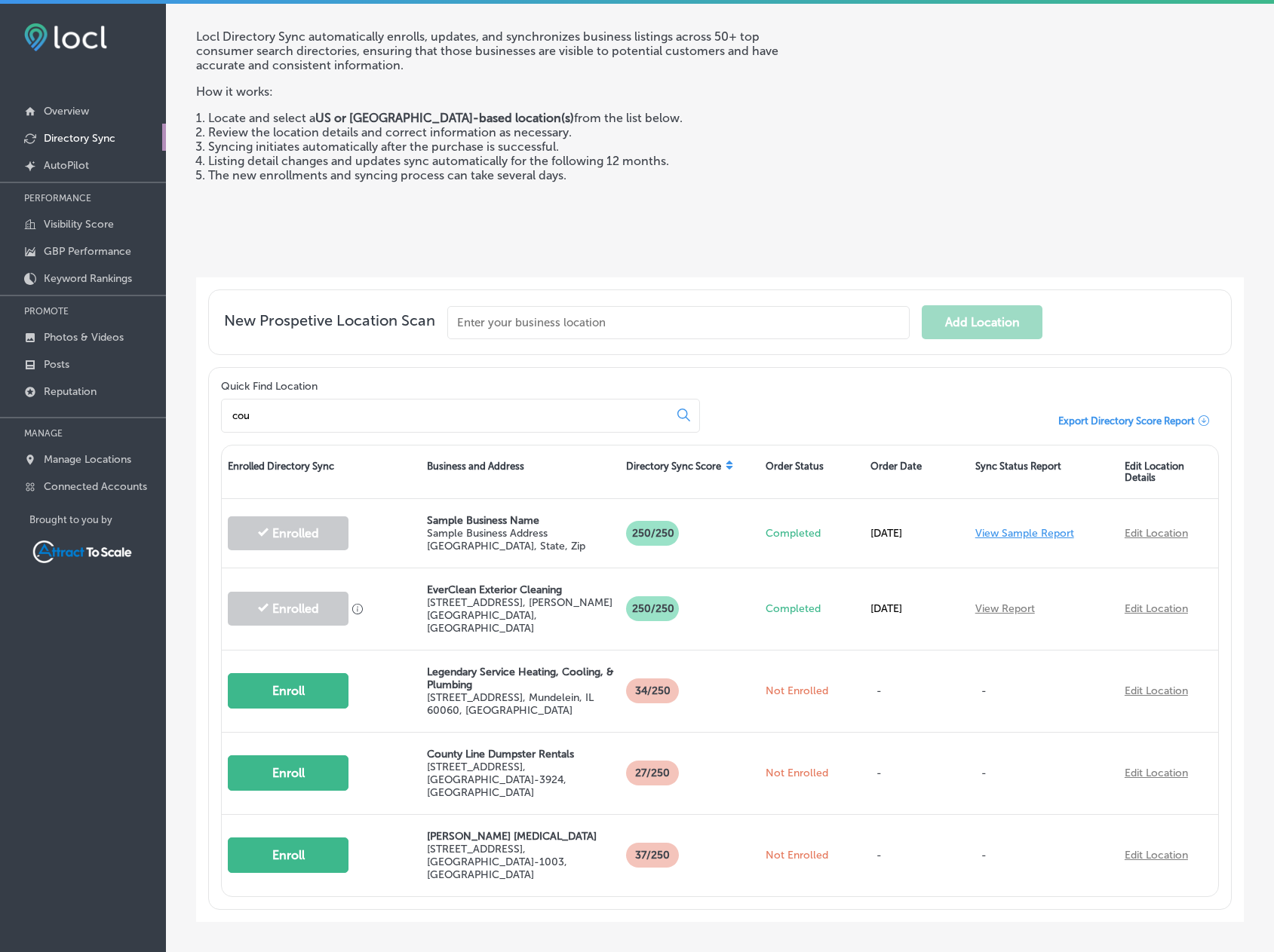
type input "cou"
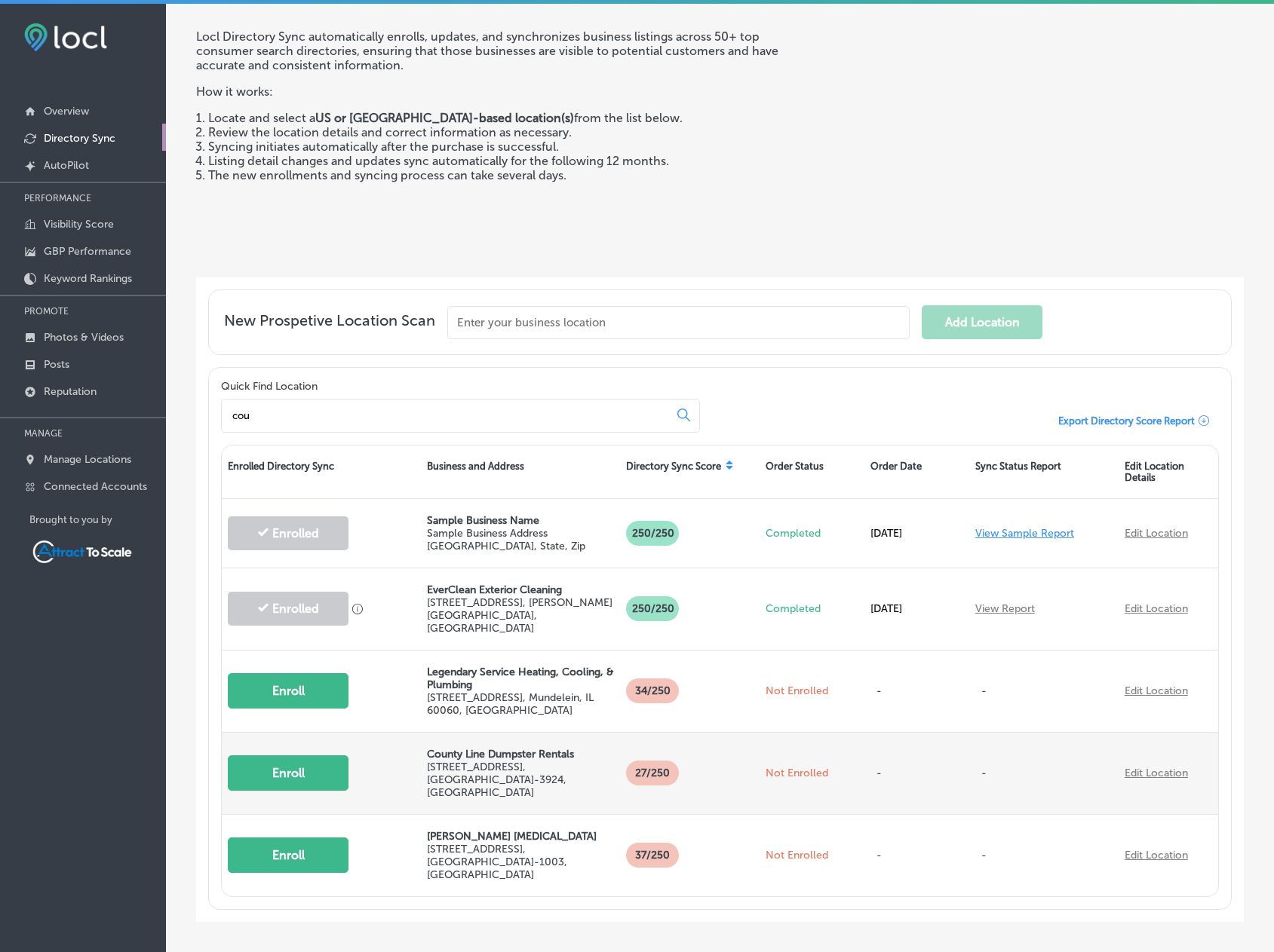
click at [321, 756] on button "Enroll" at bounding box center [288, 773] width 121 height 36
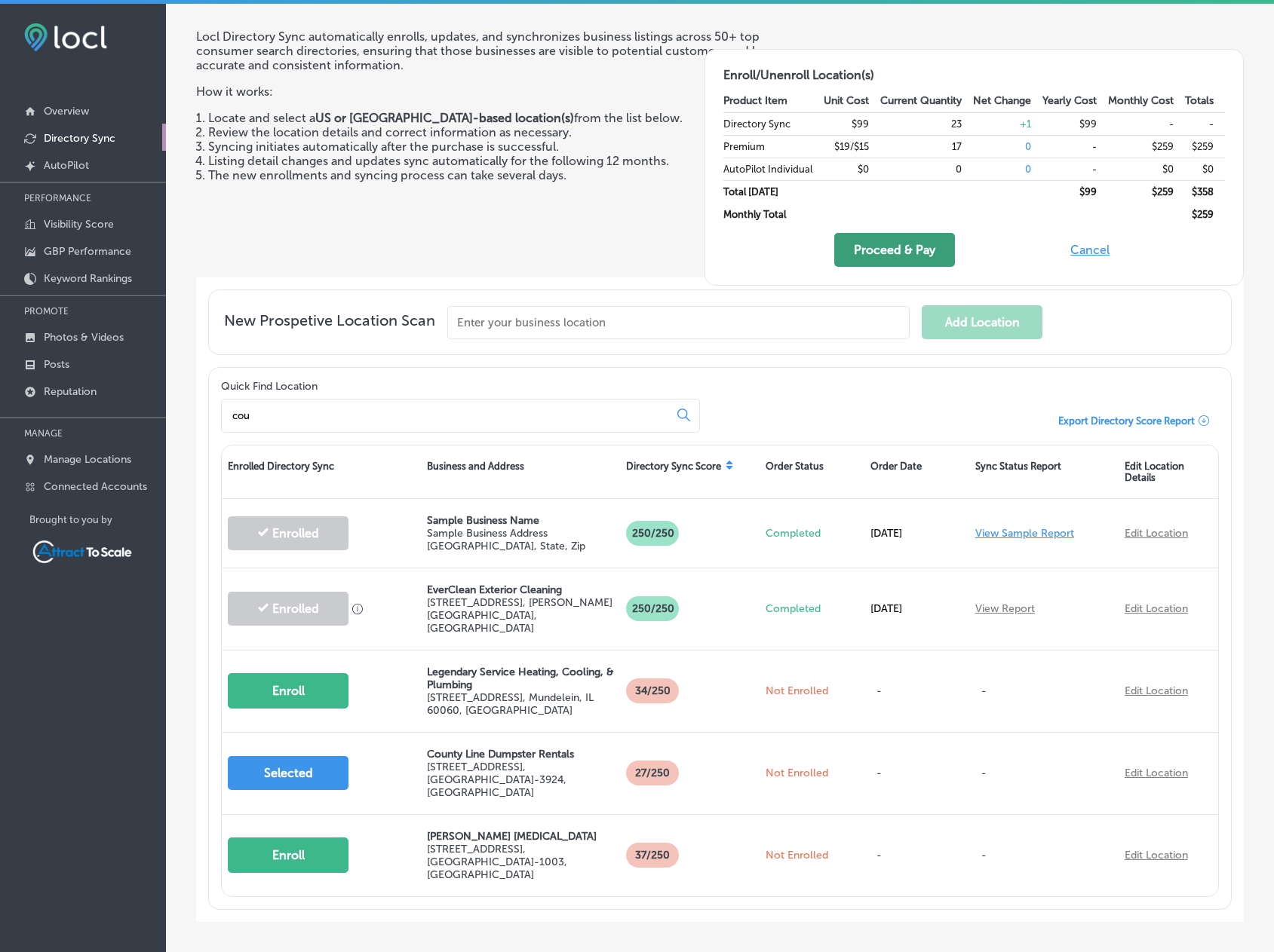
click at [938, 248] on button "Proceed & Pay" at bounding box center [894, 250] width 121 height 34
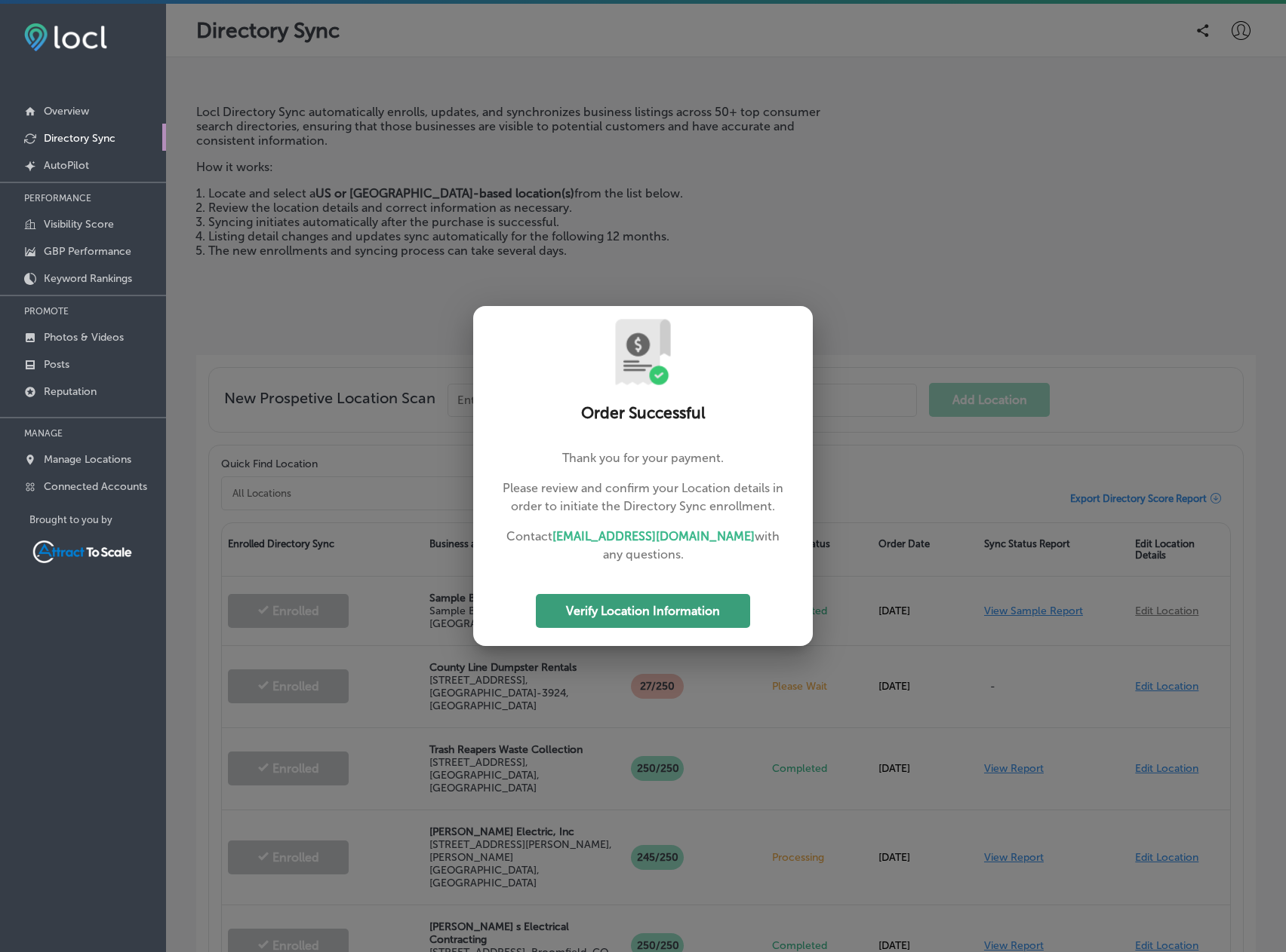
click at [724, 599] on button "Verify Location Information" at bounding box center [642, 612] width 214 height 34
select select "US"
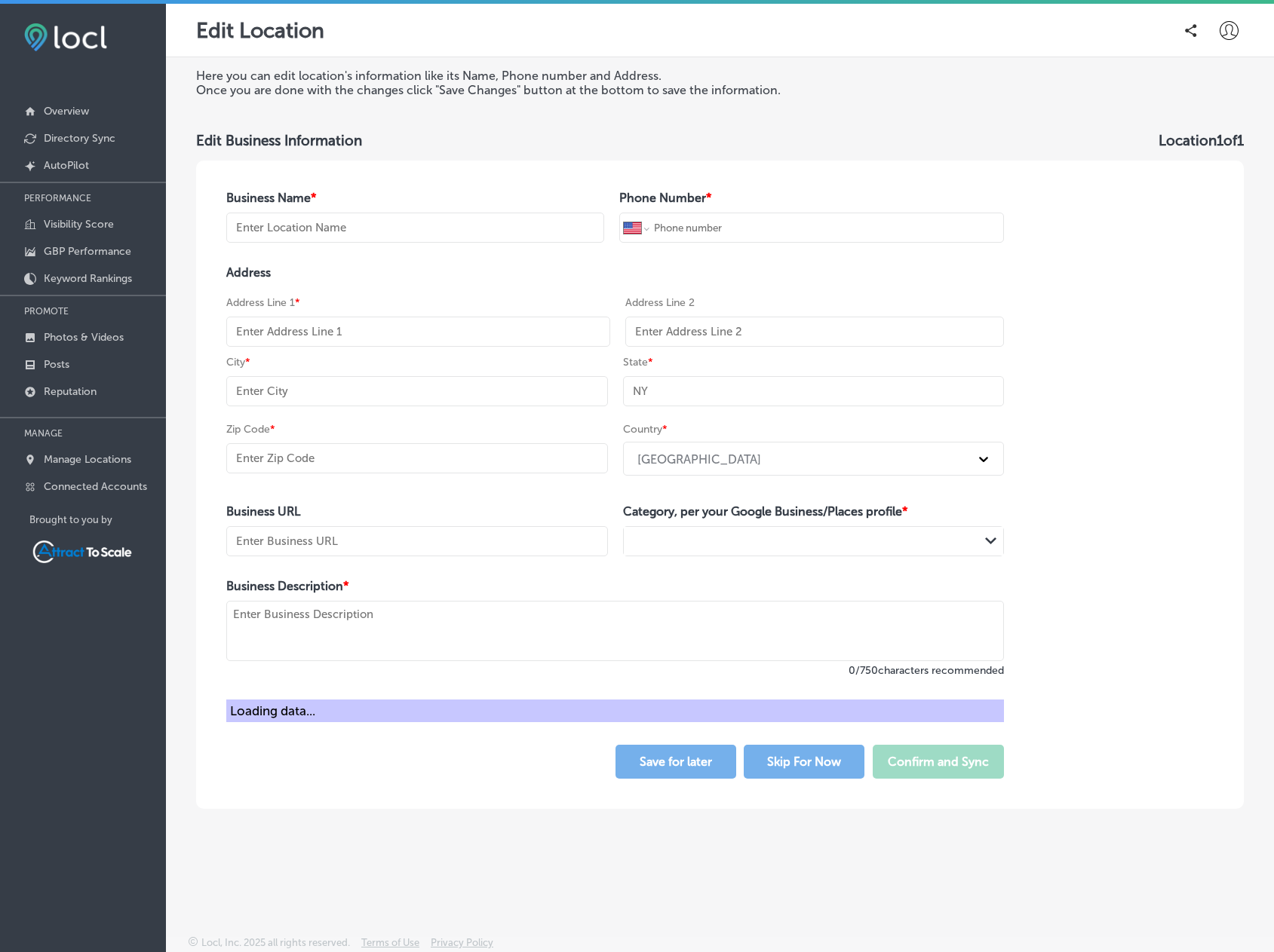
type input "County Line Dumpster Rentals"
type input "+1 770 343 2440"
type input "2412 Brown Deer Trail NW"
type input "Acworth"
type input "GA"
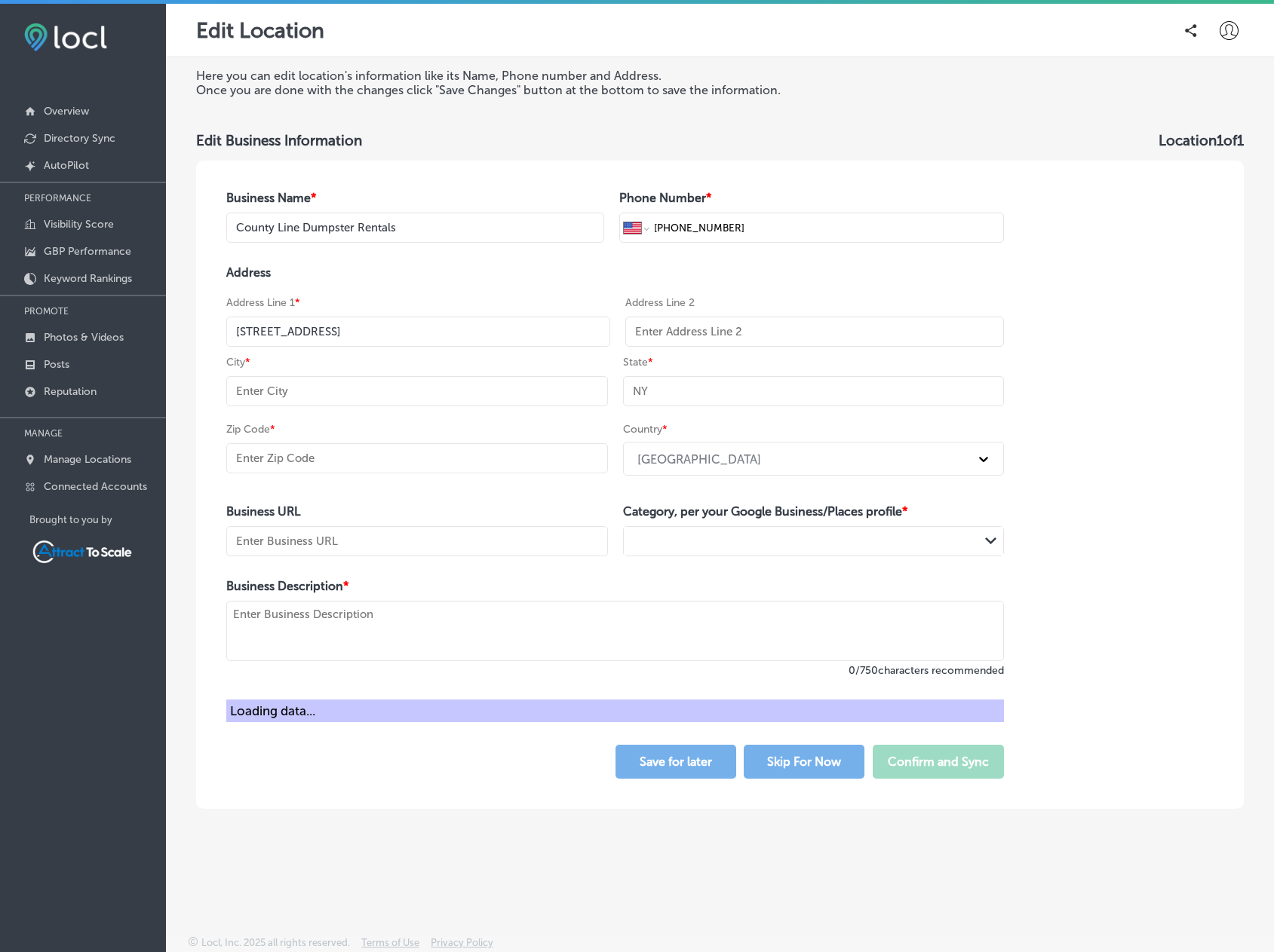
type input "30101-3924"
type input "http://www.countylinedumpsterrental.com/"
type textarea "We’ve got your back, whether you need a 1-day, 2-day or 3-day dumpster rental f…"
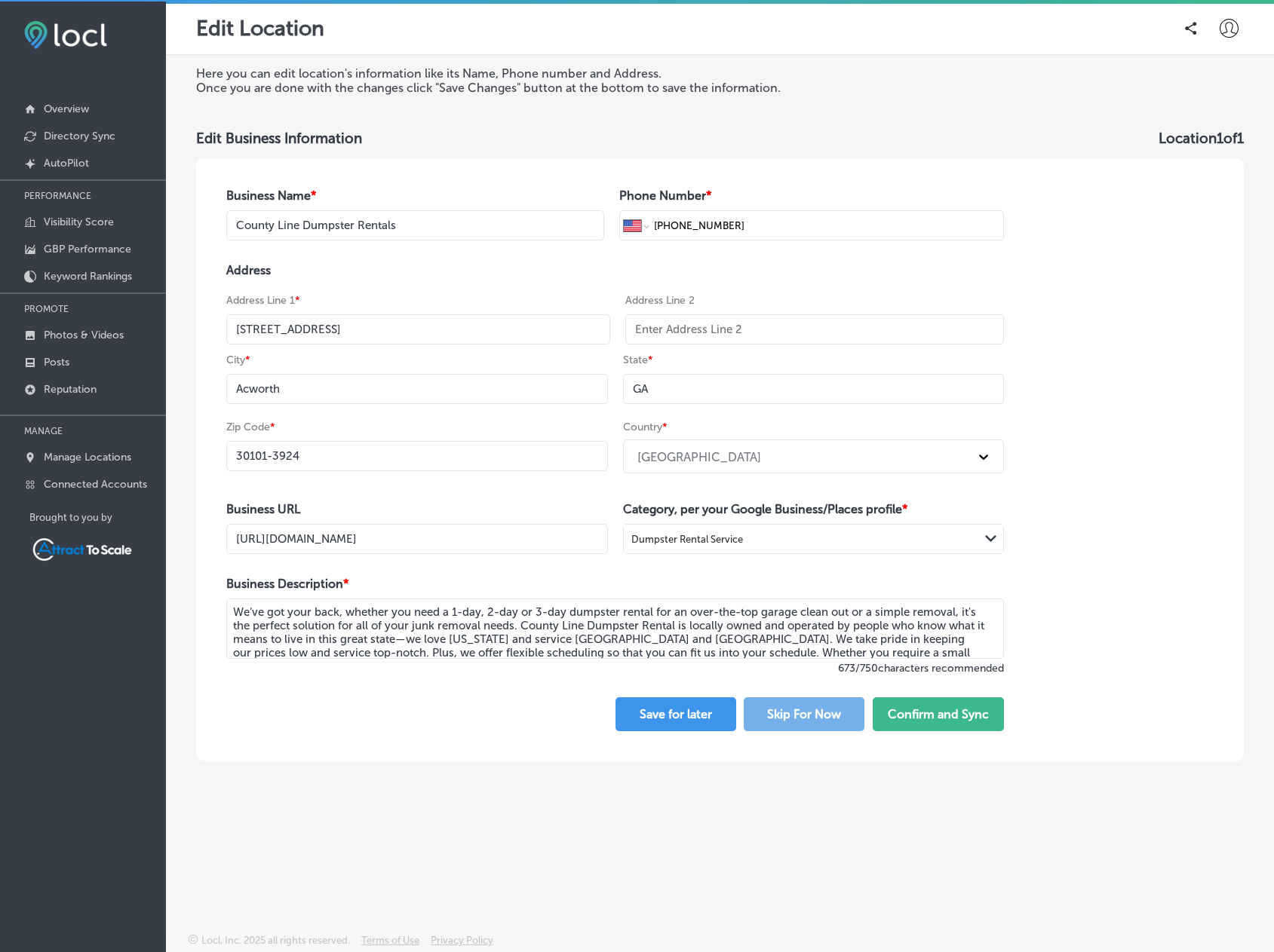
scroll to position [4, 0]
click at [964, 716] on button "Confirm and Sync" at bounding box center [939, 713] width 132 height 34
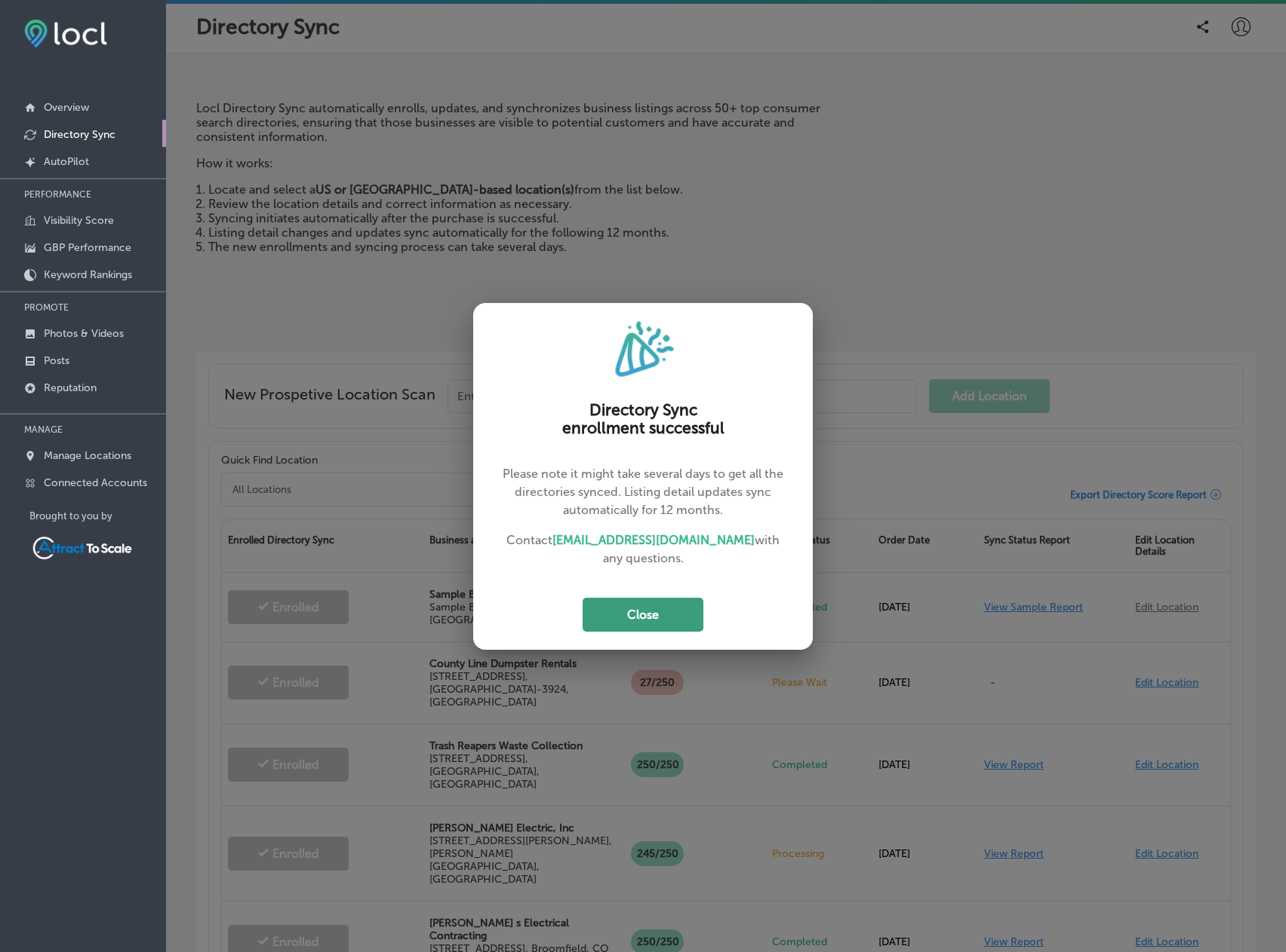
click at [699, 612] on button "Close" at bounding box center [643, 615] width 121 height 34
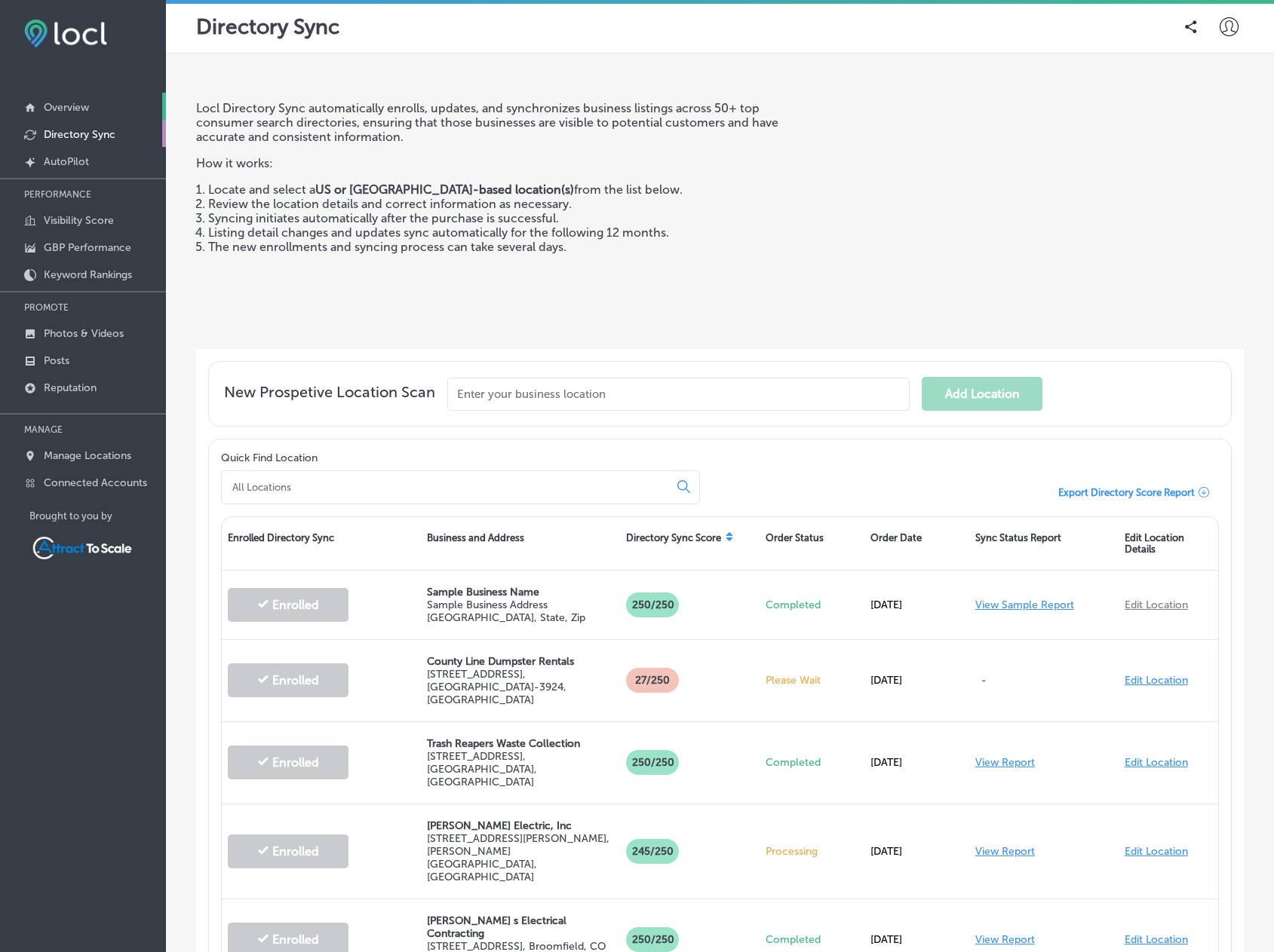
click at [77, 103] on p "Overview" at bounding box center [66, 108] width 45 height 12
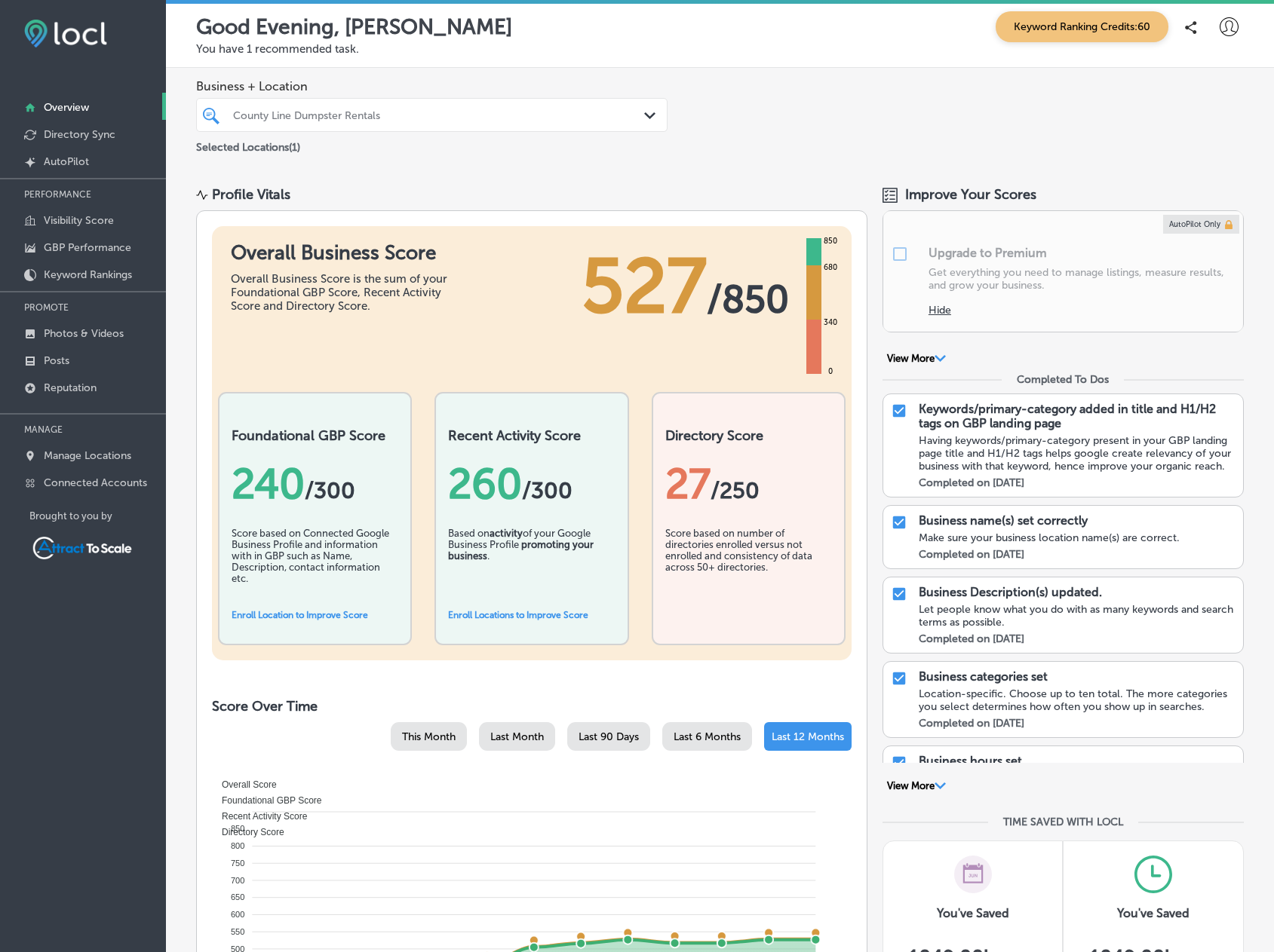
click at [405, 117] on div "County Line Dumpster Rentals" at bounding box center [439, 115] width 413 height 12
click at [709, 76] on div "Business + Location County Line Dumpster Rentals Path Created with Sketch. Sele…" at bounding box center [720, 117] width 1108 height 100
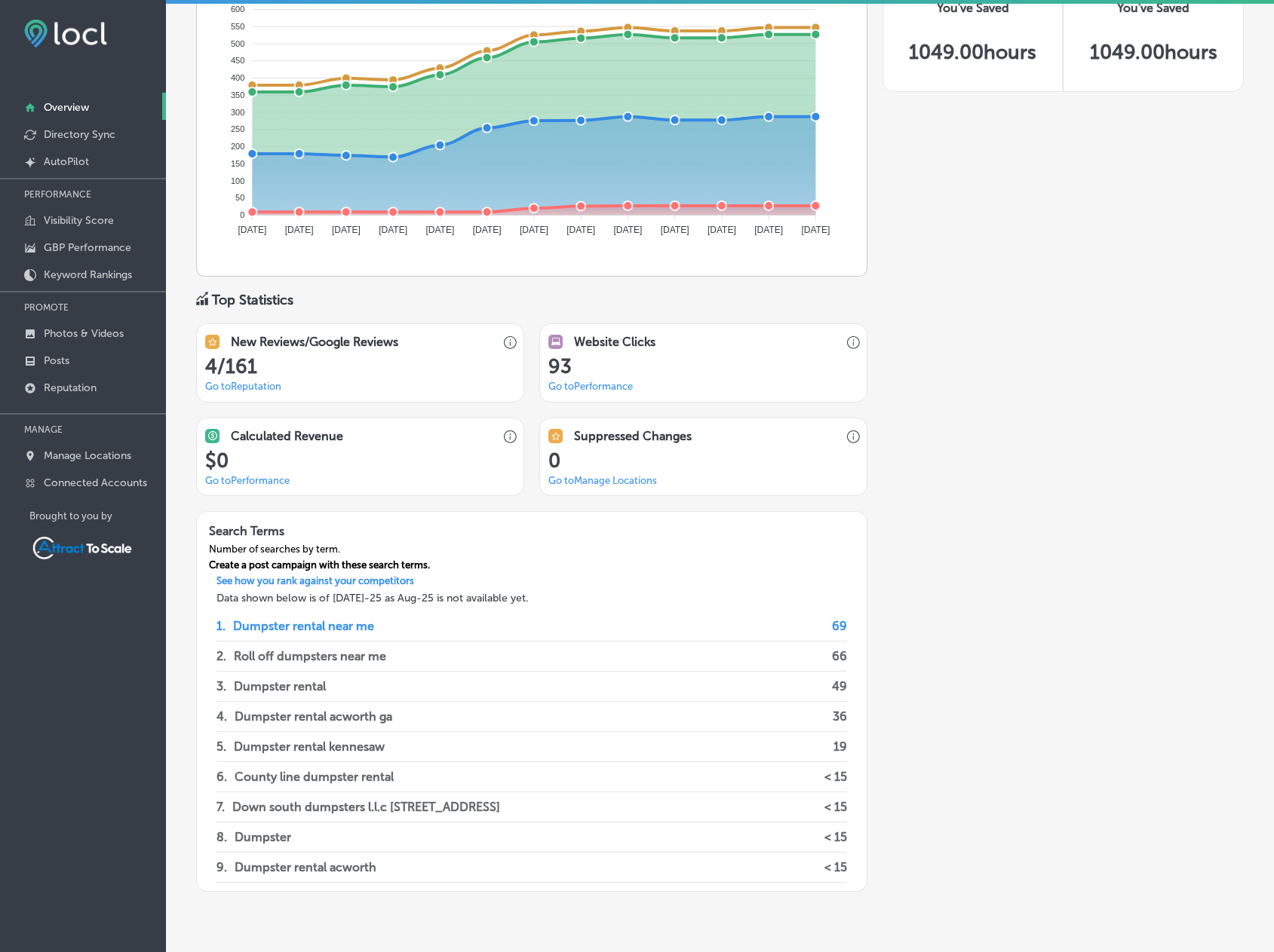
scroll to position [956, 0]
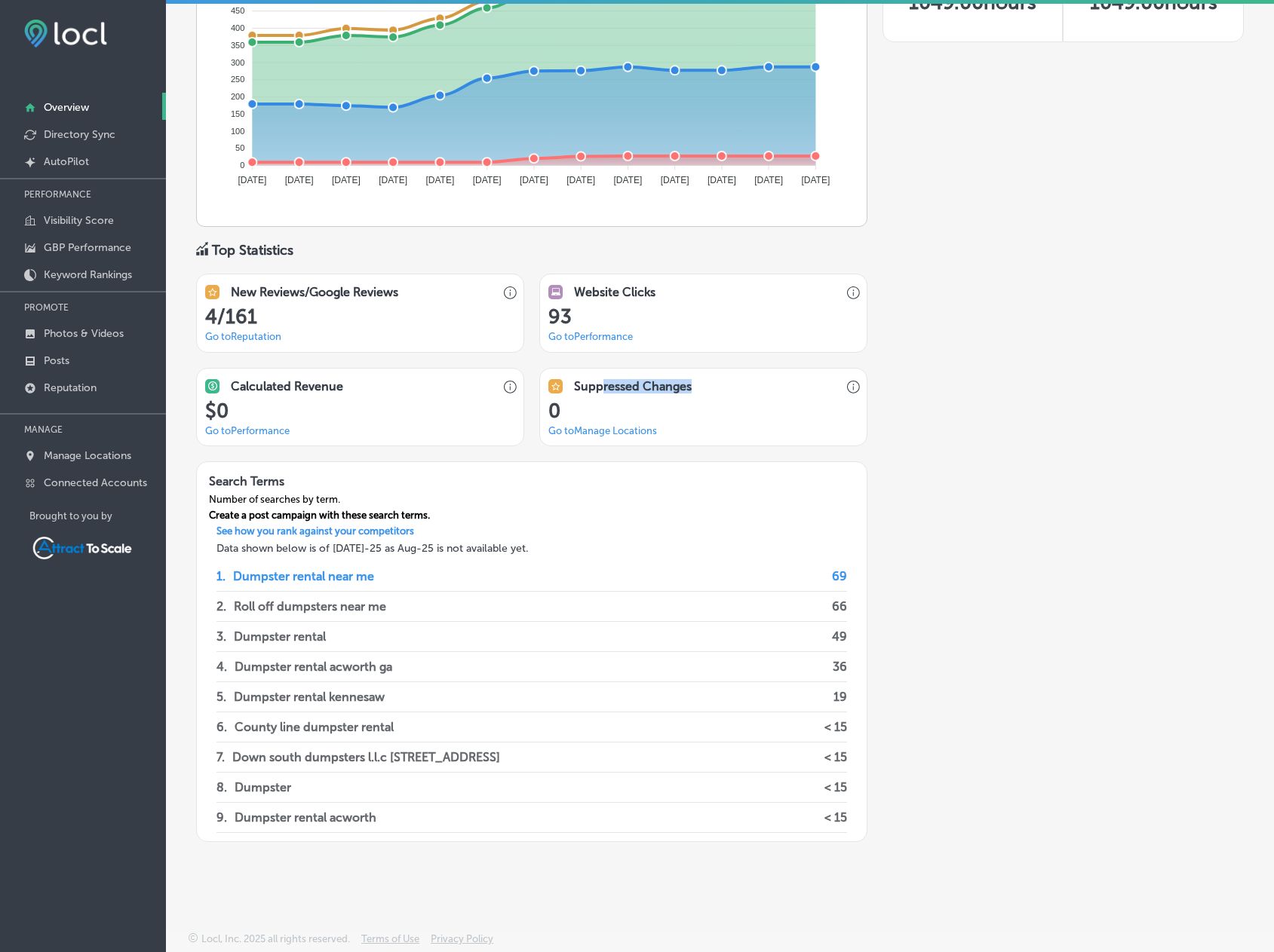
drag, startPoint x: 704, startPoint y: 389, endPoint x: 672, endPoint y: 366, distance: 39.4
click at [595, 391] on div "DE44D2D4-748D-402E-B01C-2A5FC0C2CD39 Created with sketchtool. Suppressed Changes" at bounding box center [702, 384] width 326 height 31
click at [674, 366] on div "DE44D2D4-748D-402E-B01C-2A5FC0C2CD39 Created with sketchtool. New Reviews/Googl…" at bounding box center [532, 360] width 671 height 172
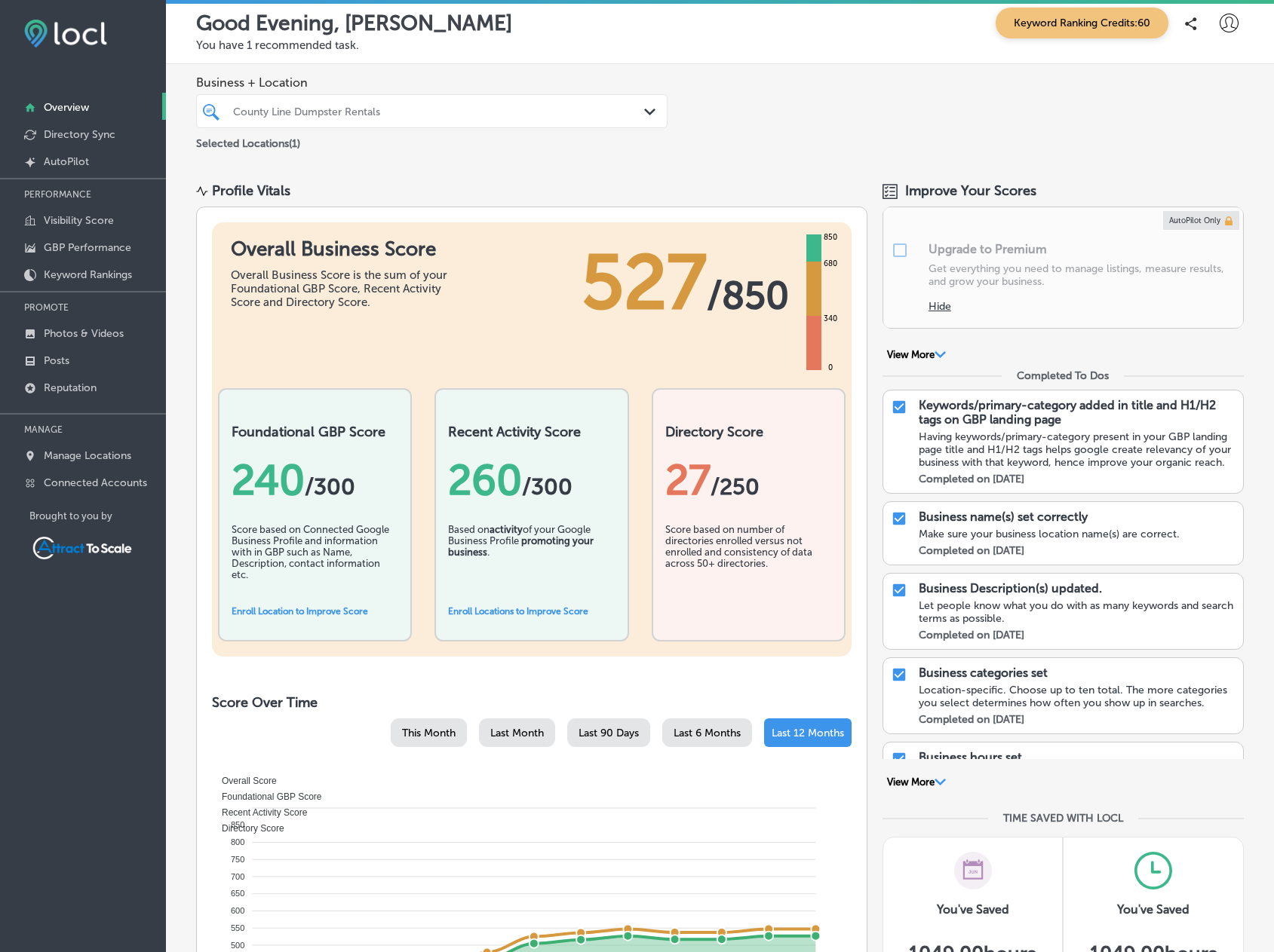
scroll to position [0, 0]
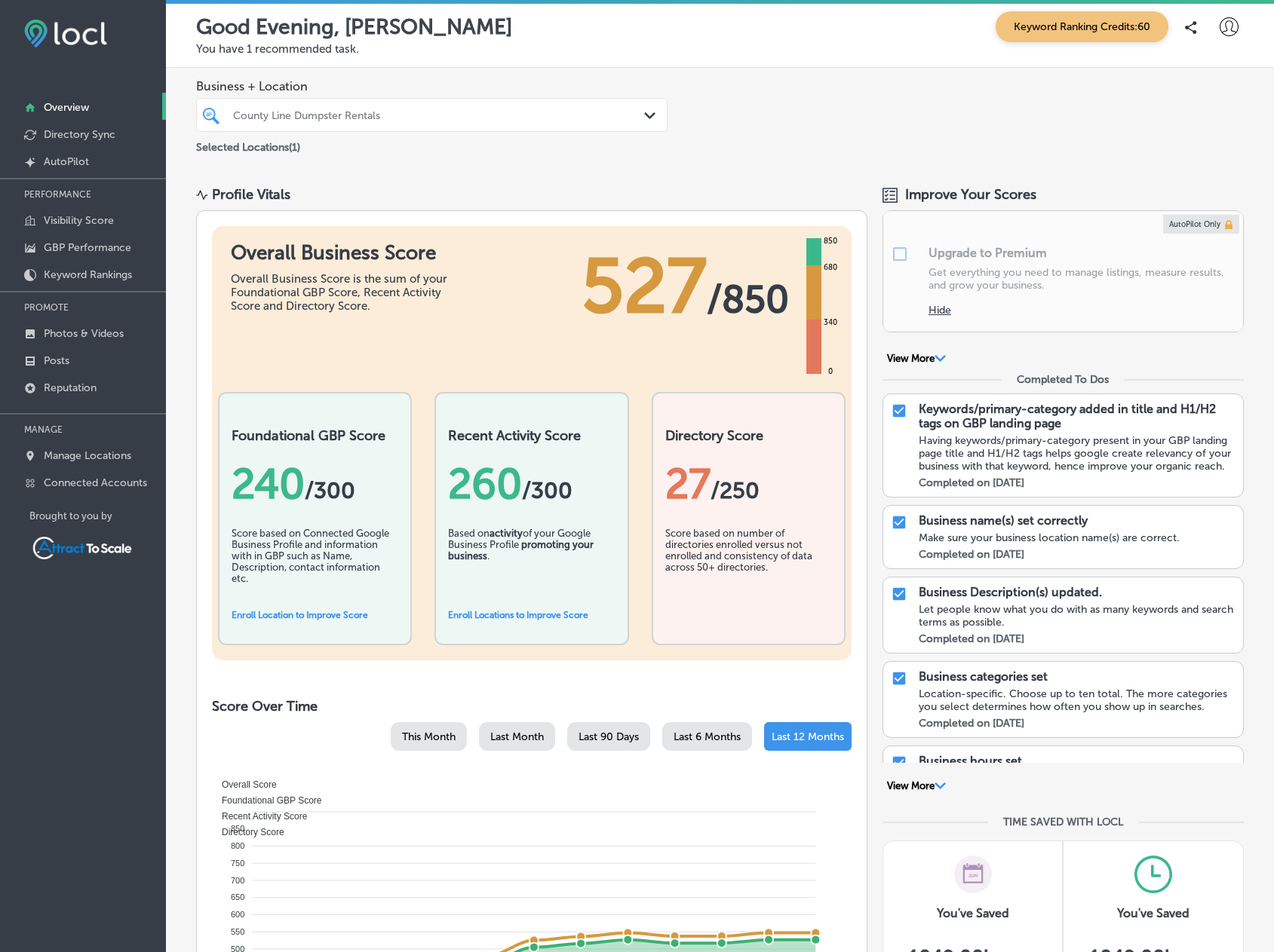
click at [384, 103] on div "County Line Dumpster Rentals" at bounding box center [432, 115] width 413 height 23
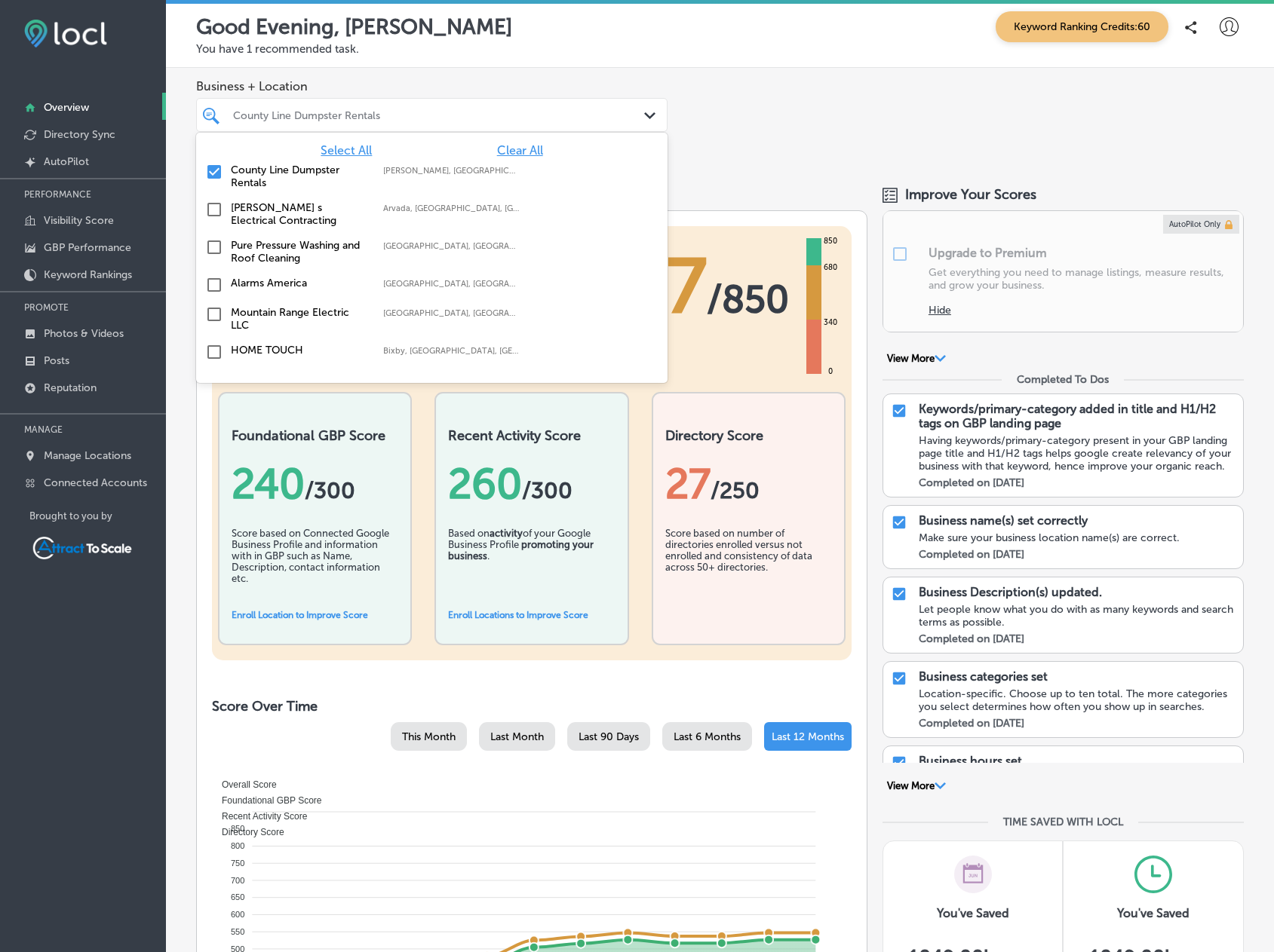
click at [245, 178] on label "County Line Dumpster Rentals" at bounding box center [300, 176] width 137 height 26
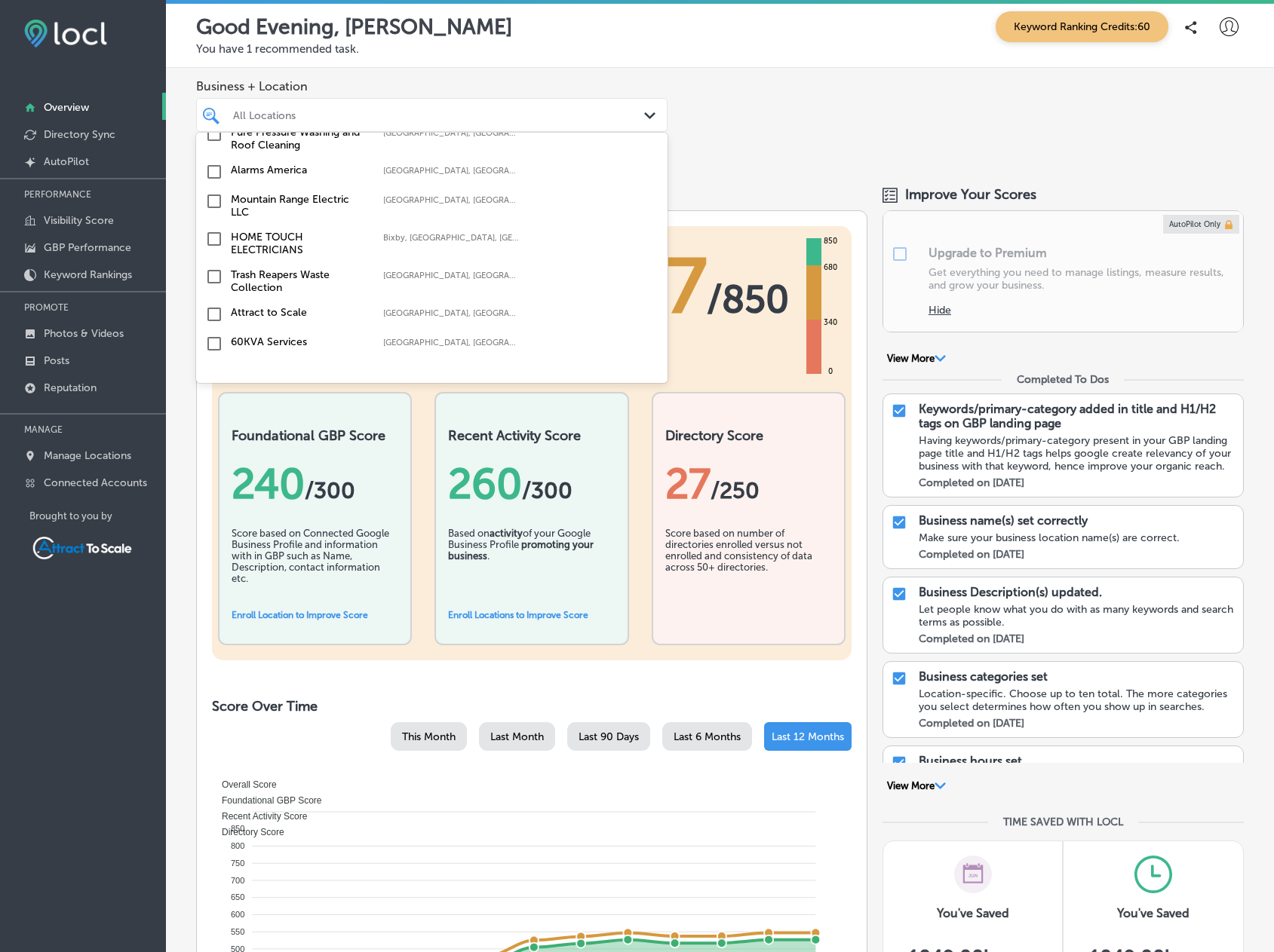
click at [261, 286] on label "Trash Reapers Waste Collection" at bounding box center [300, 281] width 137 height 26
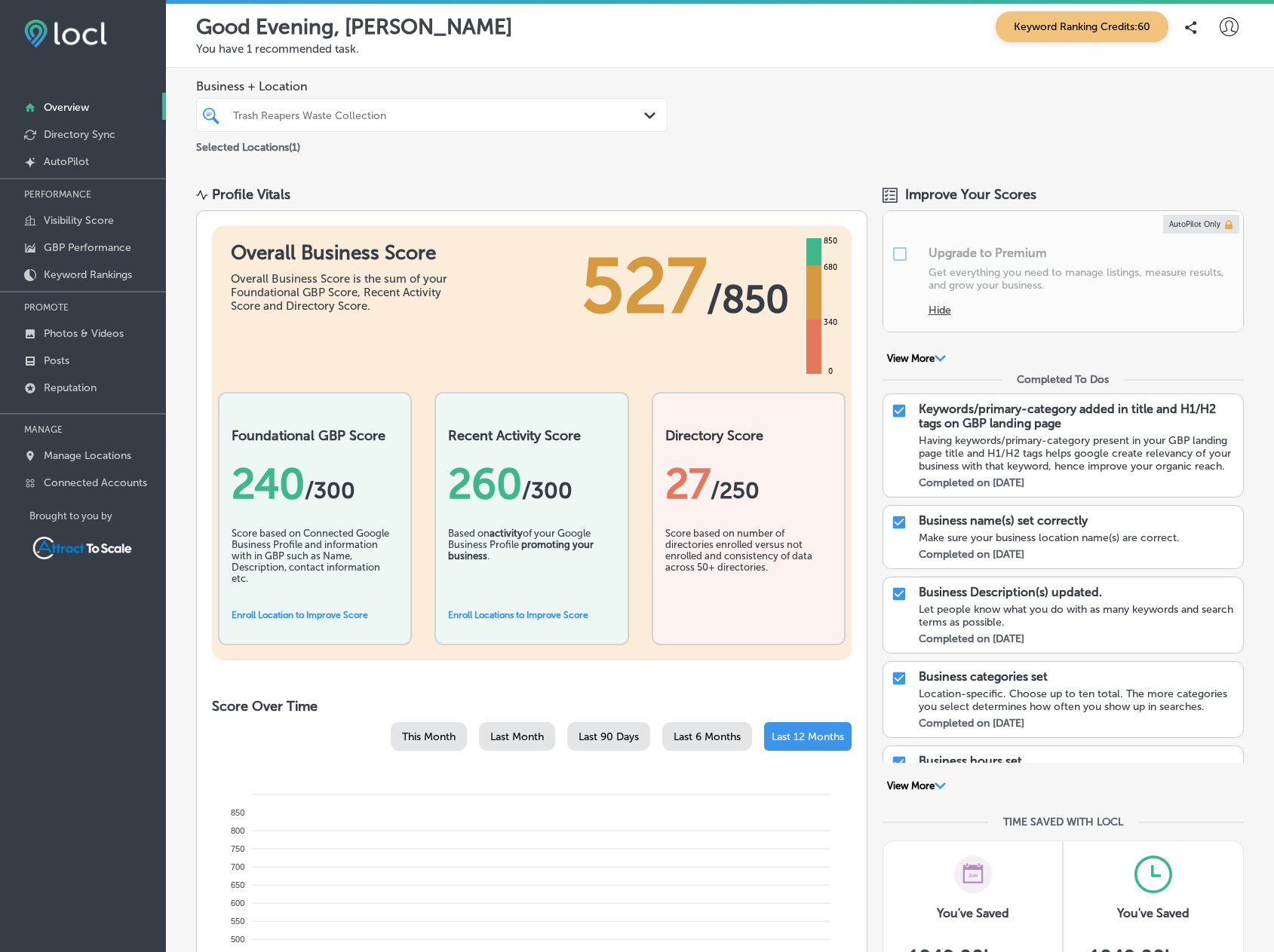
click at [749, 150] on div "Business + Location Trash Reapers Waste Collection Path Created with Sketch. Se…" at bounding box center [720, 117] width 1108 height 100
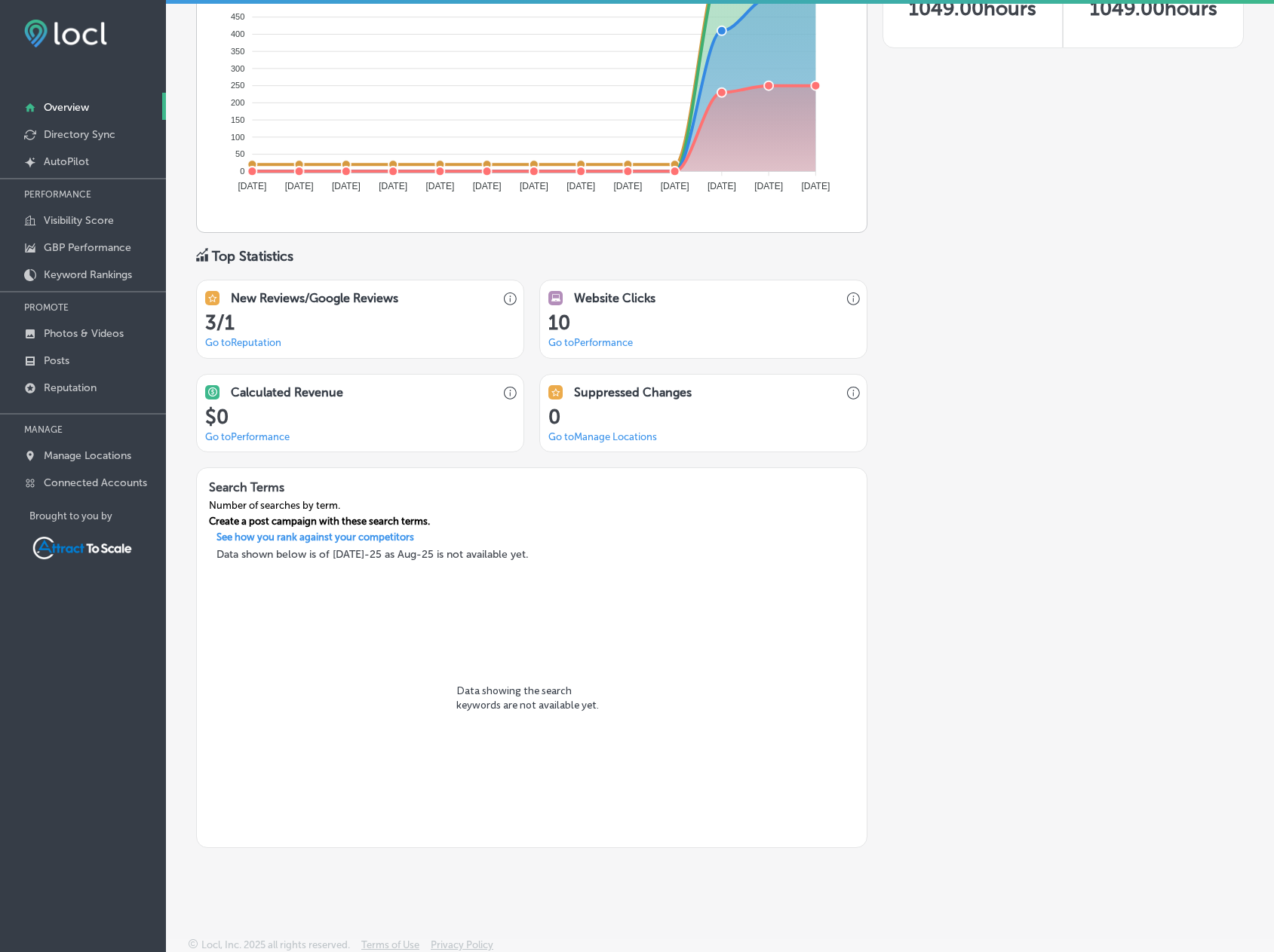
scroll to position [956, 0]
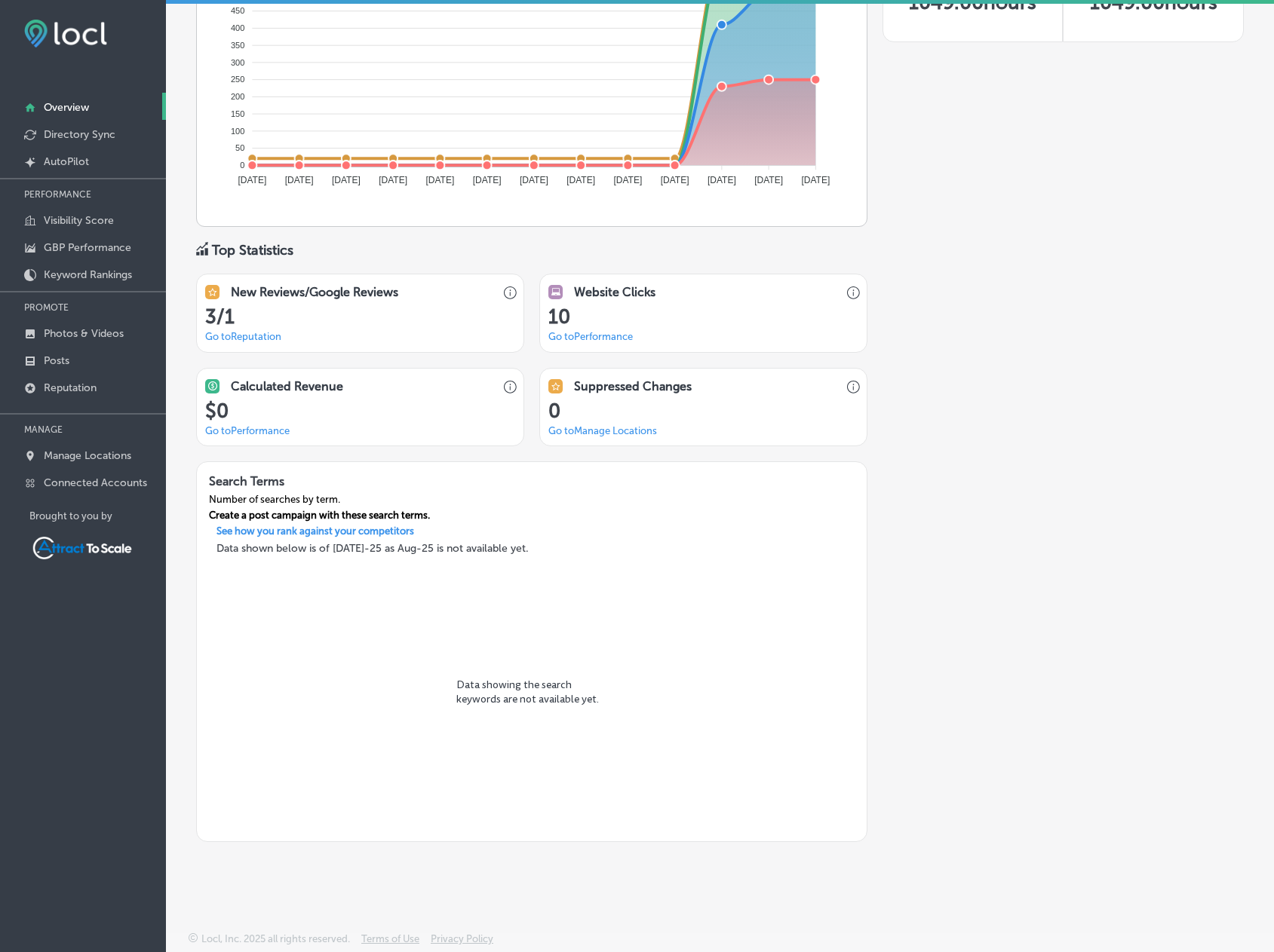
click at [502, 545] on h3 "Data shown below is of [DATE]-25 as Aug-25 is not available yet." at bounding box center [532, 548] width 654 height 12
click at [515, 699] on p "Data showing the search keywords are not available yet." at bounding box center [532, 699] width 151 height 41
click at [351, 530] on p "See how you rank against your competitors" at bounding box center [315, 533] width 221 height 16
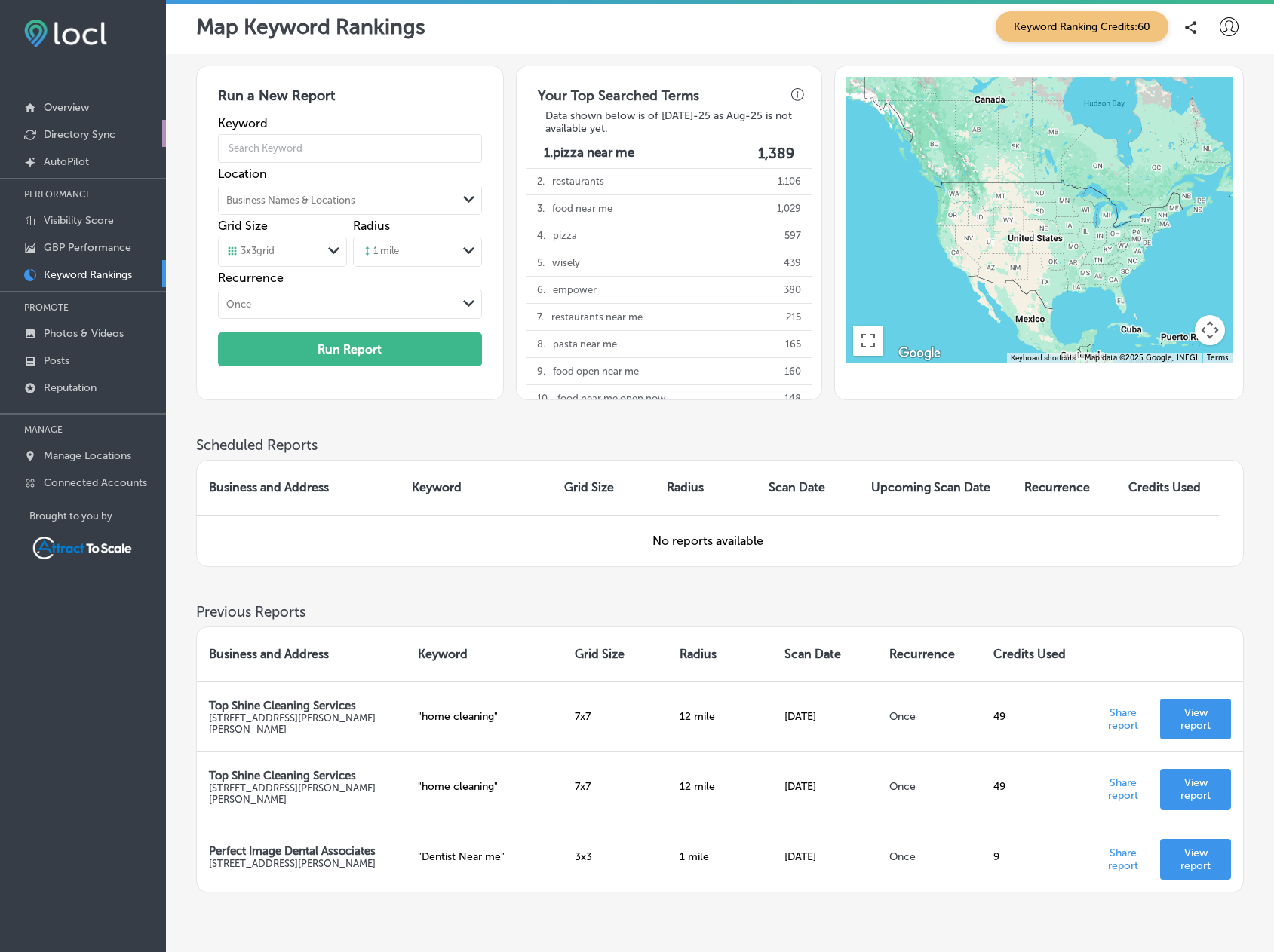
click at [81, 133] on p "Directory Sync" at bounding box center [79, 134] width 72 height 12
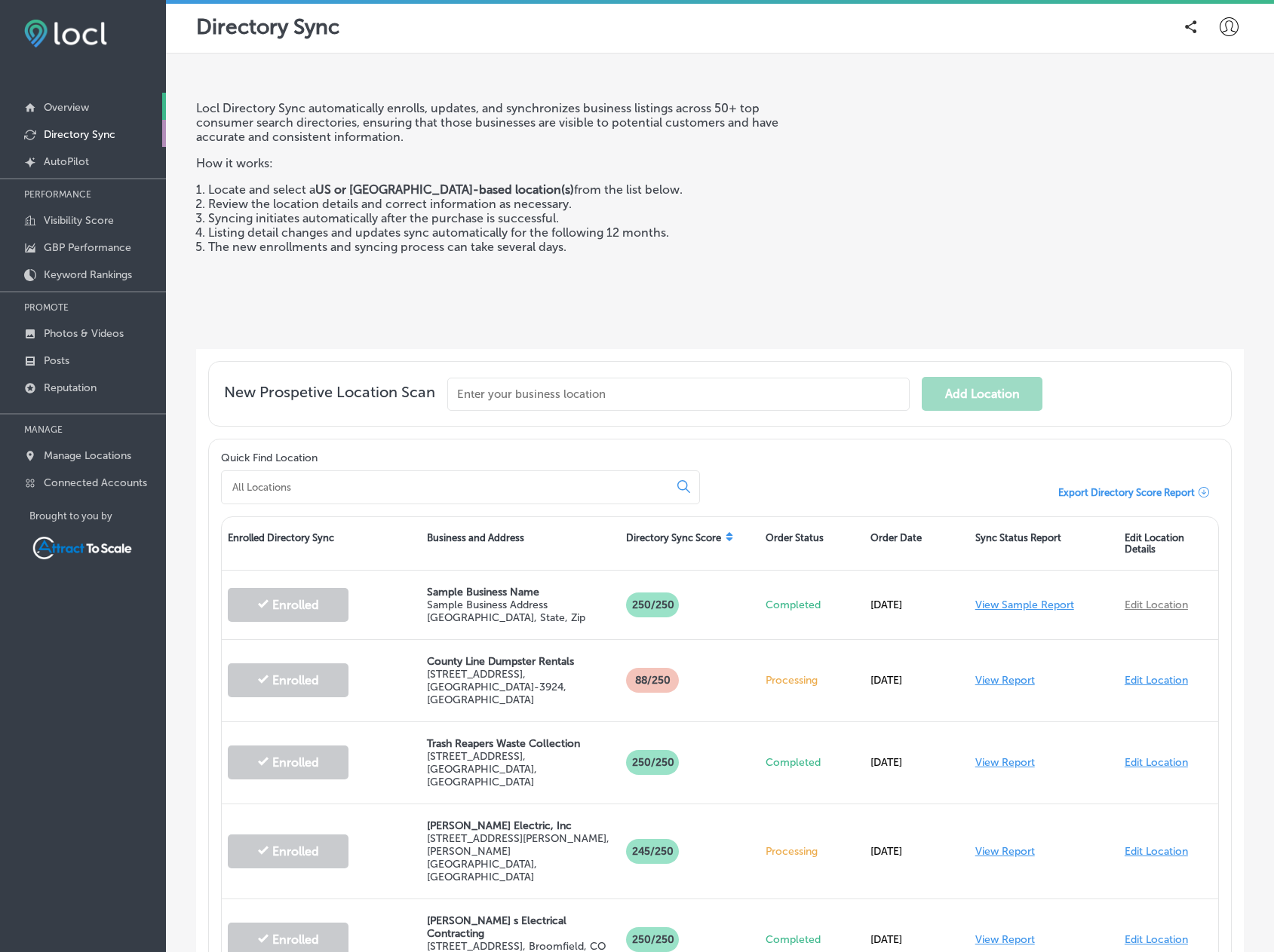
click at [66, 107] on p "Overview" at bounding box center [66, 108] width 45 height 12
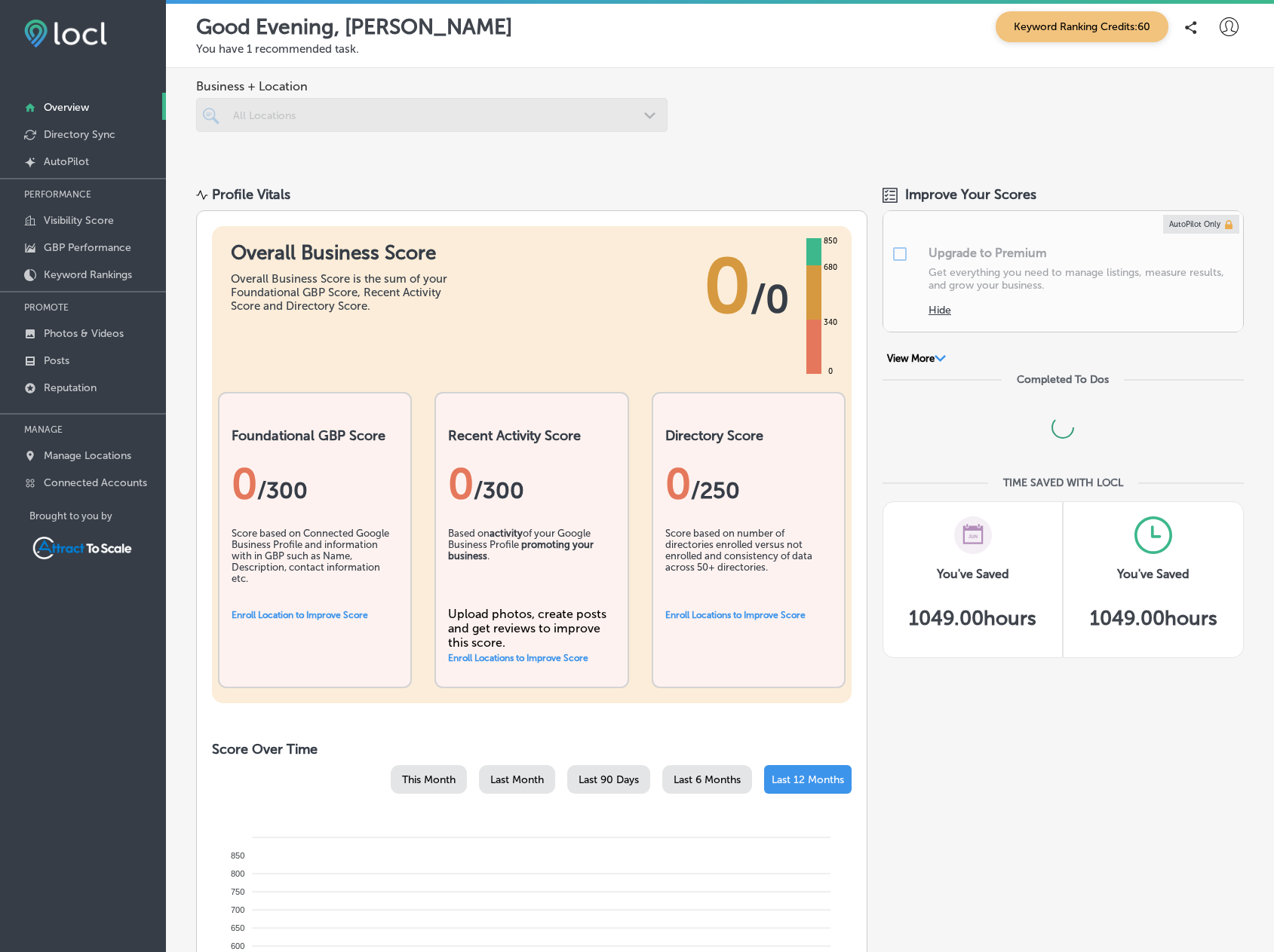
click at [308, 106] on div at bounding box center [412, 115] width 361 height 20
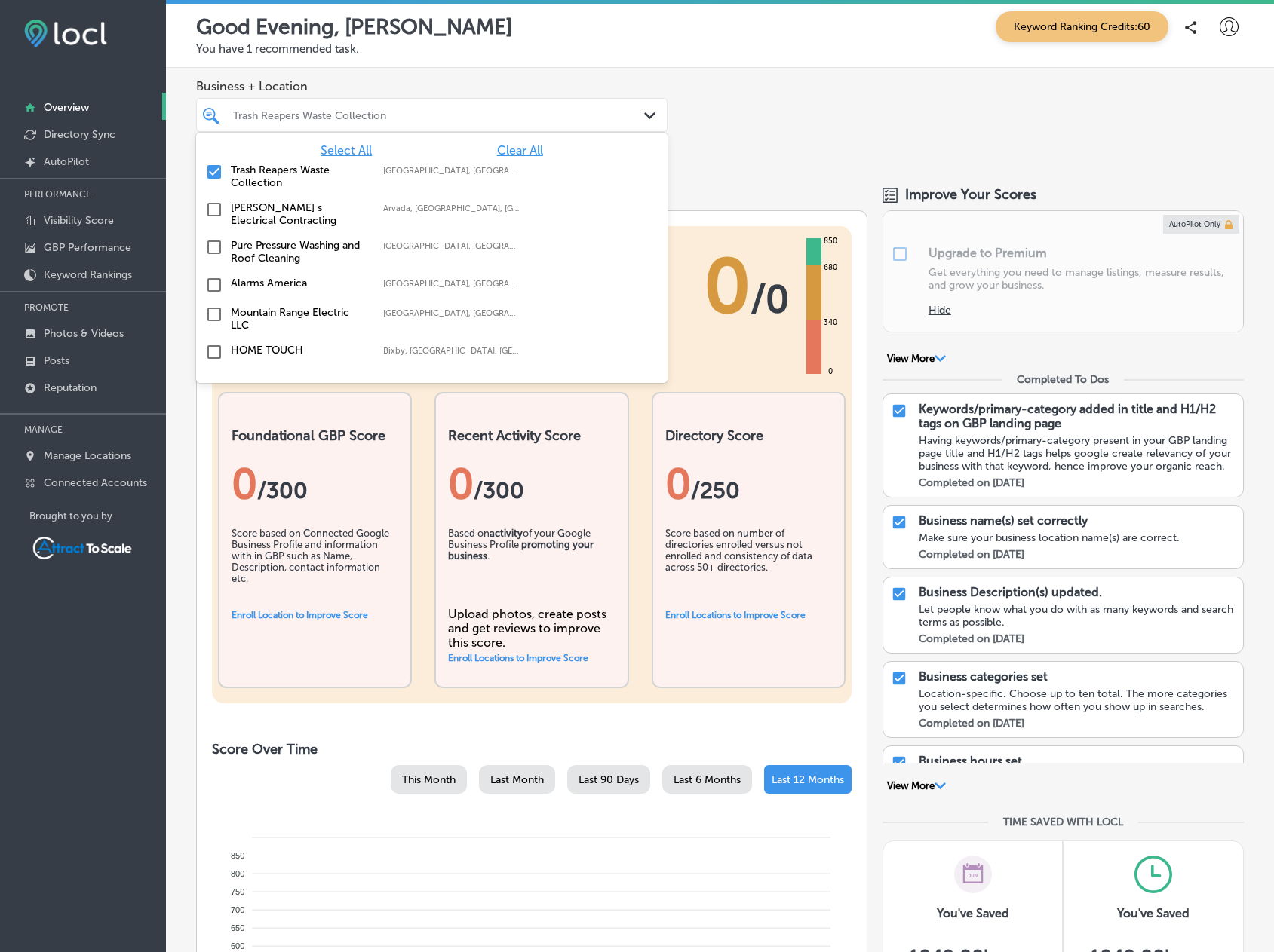
click at [260, 164] on label "Trash Reapers Waste Collection" at bounding box center [300, 176] width 137 height 26
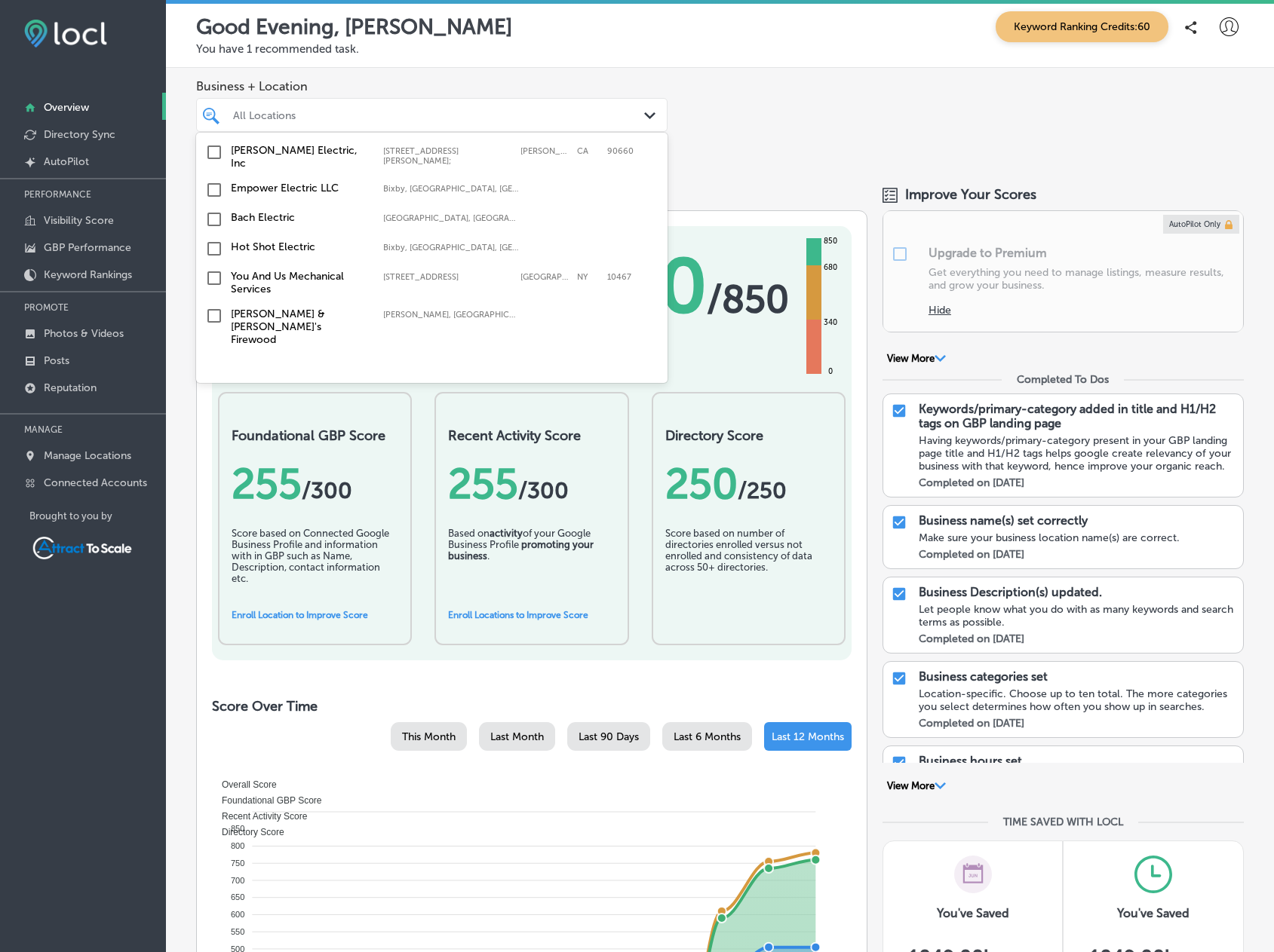
scroll to position [372, 0]
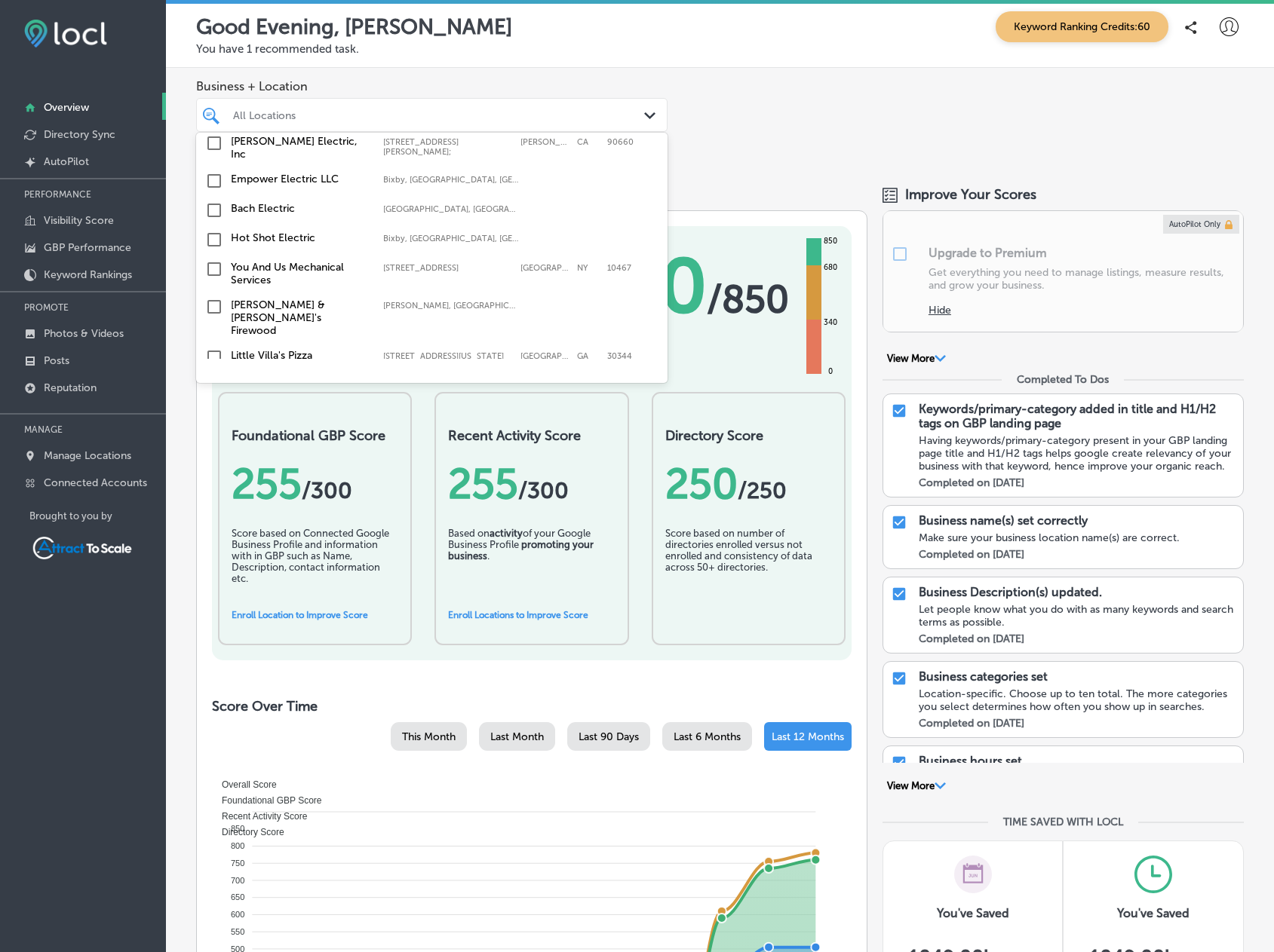
click at [279, 303] on label "[PERSON_NAME] & [PERSON_NAME]'s Firewood" at bounding box center [300, 317] width 137 height 38
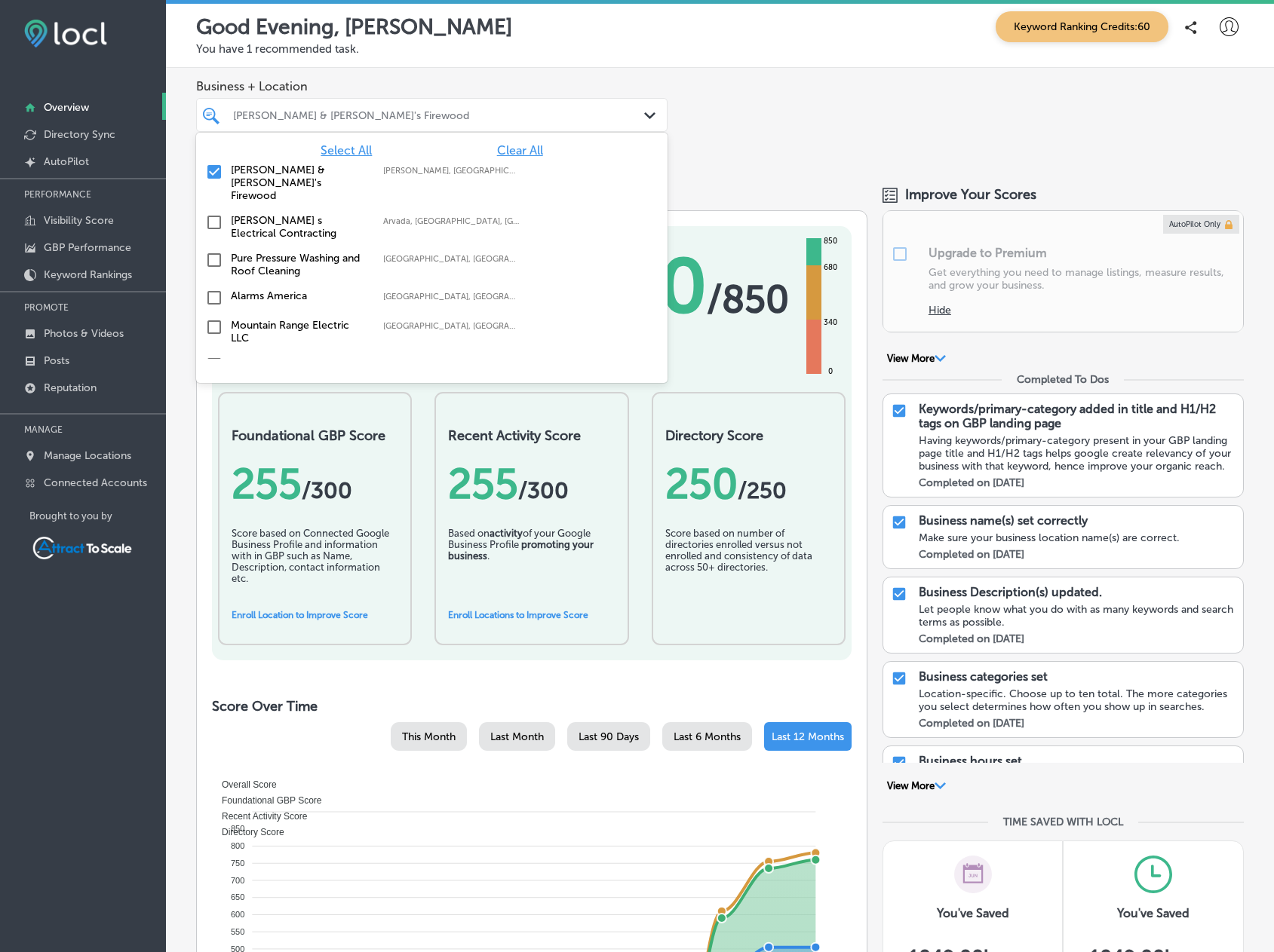
click at [720, 132] on div "Business + Location option focused, 3 of 18. 18 results available. Use Up and D…" at bounding box center [720, 117] width 1108 height 100
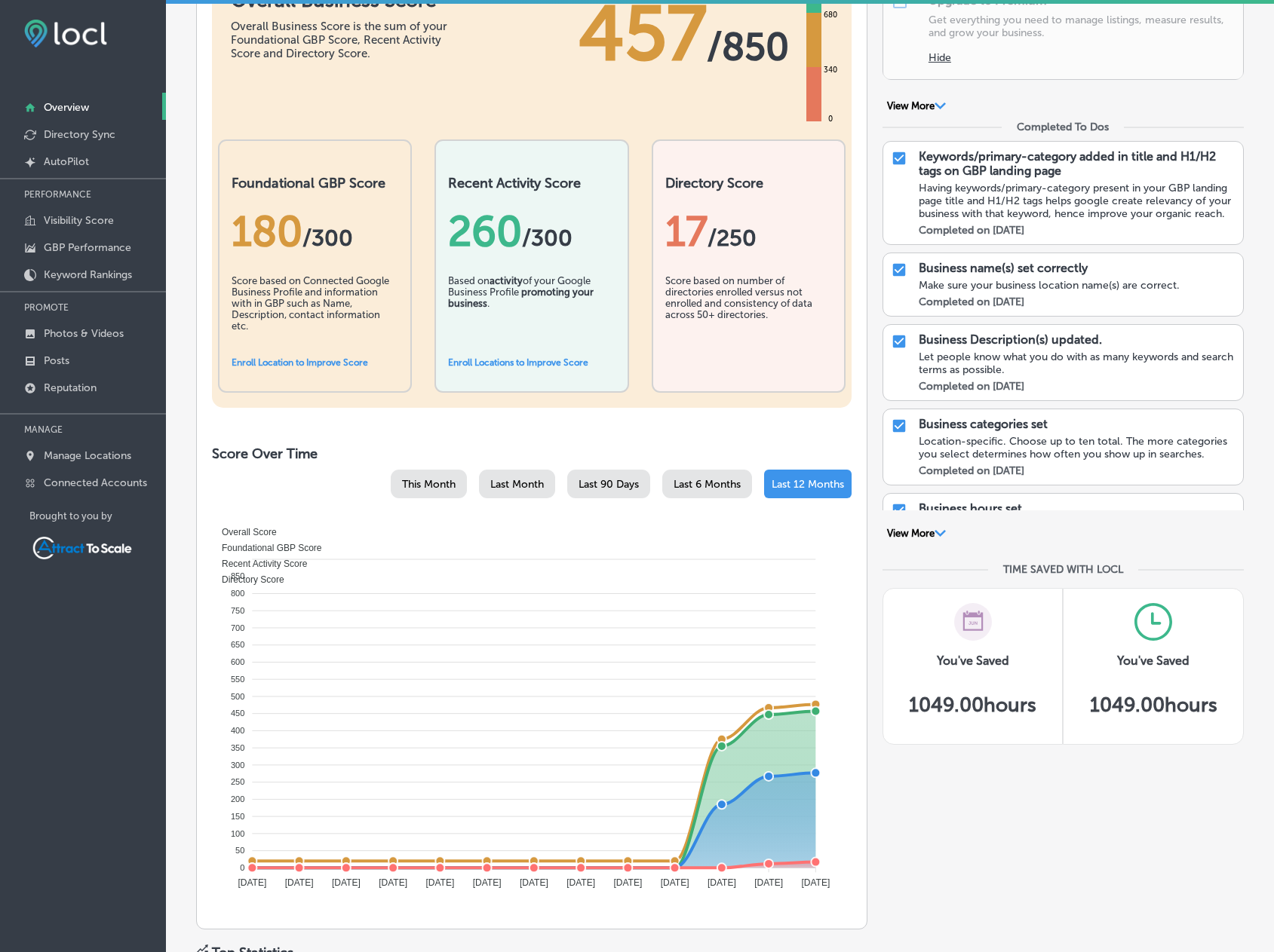
scroll to position [151, 0]
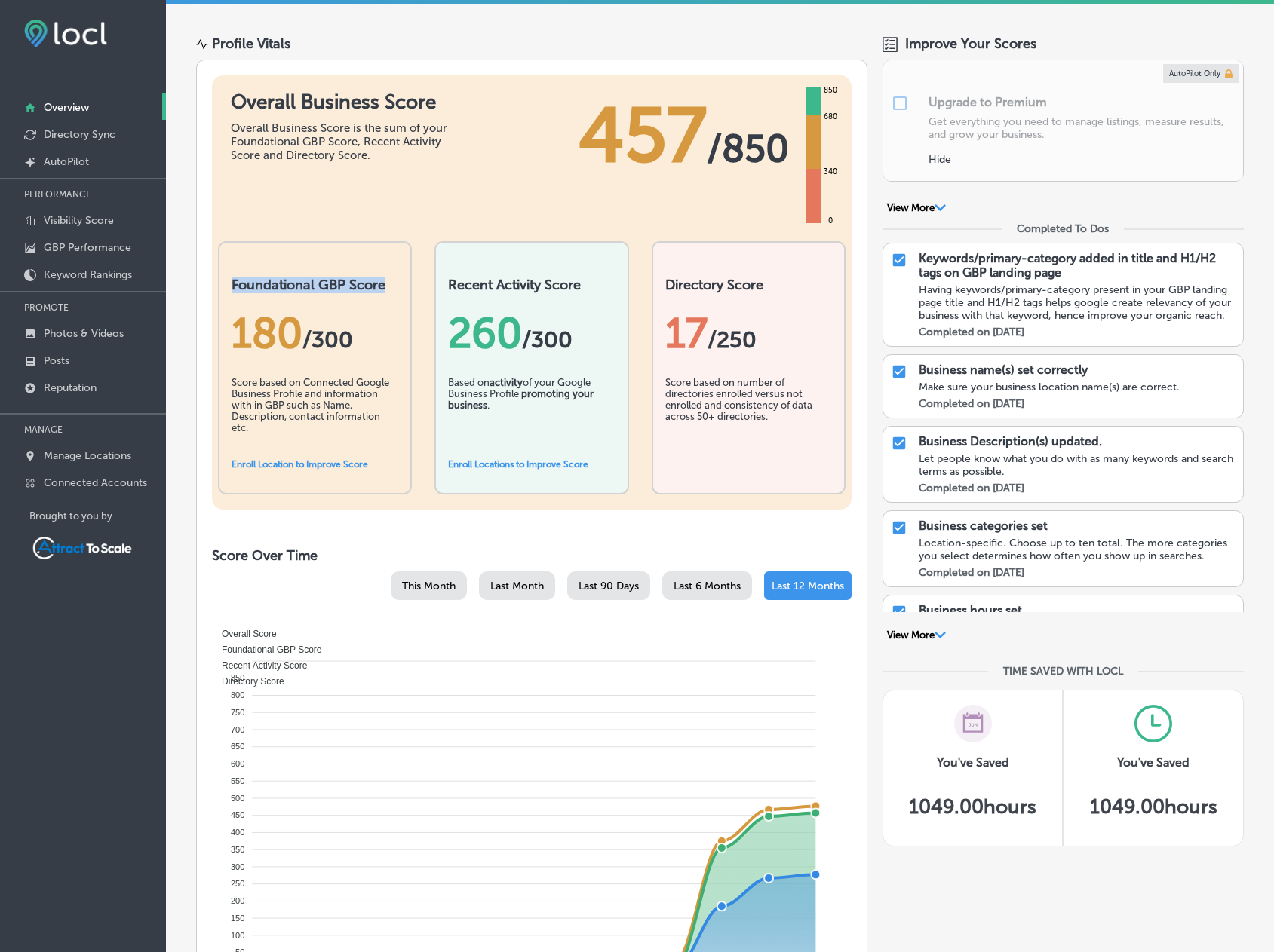
drag, startPoint x: 387, startPoint y: 287, endPoint x: 227, endPoint y: 287, distance: 160.0
click at [227, 287] on div "Foundational GBP Score 180 / 300 Score based on Connected Google Business Profi…" at bounding box center [315, 367] width 194 height 253
copy h2 "Foundational GBP Score"
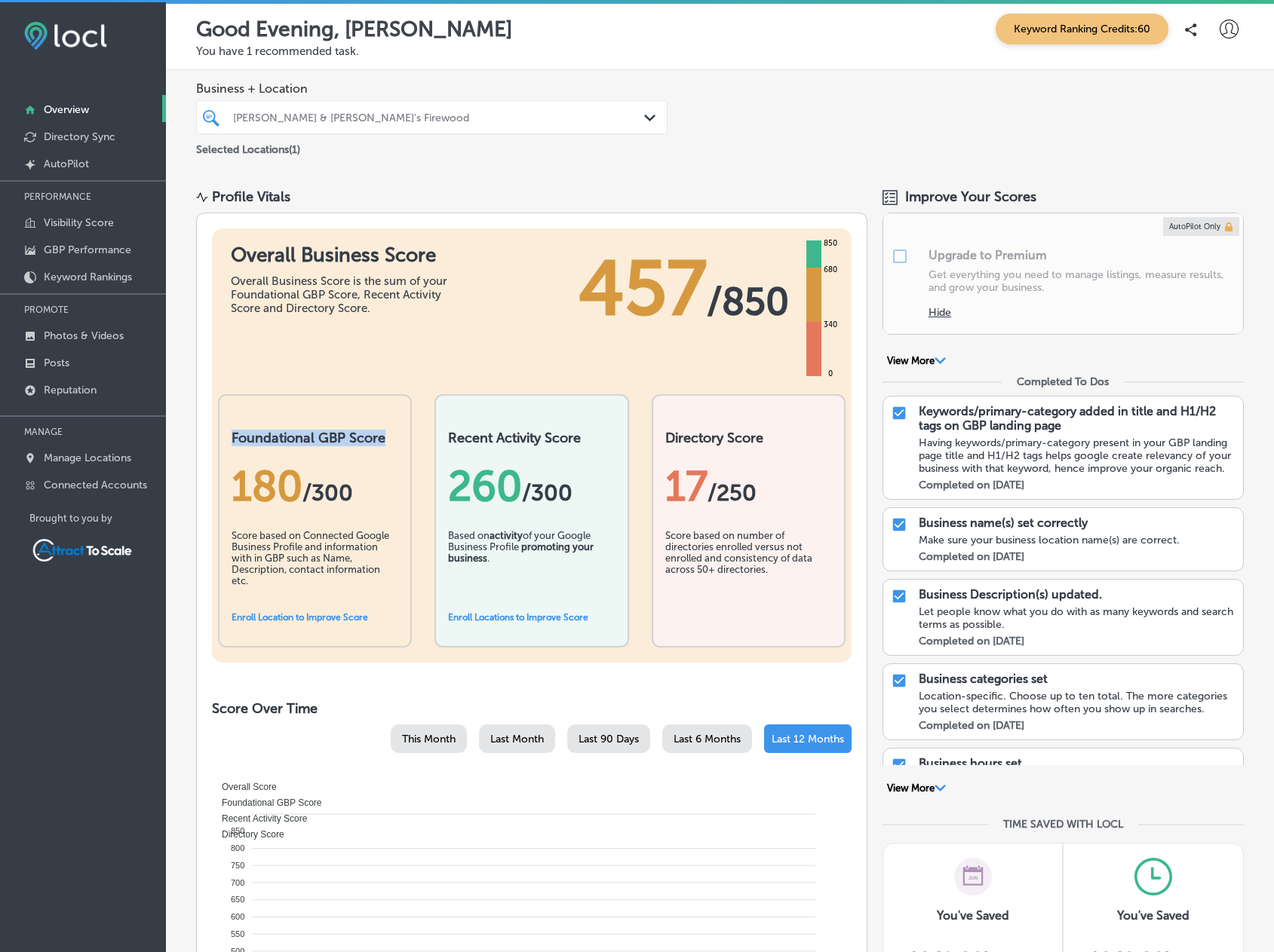
scroll to position [0, 0]
click at [934, 361] on icon "Path Created with Sketch." at bounding box center [940, 363] width 12 height 7
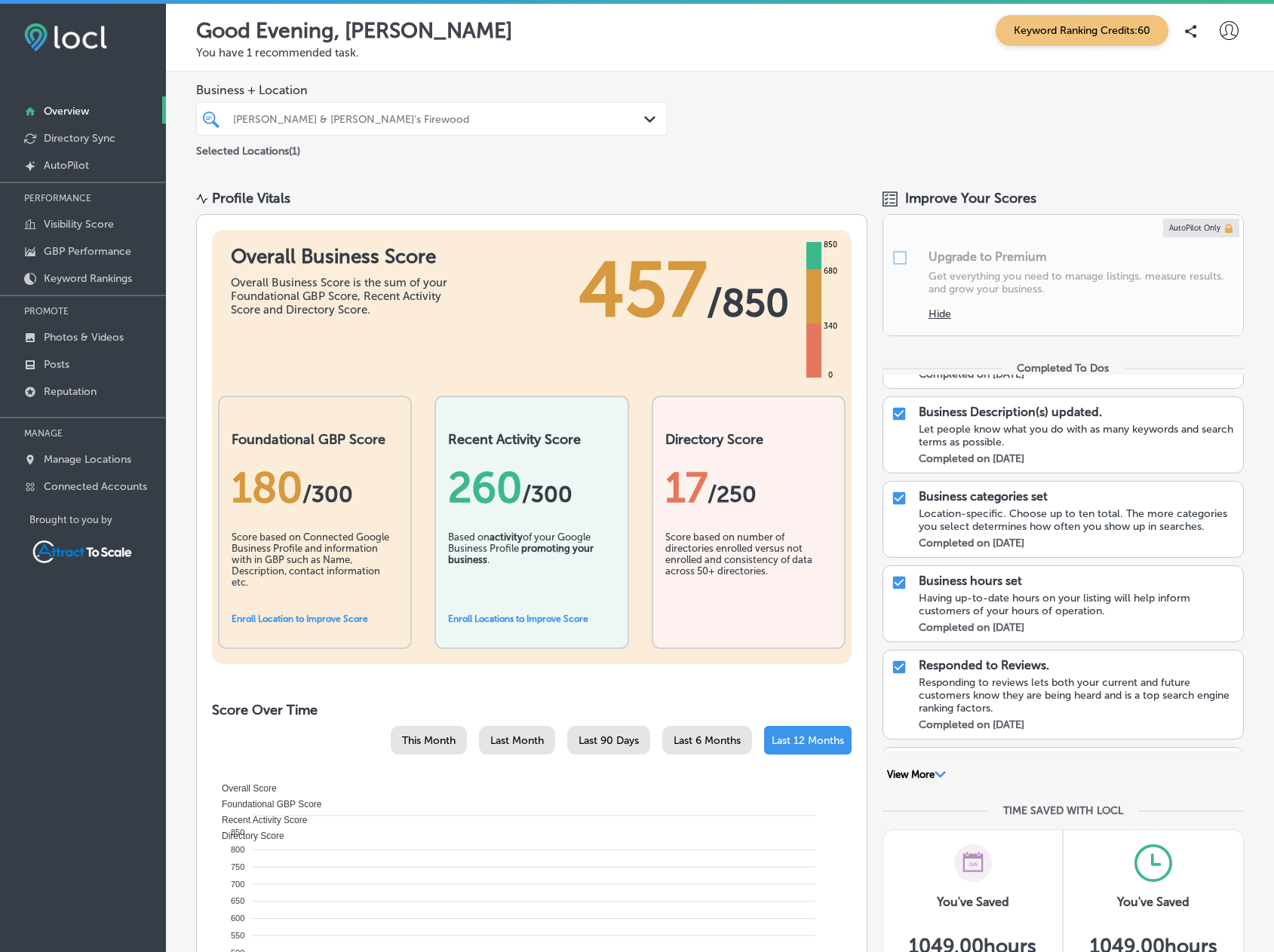
click at [403, 122] on div "[PERSON_NAME] & [PERSON_NAME]'s Firewood" at bounding box center [439, 118] width 413 height 12
click at [901, 102] on div "Business + Location Paul & Babe's Firewood Path Created with Sketch. Selected L…" at bounding box center [720, 122] width 1108 height 100
drag, startPoint x: 231, startPoint y: 537, endPoint x: 325, endPoint y: 590, distance: 107.9
click at [325, 590] on div "Score based on Connected Google Business Profile and information with in GBP su…" at bounding box center [314, 569] width 166 height 76
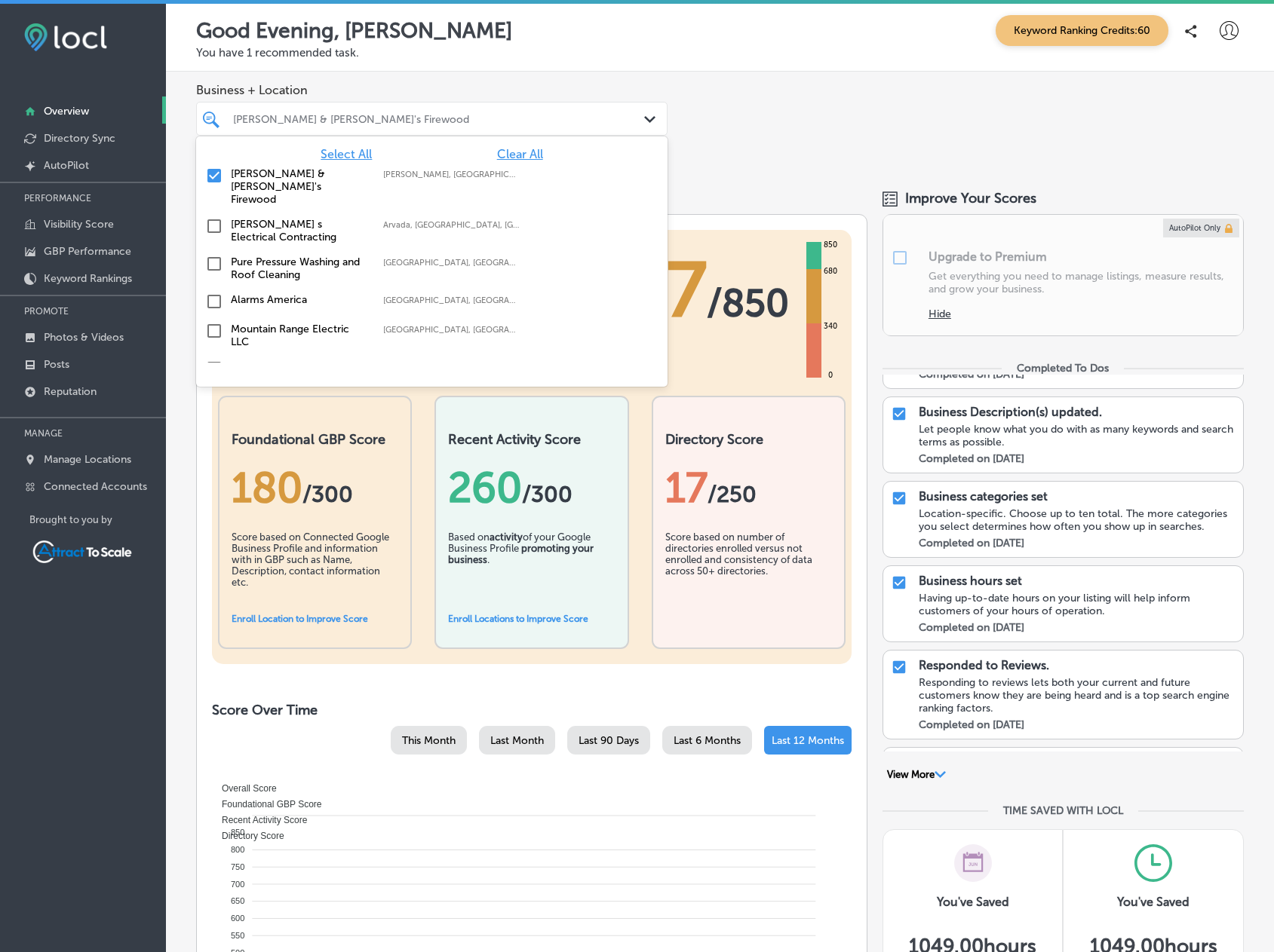
click at [370, 110] on div at bounding box center [412, 118] width 361 height 20
click at [518, 155] on span "Clear All" at bounding box center [520, 154] width 46 height 14
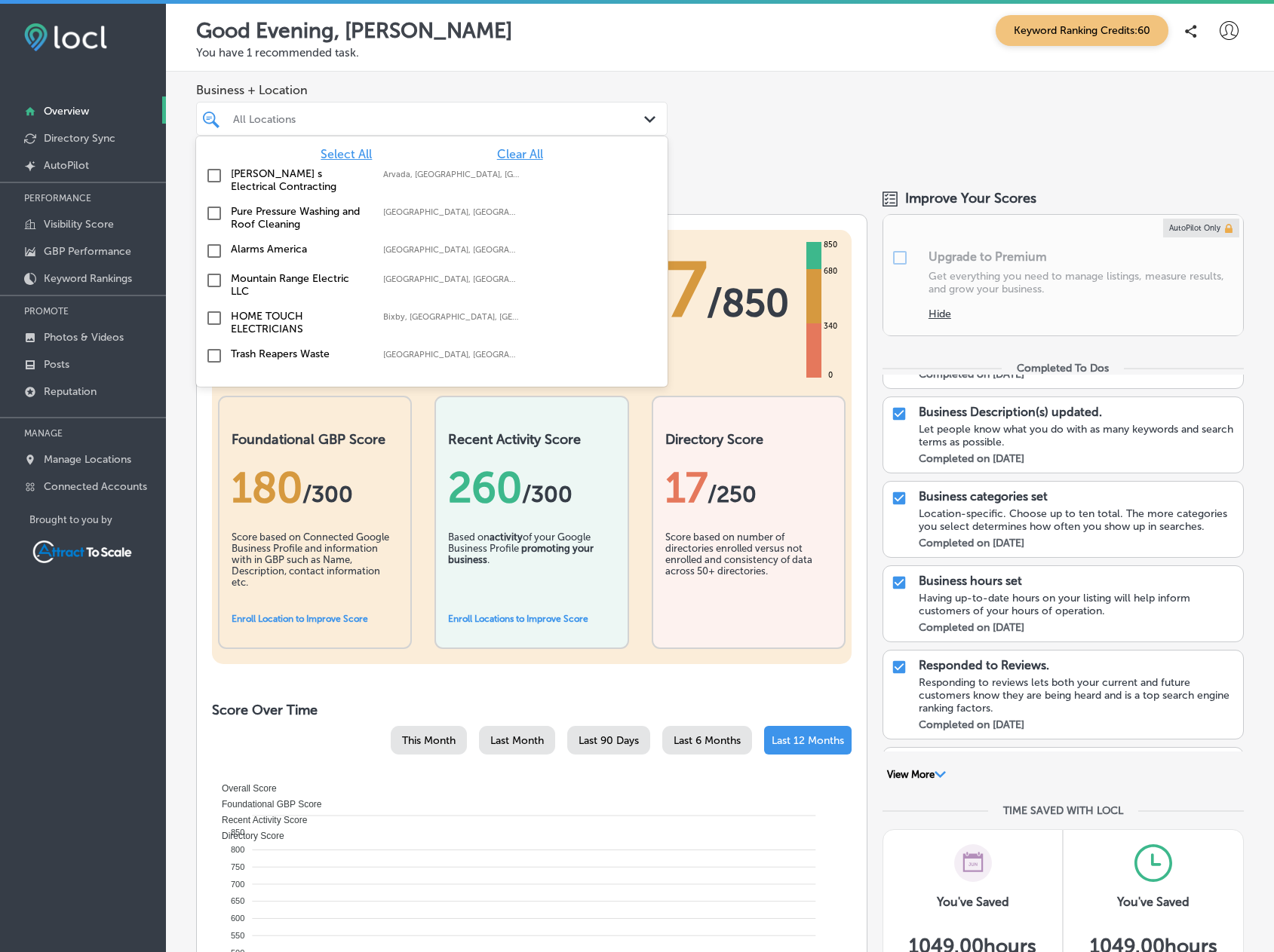
click at [740, 144] on div "Business + Location option focused, 3 of 18. 18 results available. Use Up and D…" at bounding box center [720, 122] width 1108 height 100
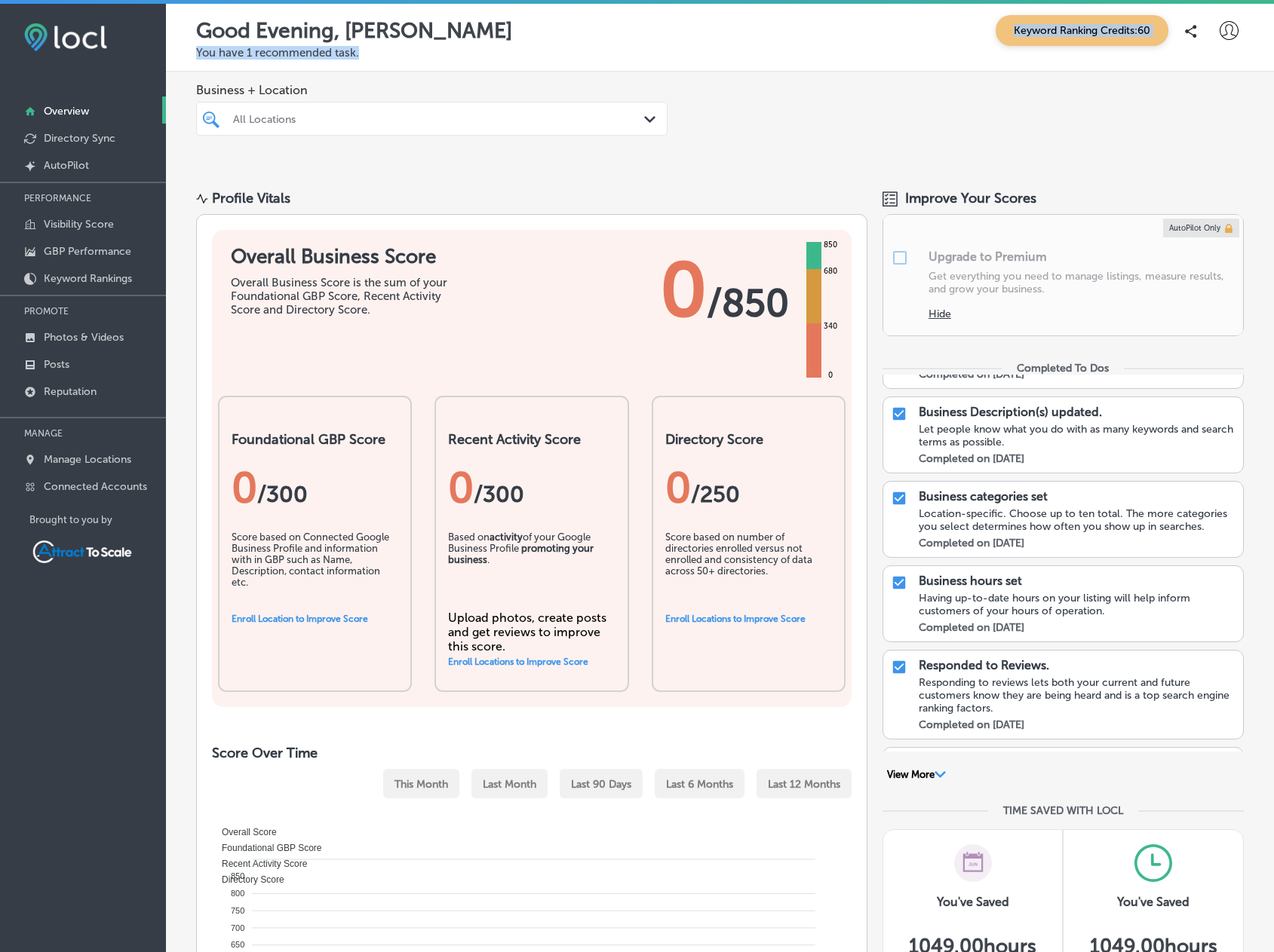
click at [832, 38] on div "Good Evening, Jared Keyword Ranking Credits: 60 You have 1 recommended task." at bounding box center [720, 37] width 1108 height 68
click at [508, 112] on div at bounding box center [412, 118] width 361 height 20
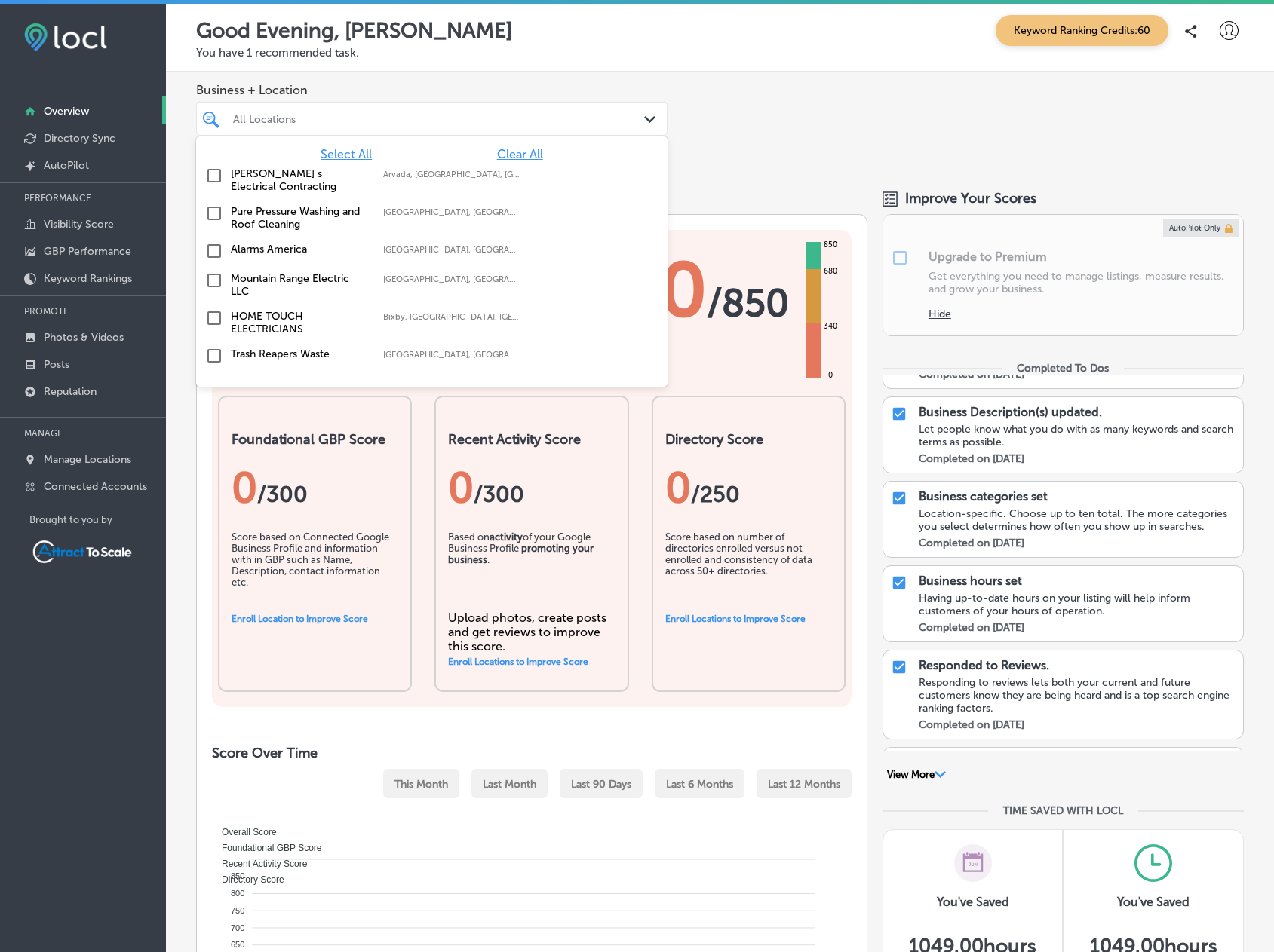
click at [281, 248] on label "Alarms America" at bounding box center [300, 249] width 137 height 12
click at [782, 94] on div "Business + Location option focused, 2 of 18. 18 results available. Use Up and D…" at bounding box center [720, 122] width 1108 height 100
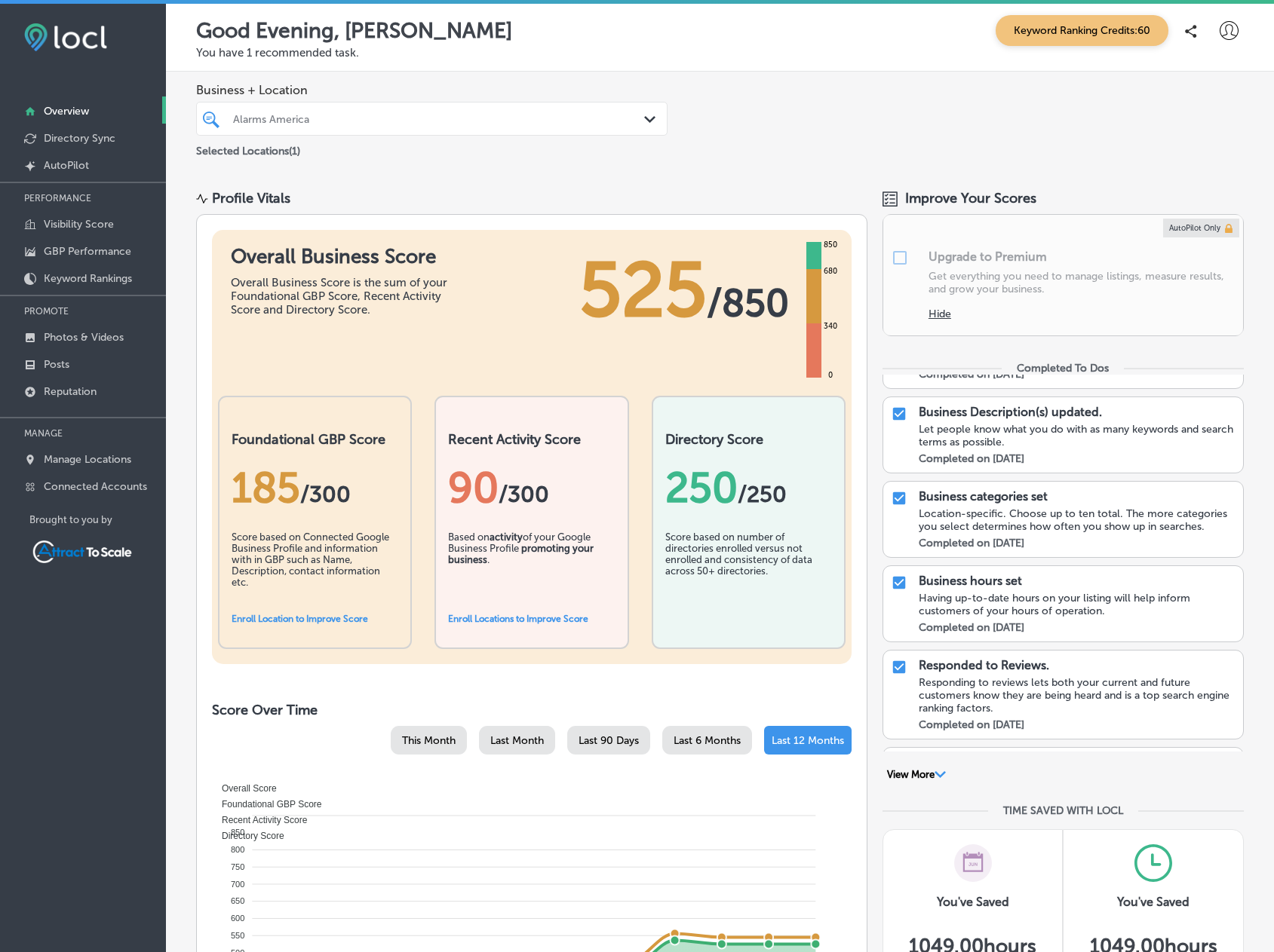
click at [1220, 34] on icon at bounding box center [1229, 30] width 19 height 19
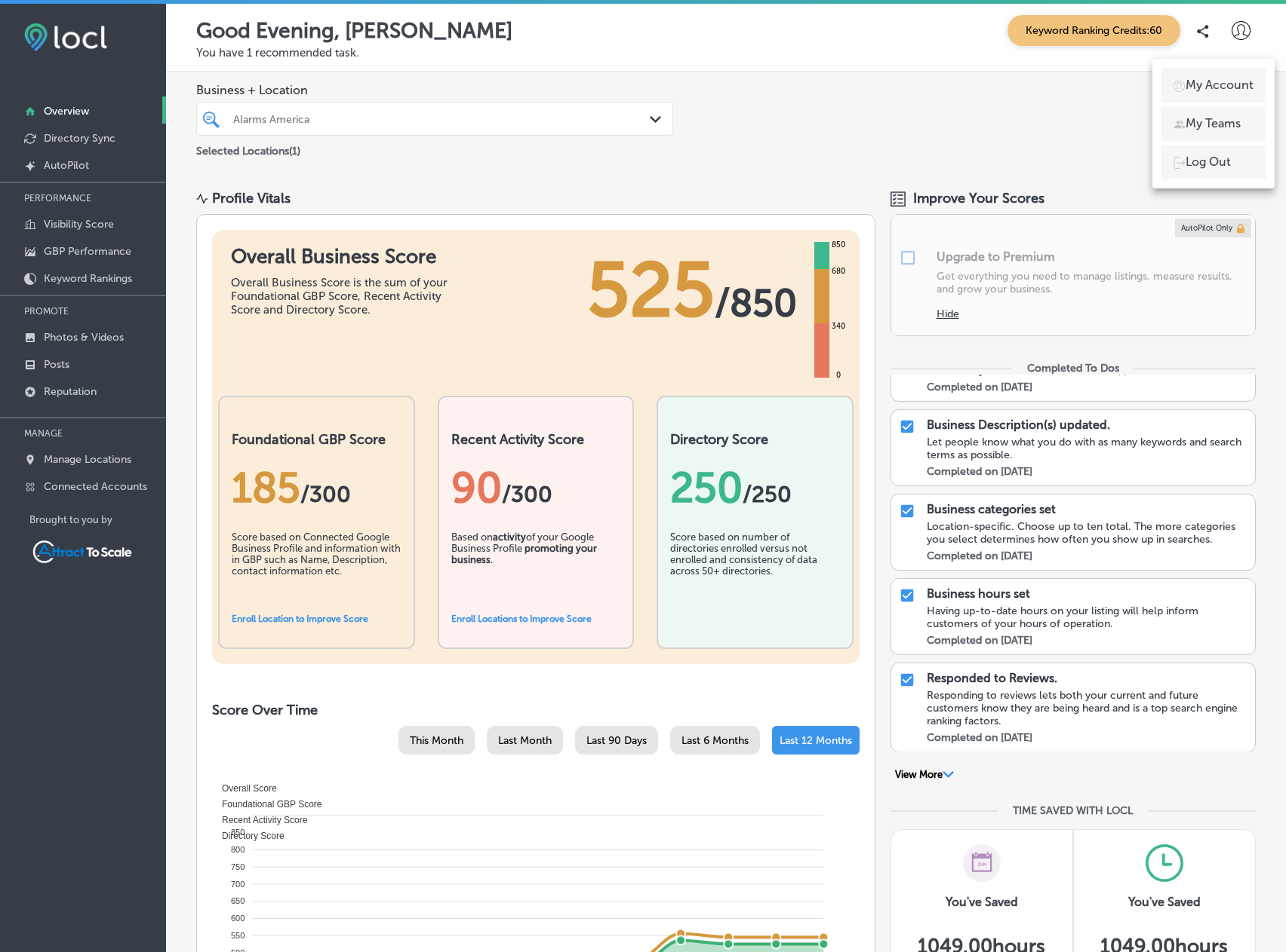
click at [1194, 36] on div at bounding box center [643, 476] width 1286 height 952
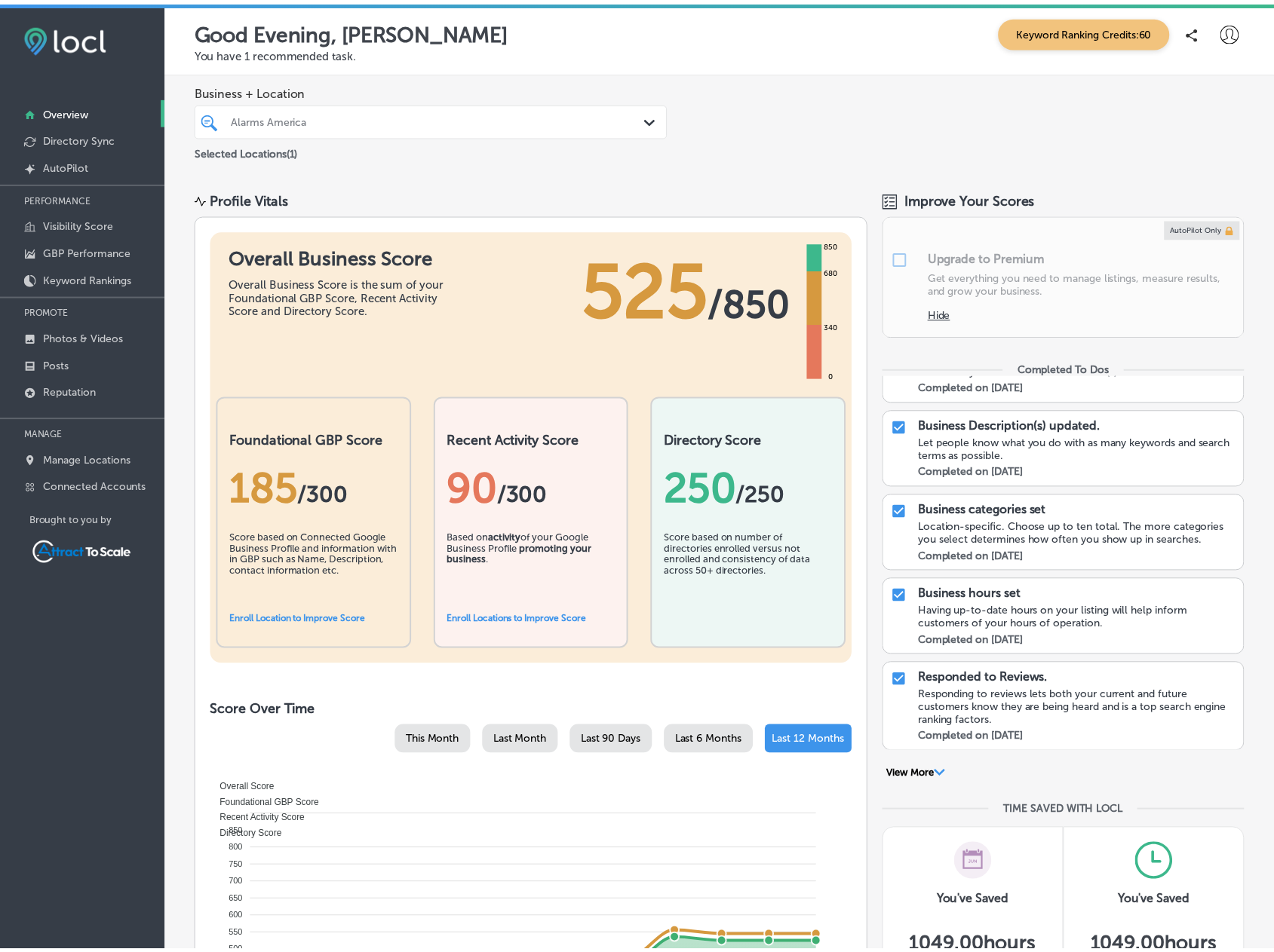
scroll to position [169, 0]
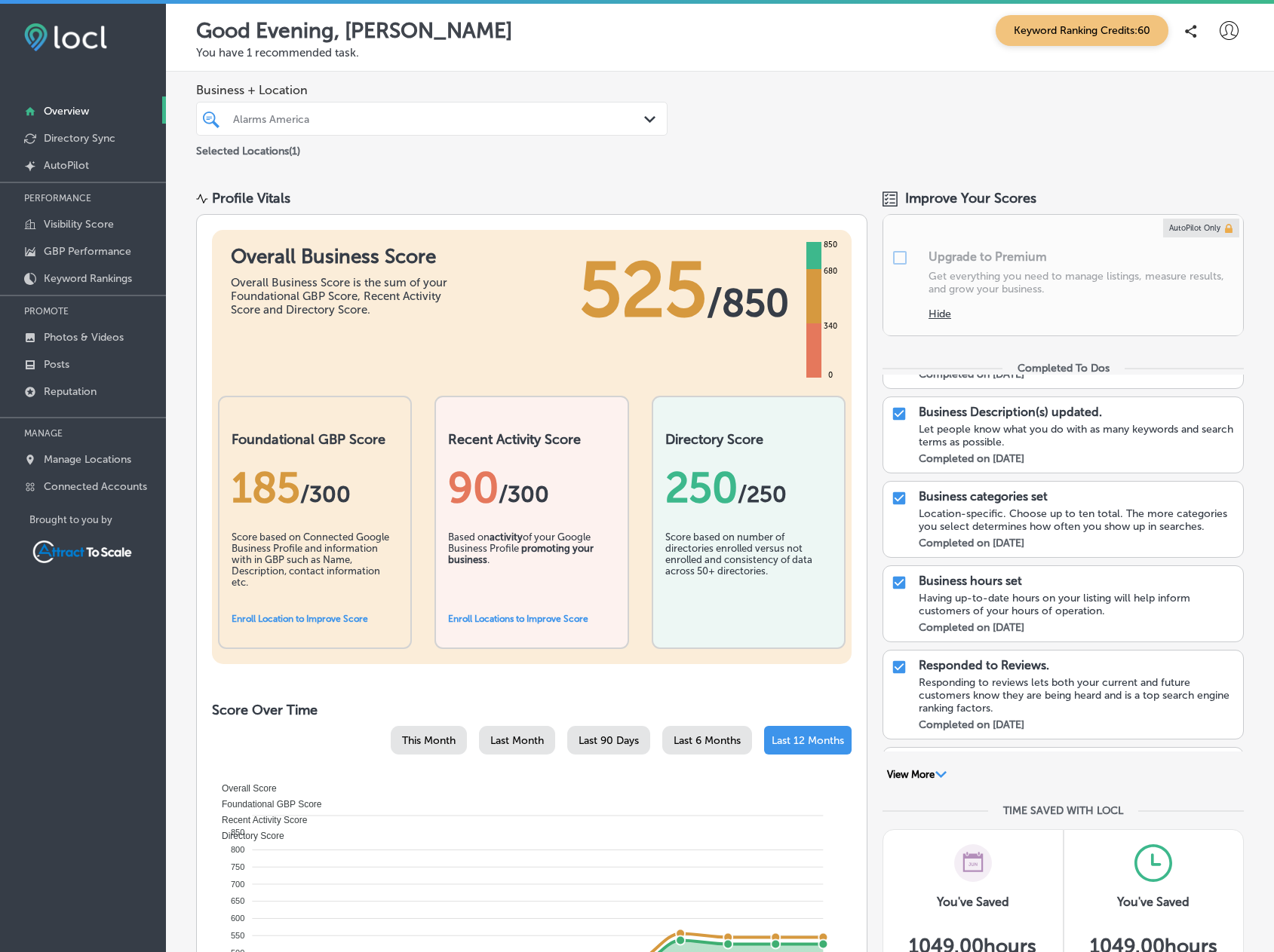
click at [1186, 34] on div at bounding box center [1191, 31] width 30 height 30
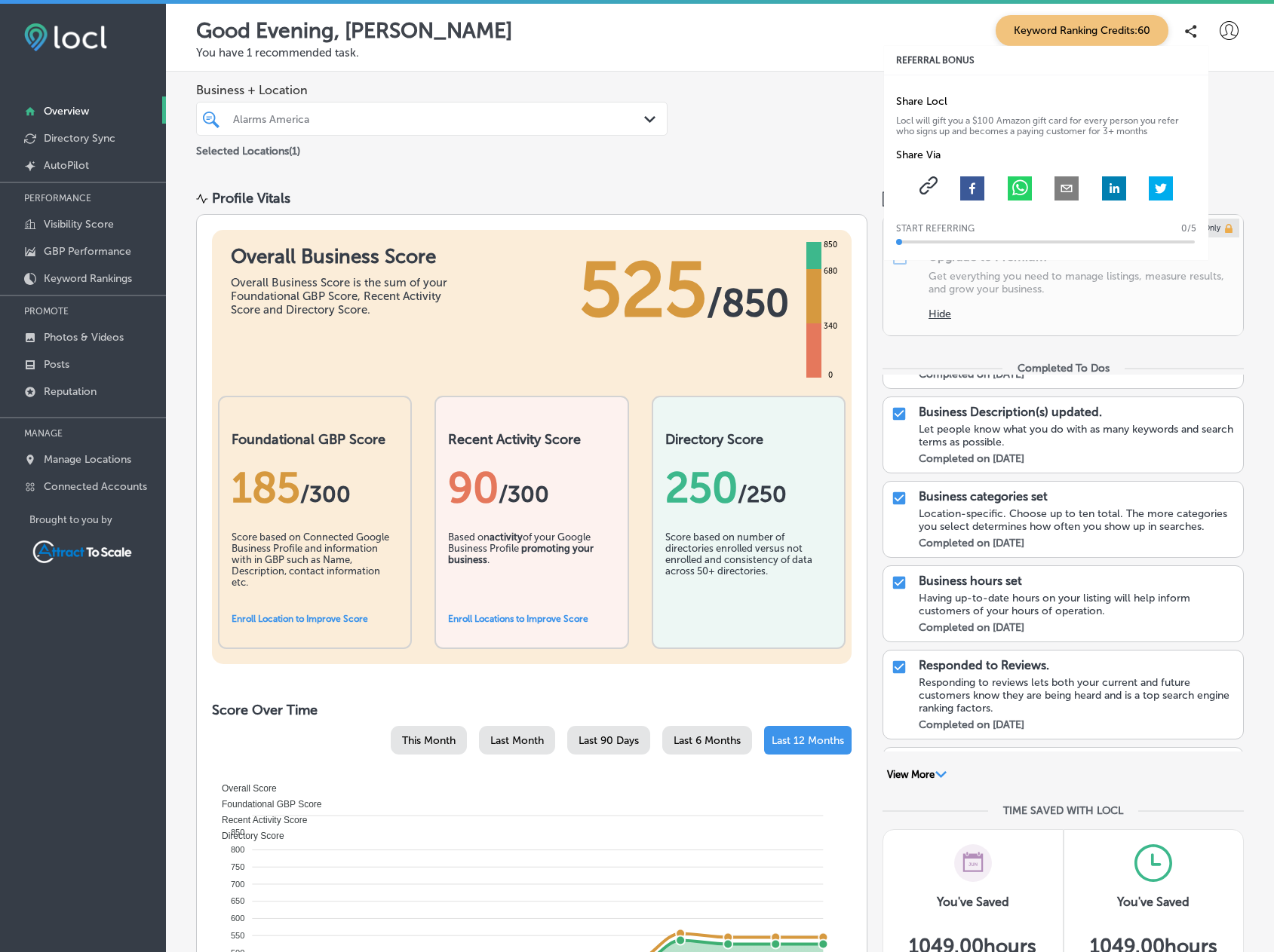
click at [1185, 31] on icon at bounding box center [1191, 31] width 12 height 12
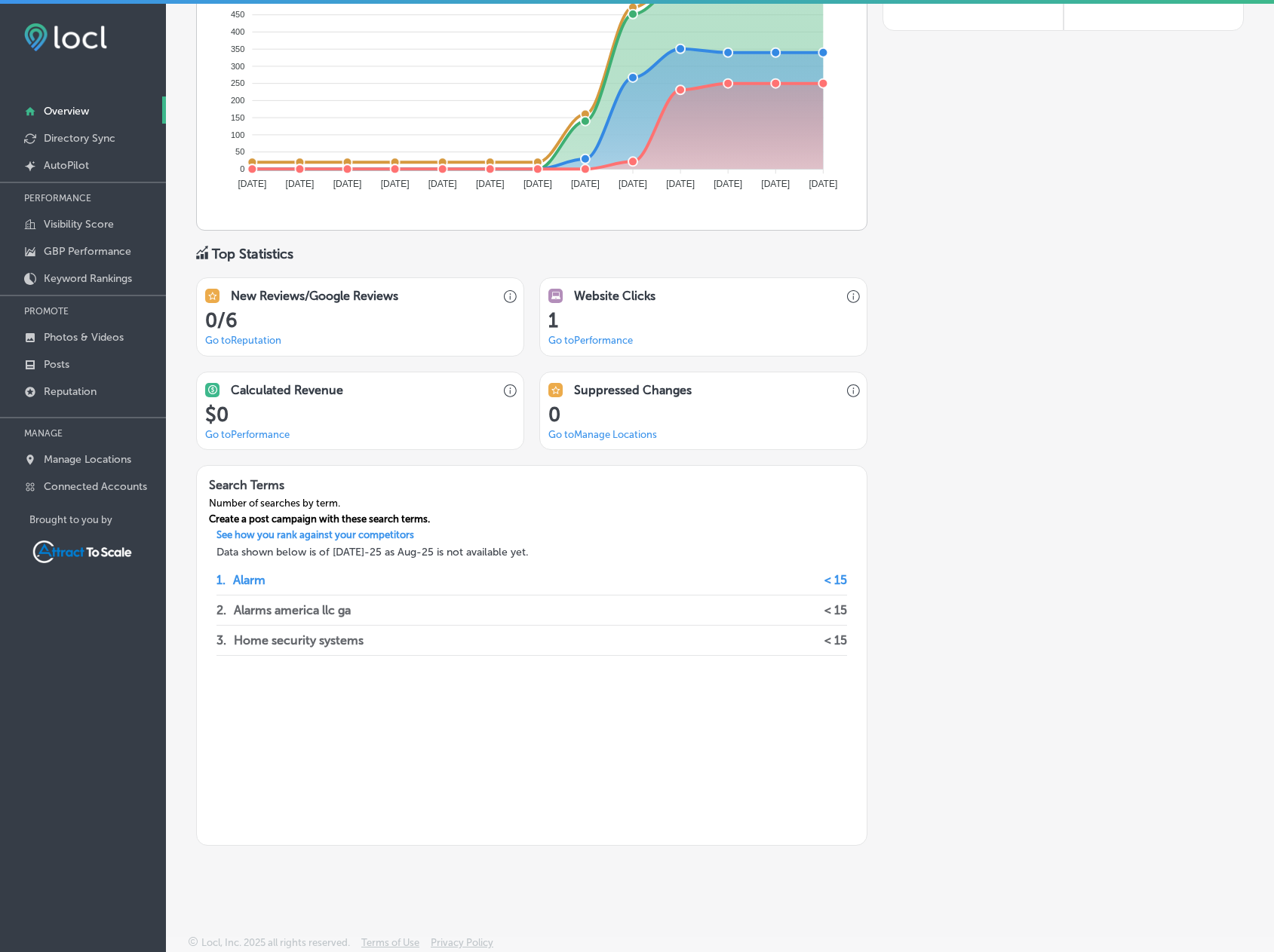
scroll to position [4, 0]
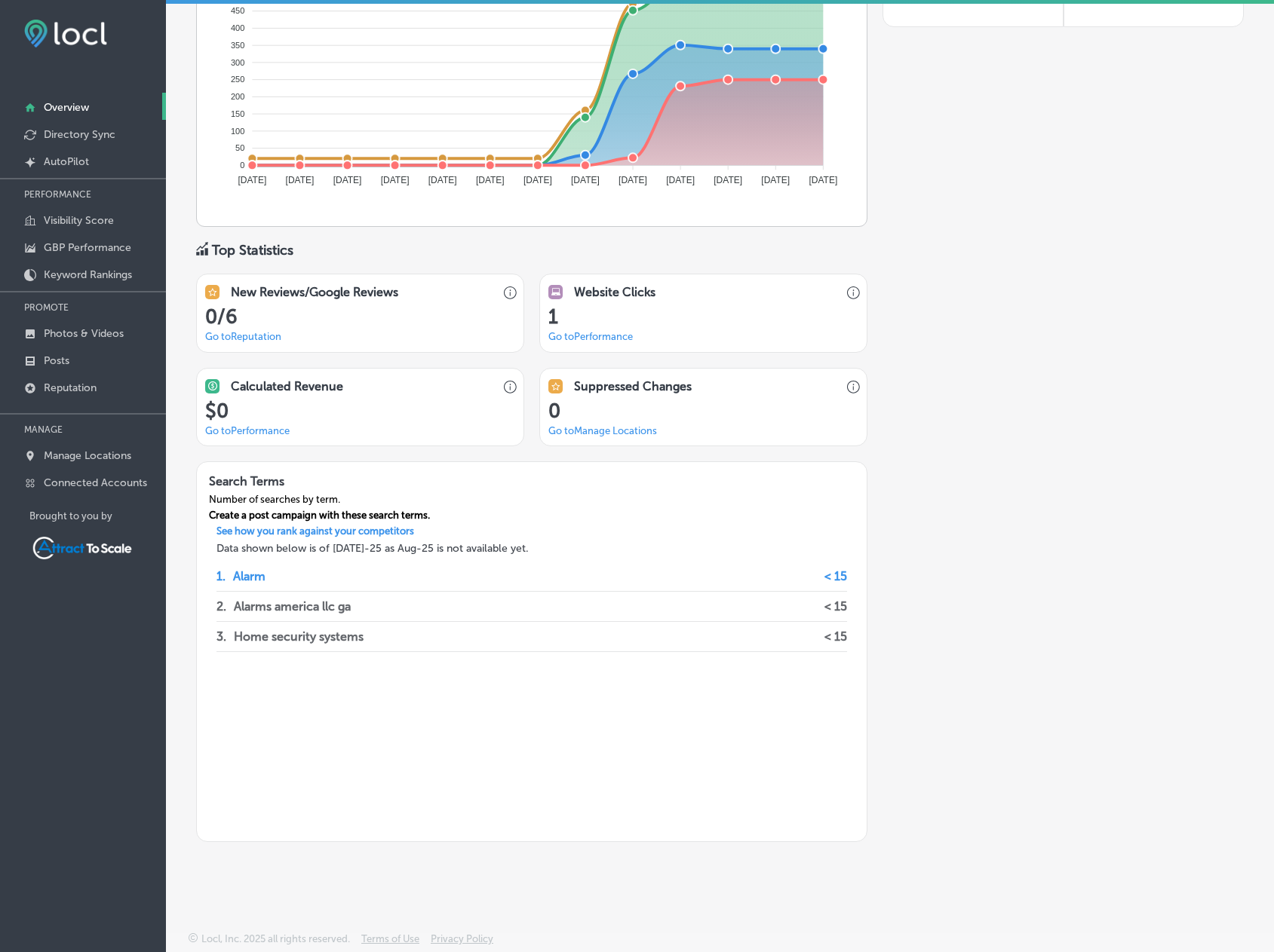
click at [1002, 455] on div "Improve Your Scores AutoPilot Only Upgrade to Premium Get everything you need t…" at bounding box center [1063, 36] width 361 height 1612
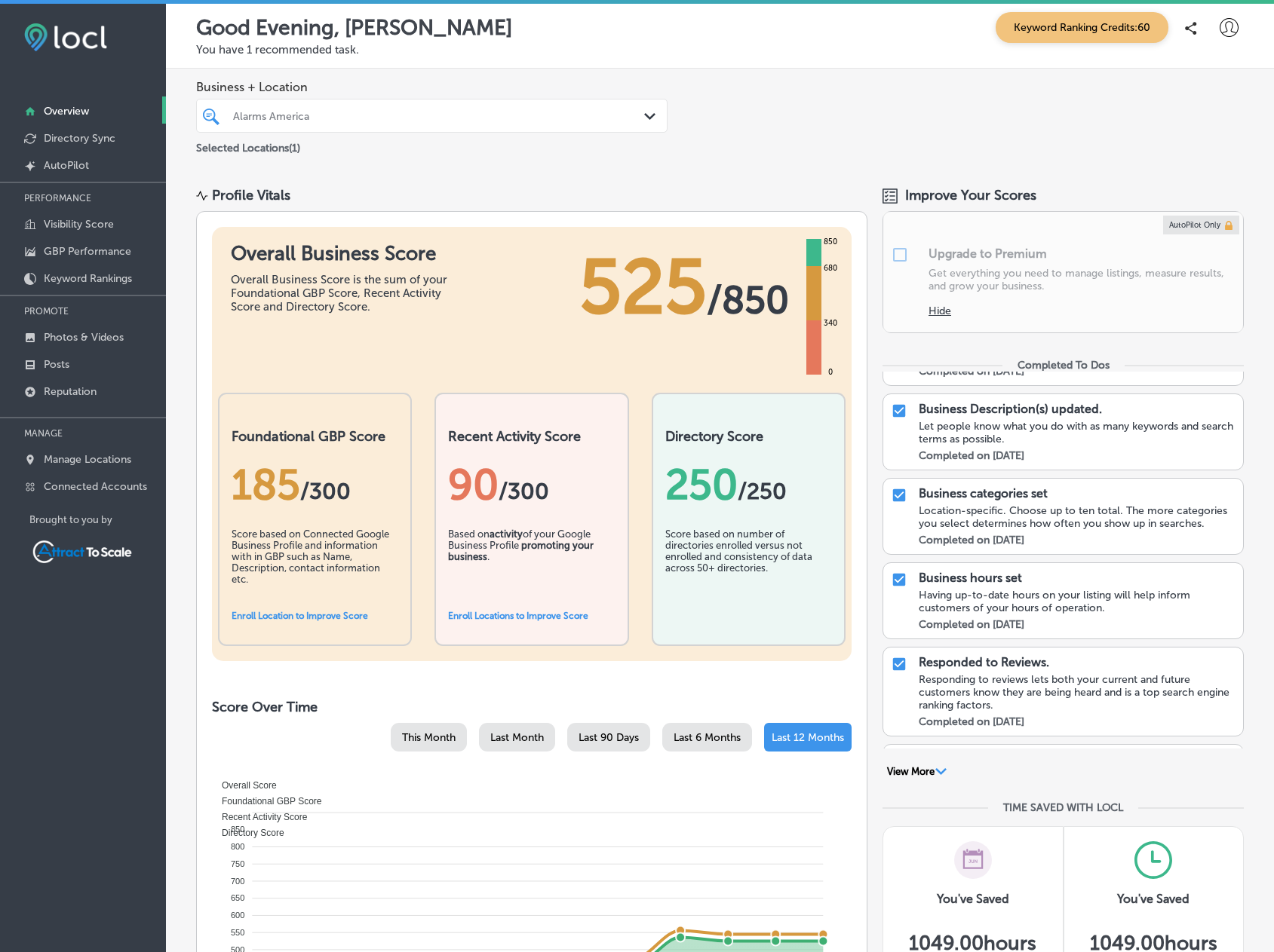
scroll to position [0, 0]
